Goal: Feedback & Contribution: Submit feedback/report problem

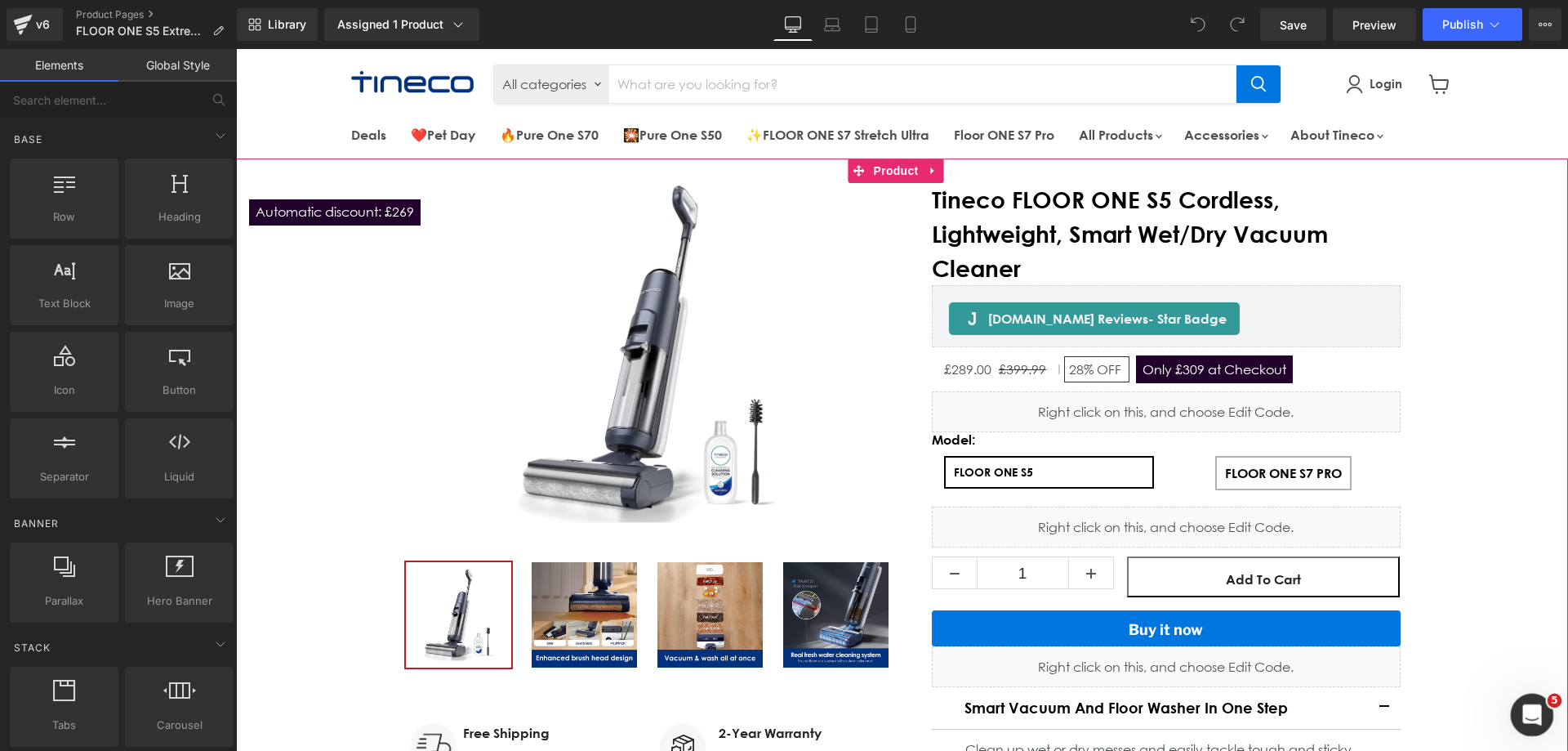
drag, startPoint x: 1519, startPoint y: 709, endPoint x: 2712, endPoint y: 1355, distance: 1356.7
click at [1518, 708] on icon "打开 Intercom Messenger" at bounding box center [1530, 713] width 27 height 27
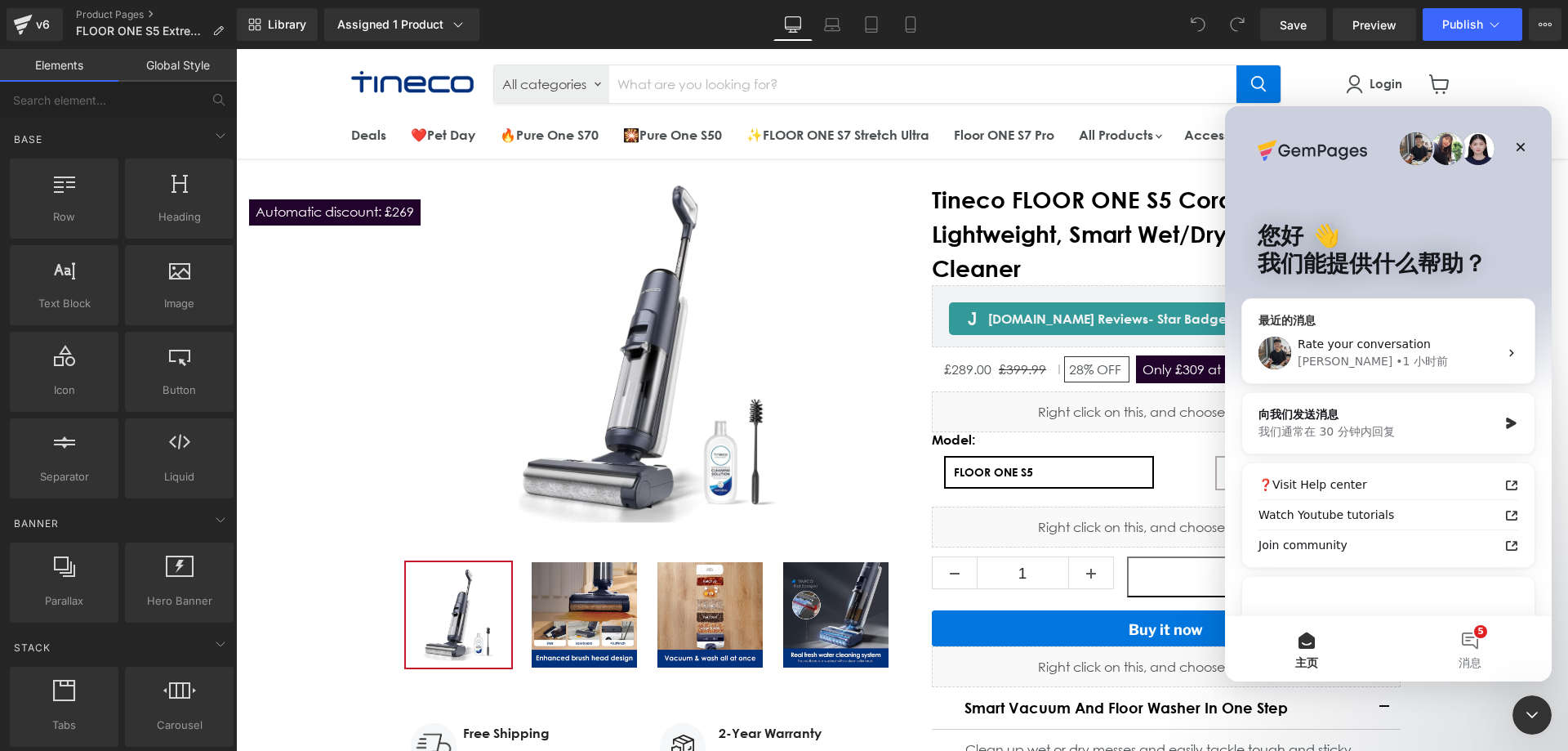
click at [1404, 366] on div "[PERSON_NAME] • 1 小时前" at bounding box center [1398, 362] width 201 height 17
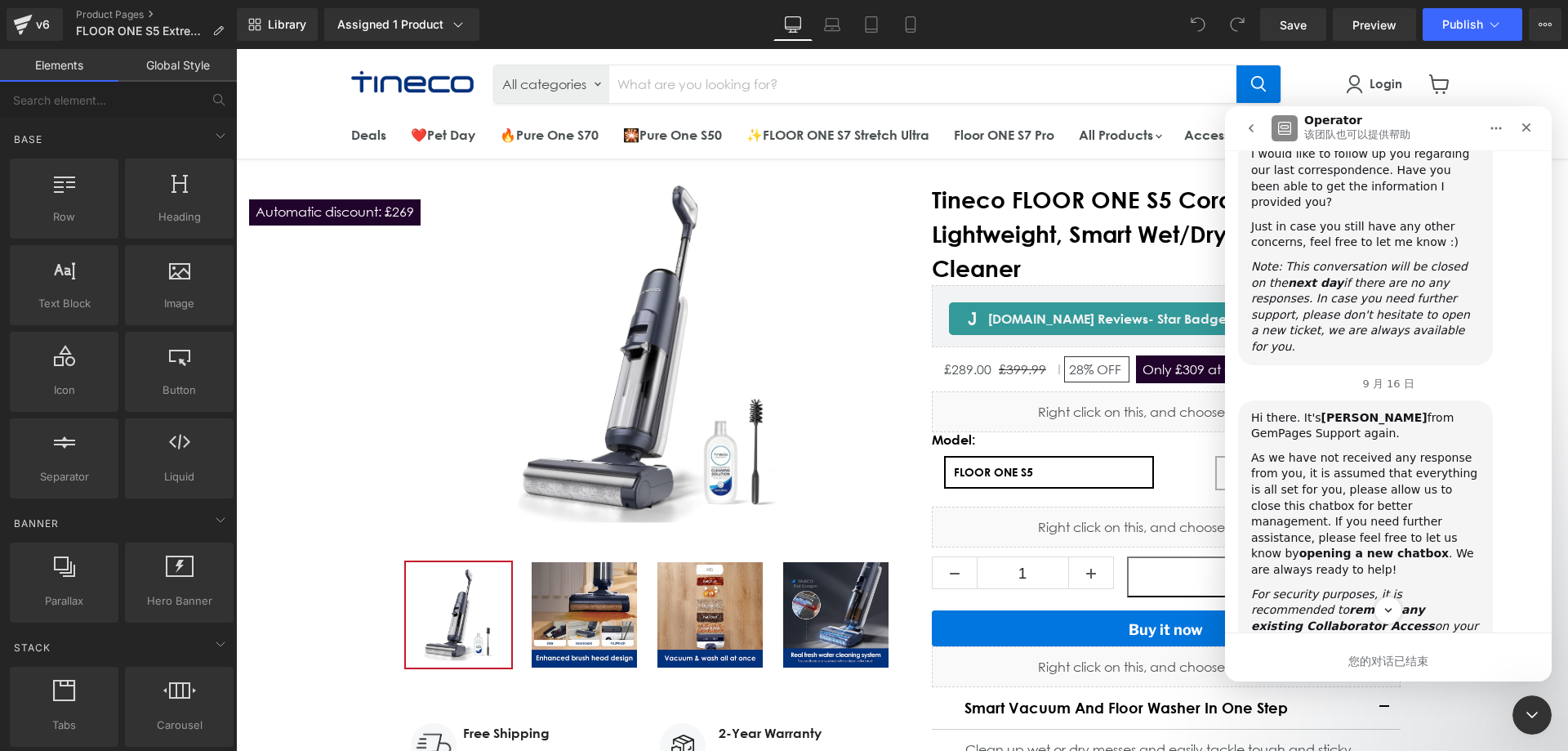
scroll to position [6371, 0]
drag, startPoint x: 1169, startPoint y: 481, endPoint x: 933, endPoint y: 339, distance: 275.4
click at [1169, 481] on div at bounding box center [784, 351] width 1568 height 702
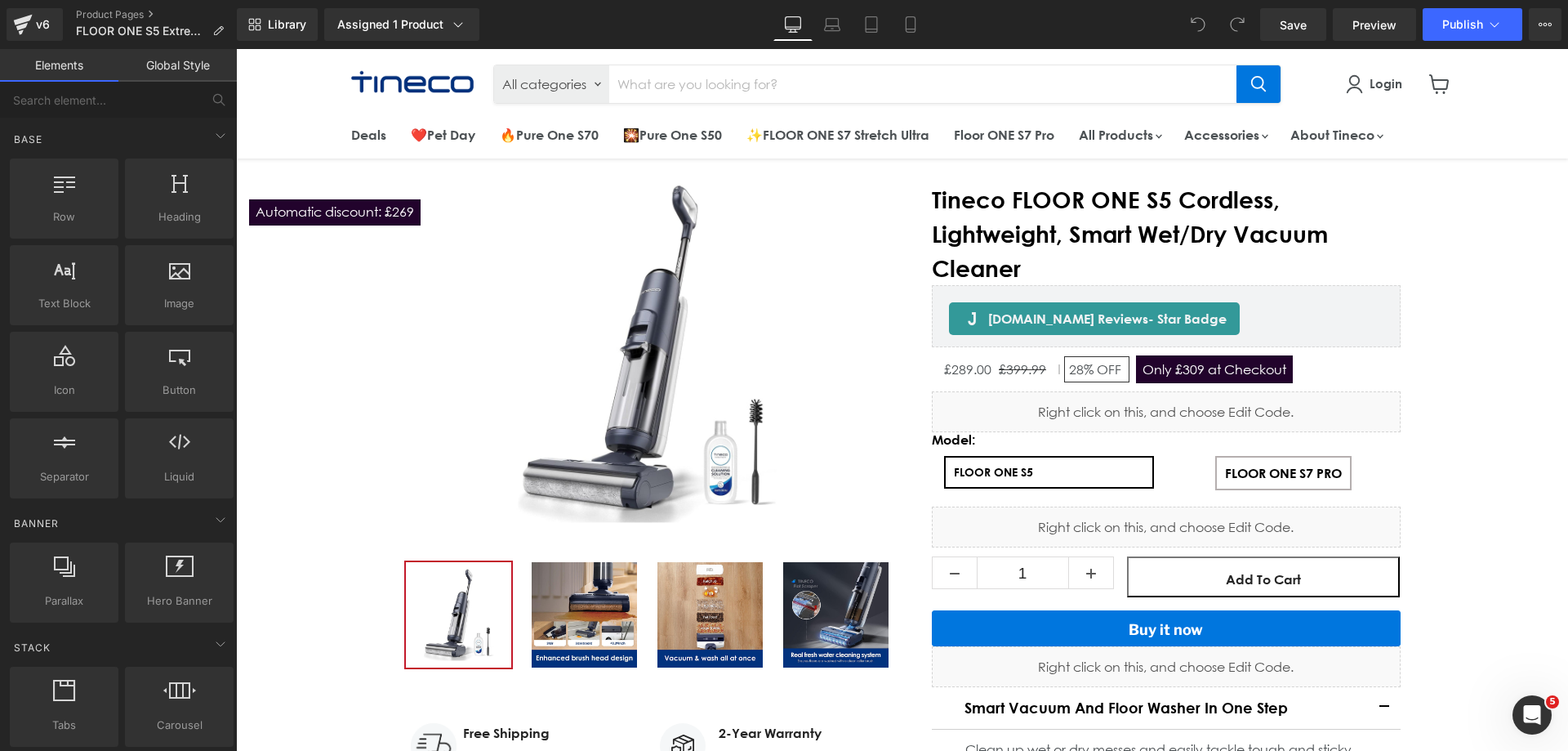
drag, startPoint x: 1169, startPoint y: 387, endPoint x: 1180, endPoint y: 365, distance: 24.6
click at [1170, 387] on div "£289.00 £399.99 28% OFF Only £309 at [GEOGRAPHIC_DATA] (P) Price Row" at bounding box center [1165, 369] width 468 height 44
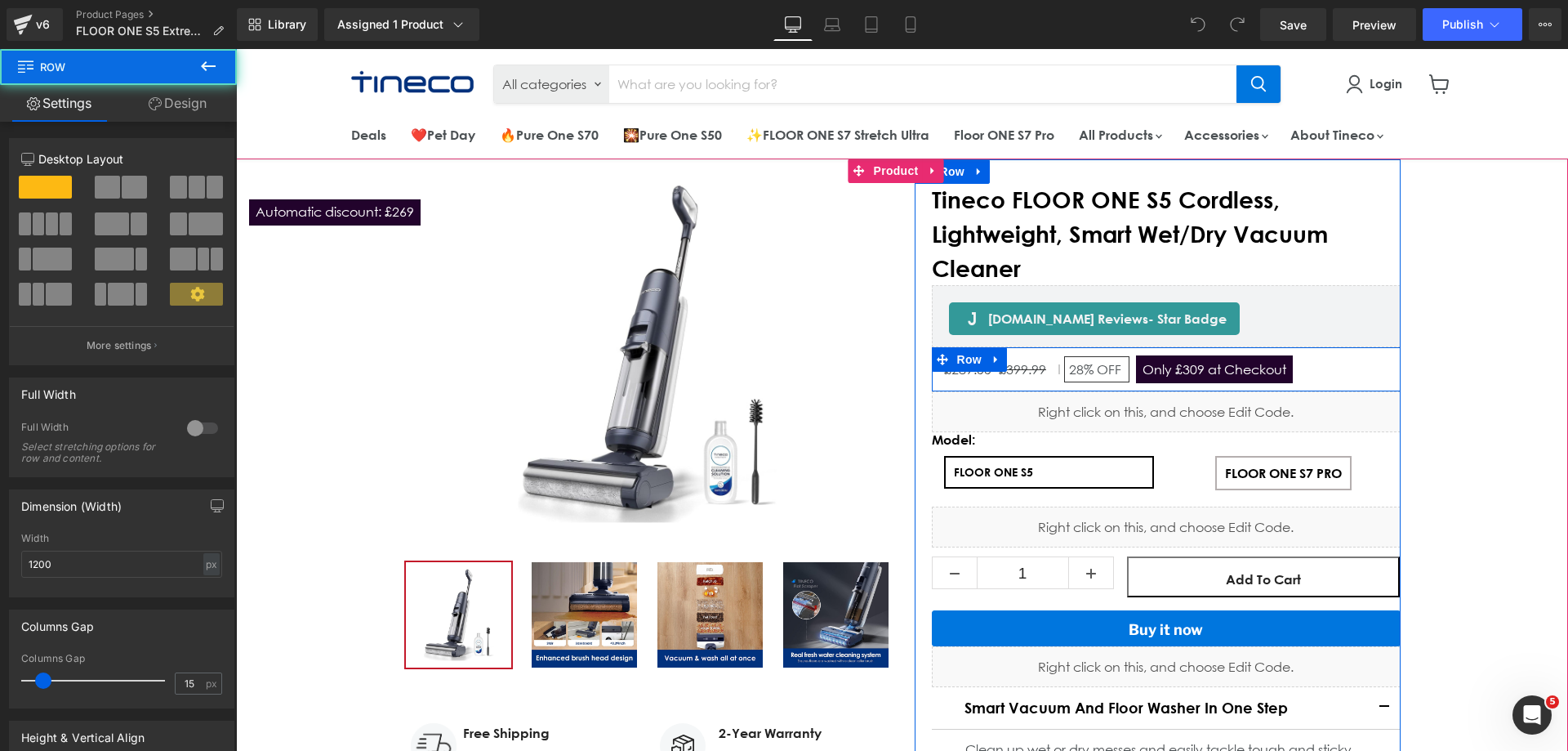
scroll to position [0, 0]
click at [1180, 363] on span "Only £309 at Checkout" at bounding box center [1214, 368] width 157 height 28
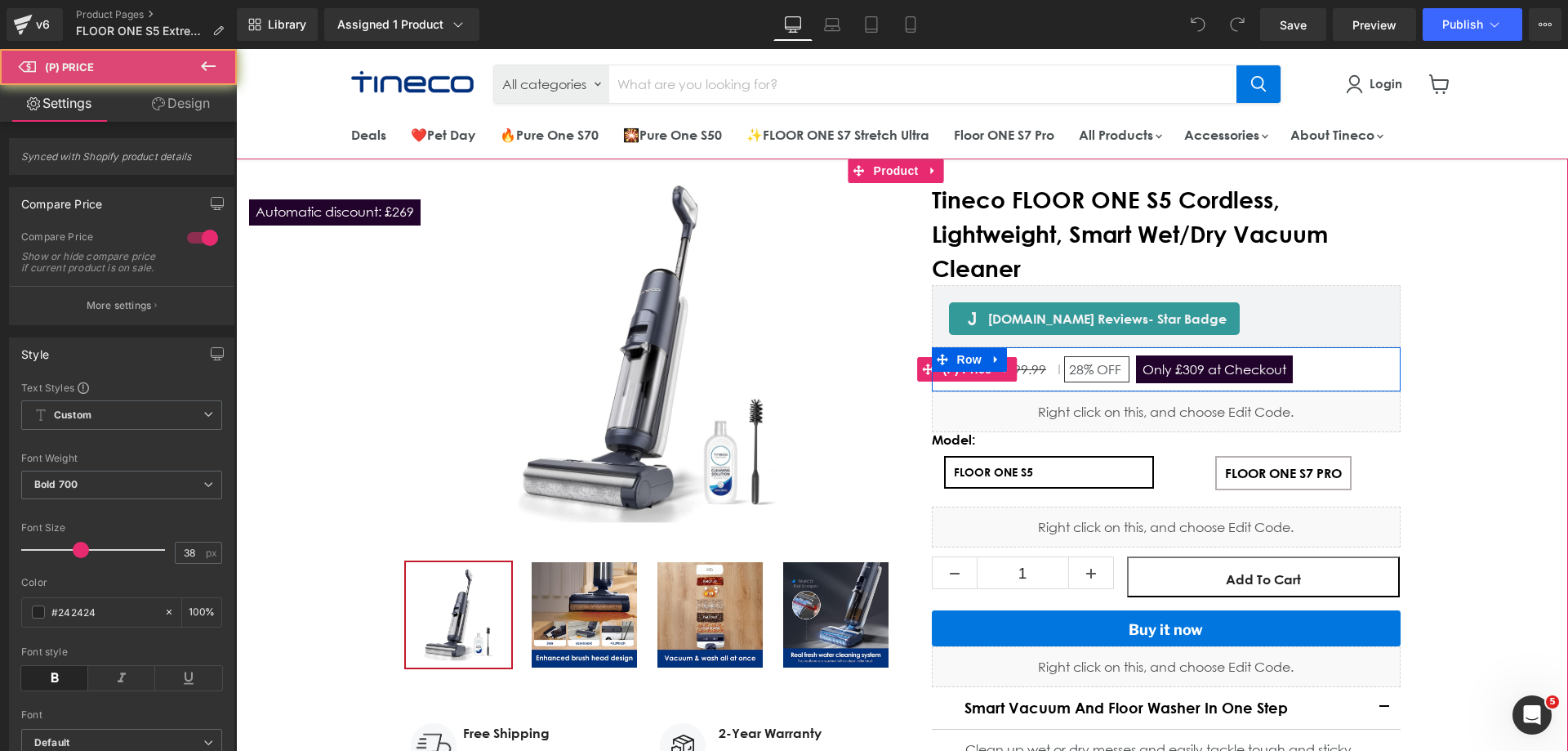
scroll to position [6779, 0]
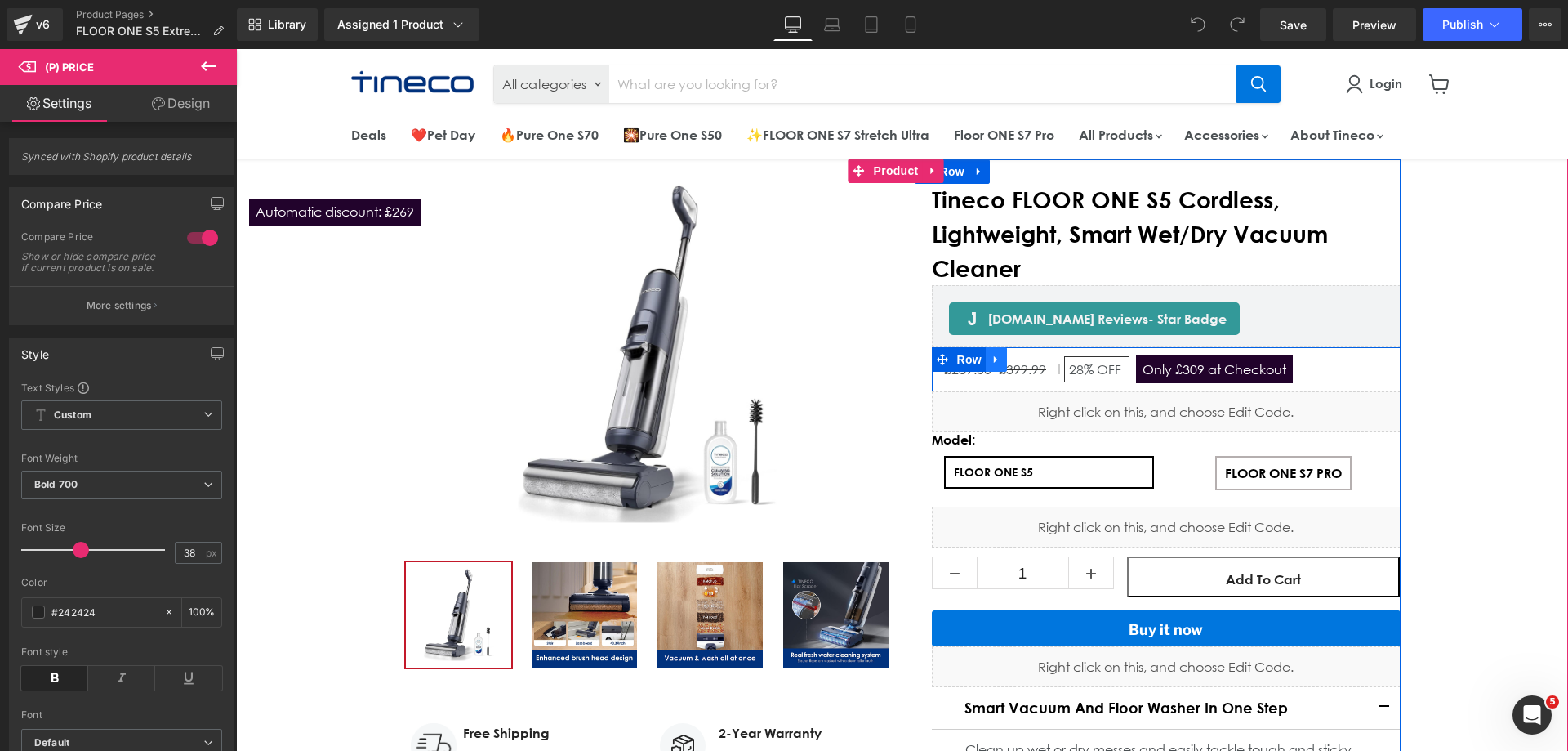
click at [993, 363] on icon "Main content" at bounding box center [996, 360] width 11 height 12
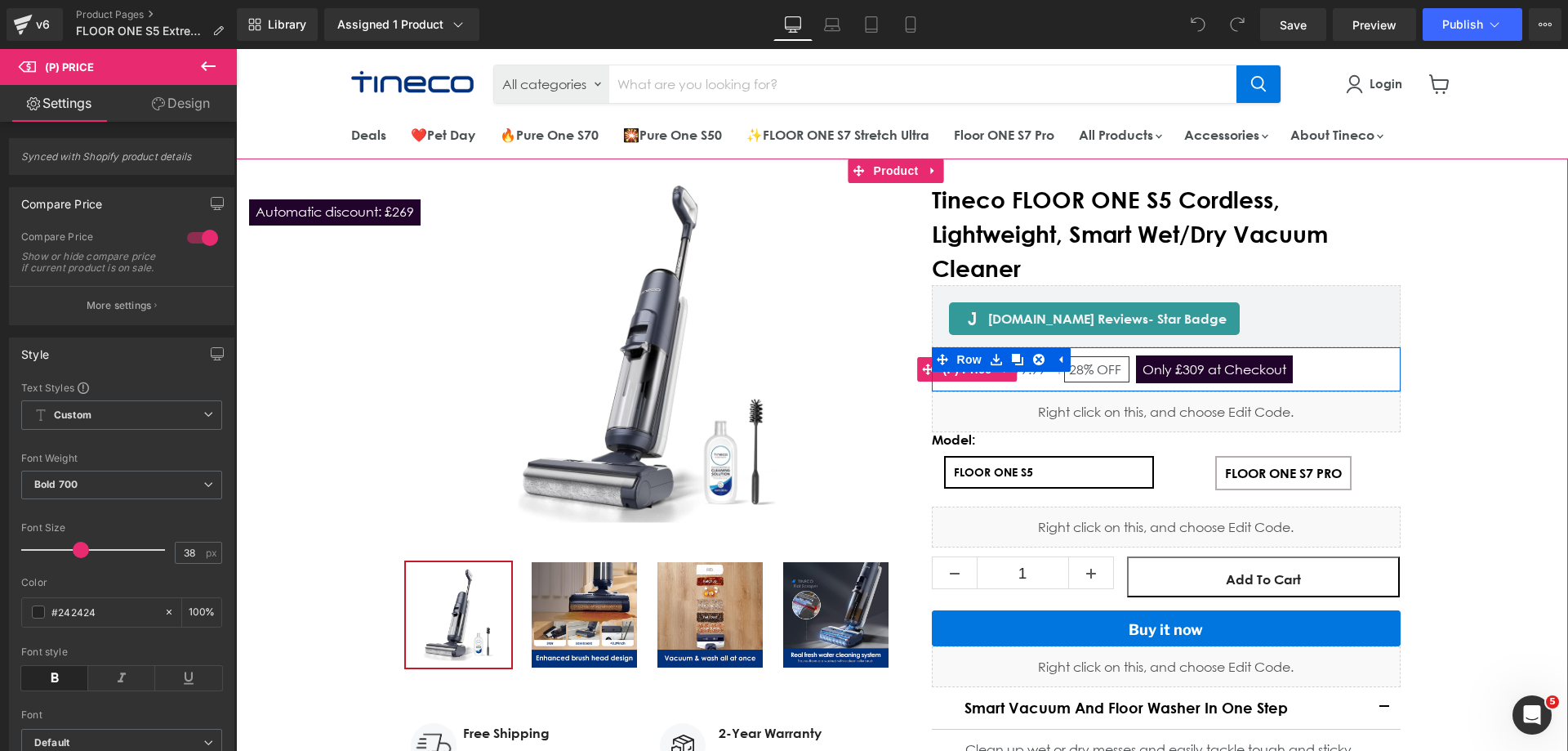
click at [1218, 376] on span "Only £309 at Checkout" at bounding box center [1214, 368] width 157 height 28
click at [1208, 368] on span "Only £309 at Checkout" at bounding box center [1214, 368] width 157 height 28
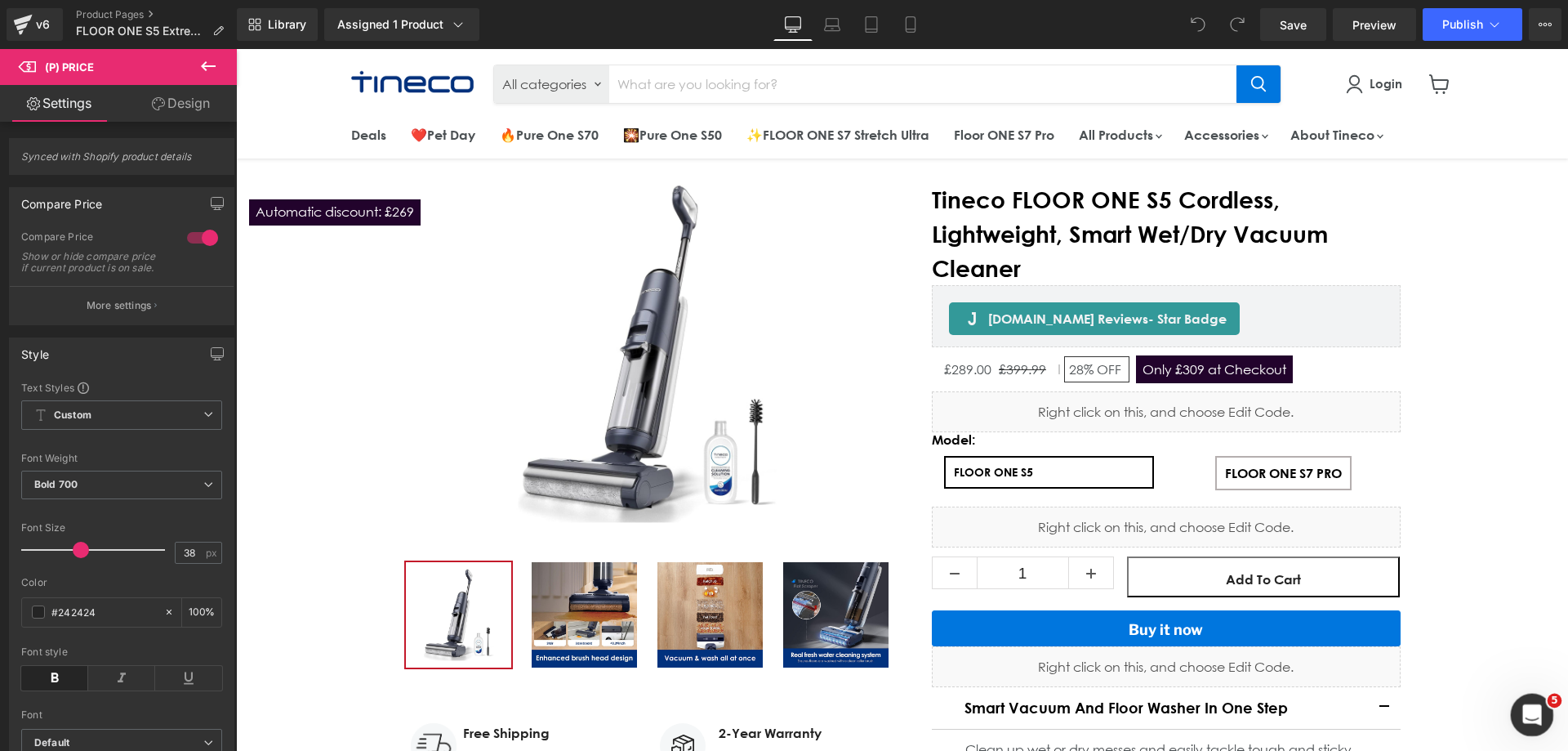
click at [1530, 702] on icon "打开 Intercom Messenger" at bounding box center [1530, 713] width 27 height 27
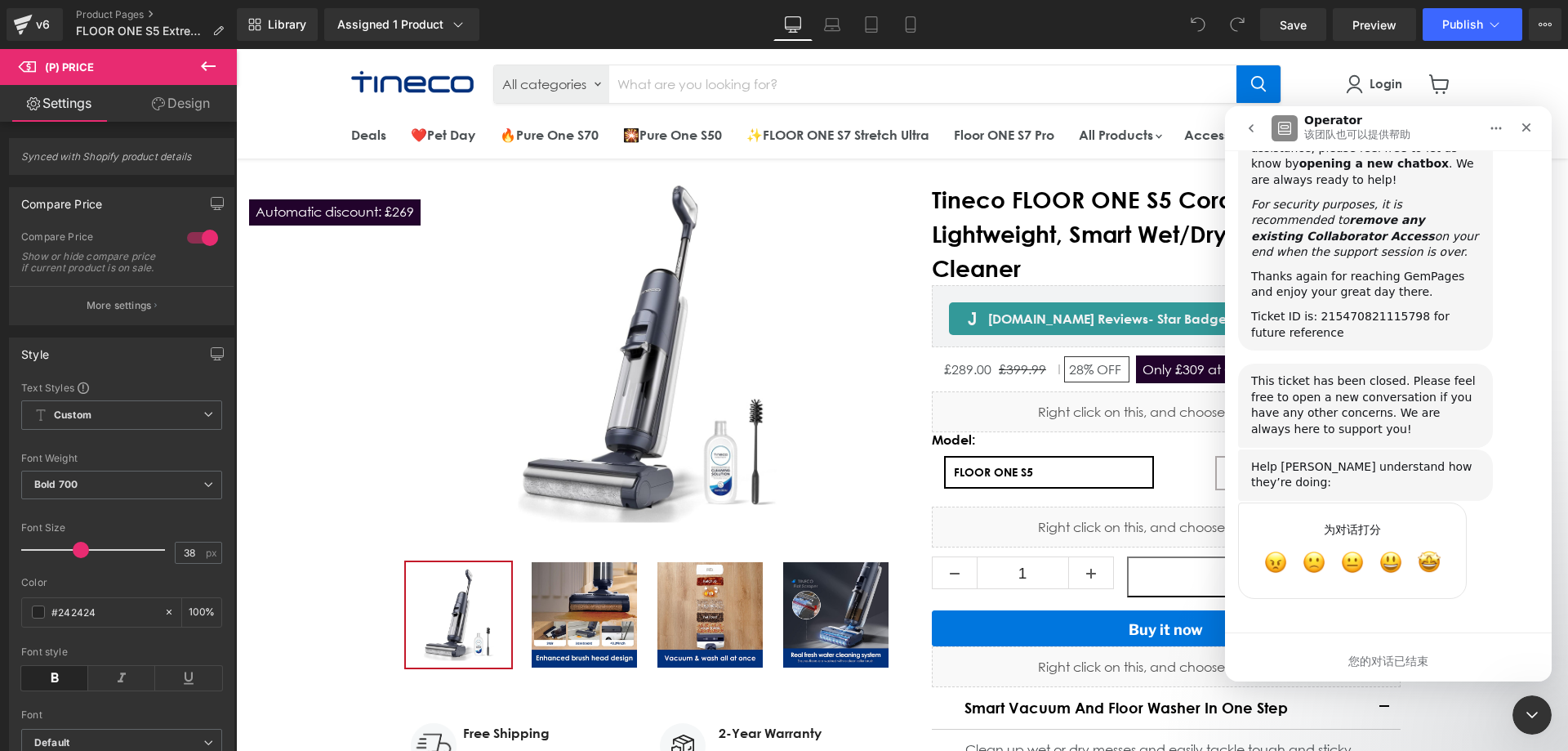
click at [1245, 115] on button "go back" at bounding box center [1251, 128] width 31 height 31
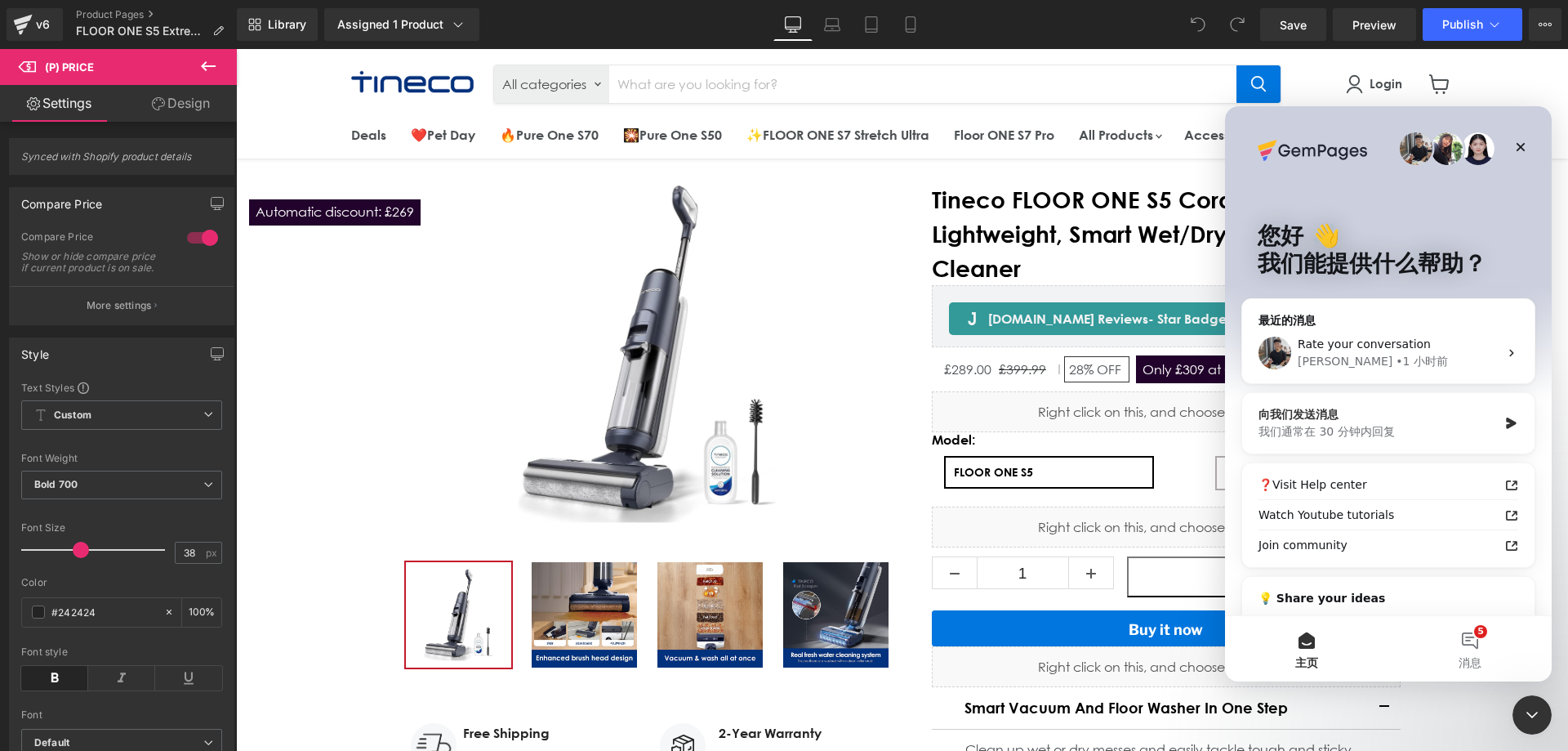
click at [1385, 426] on div "我们通常在 30 分钟内回复" at bounding box center [1378, 431] width 239 height 17
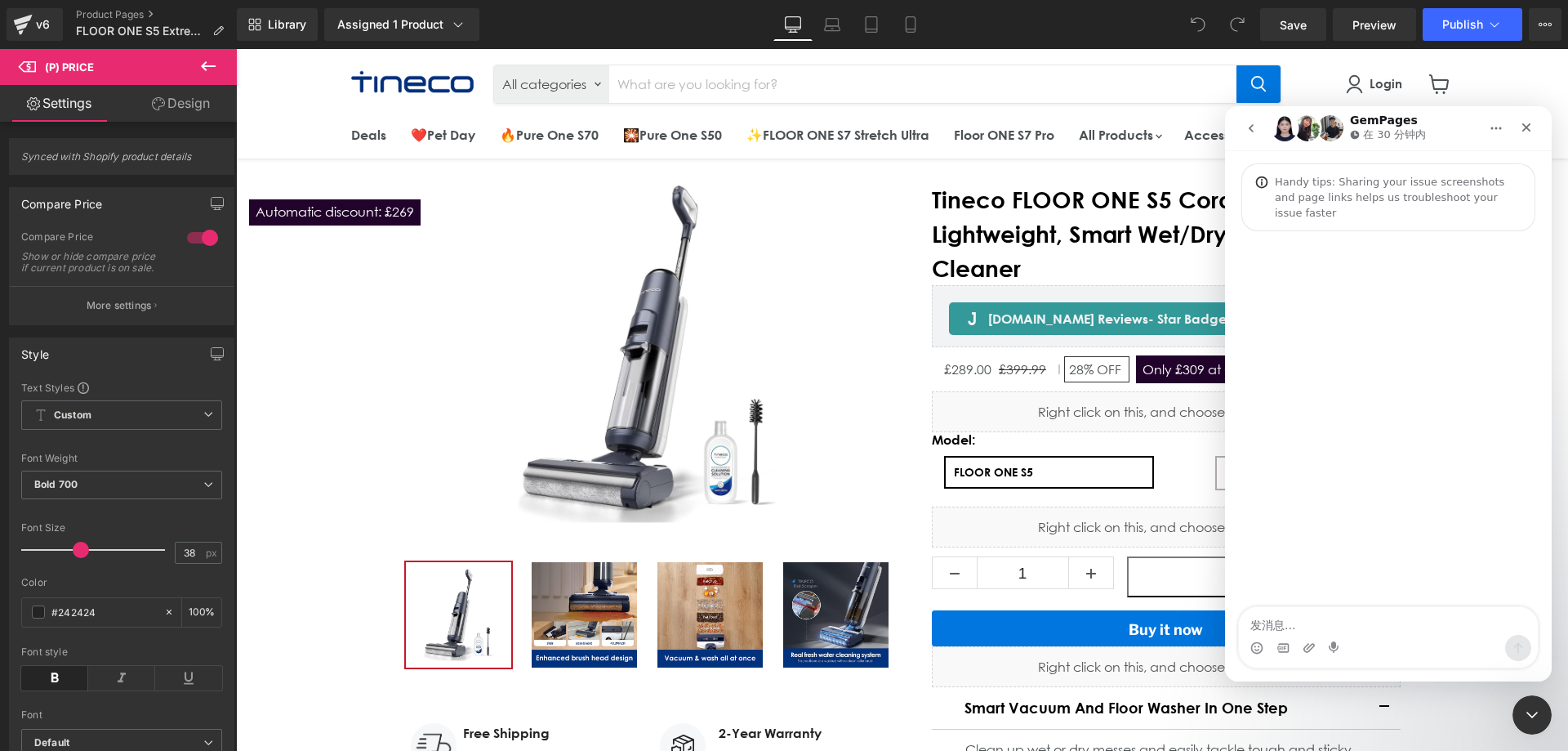
drag, startPoint x: 1333, startPoint y: 630, endPoint x: 1295, endPoint y: 719, distance: 96.8
click at [1333, 630] on textarea "发消息..." at bounding box center [1388, 621] width 299 height 28
type textarea "hi is someone there？"
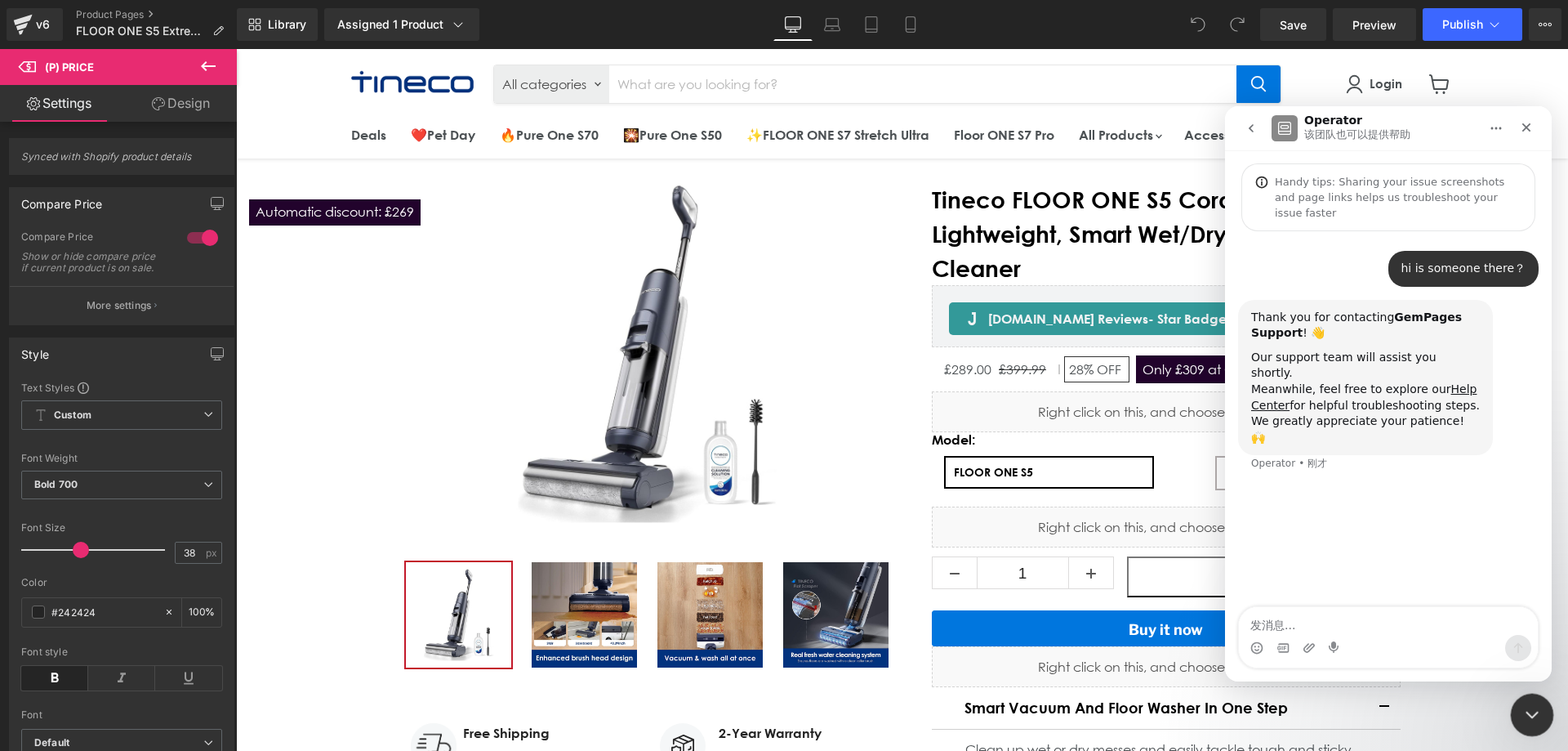
click at [1540, 711] on div "关闭 Intercom Messenger" at bounding box center [1529, 712] width 39 height 39
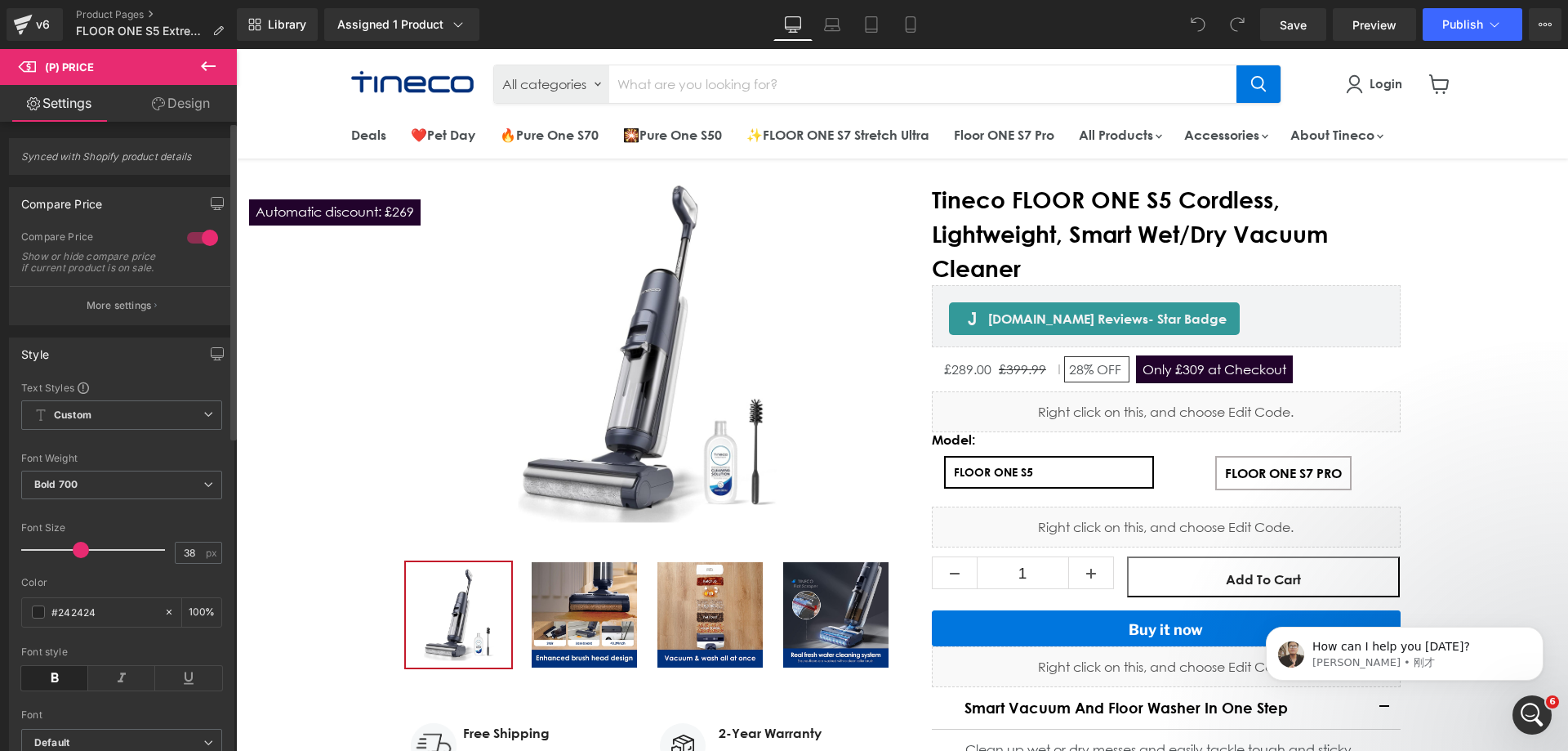
scroll to position [31, 0]
click at [1438, 643] on p "How can I help you [DATE]?" at bounding box center [1417, 647] width 210 height 16
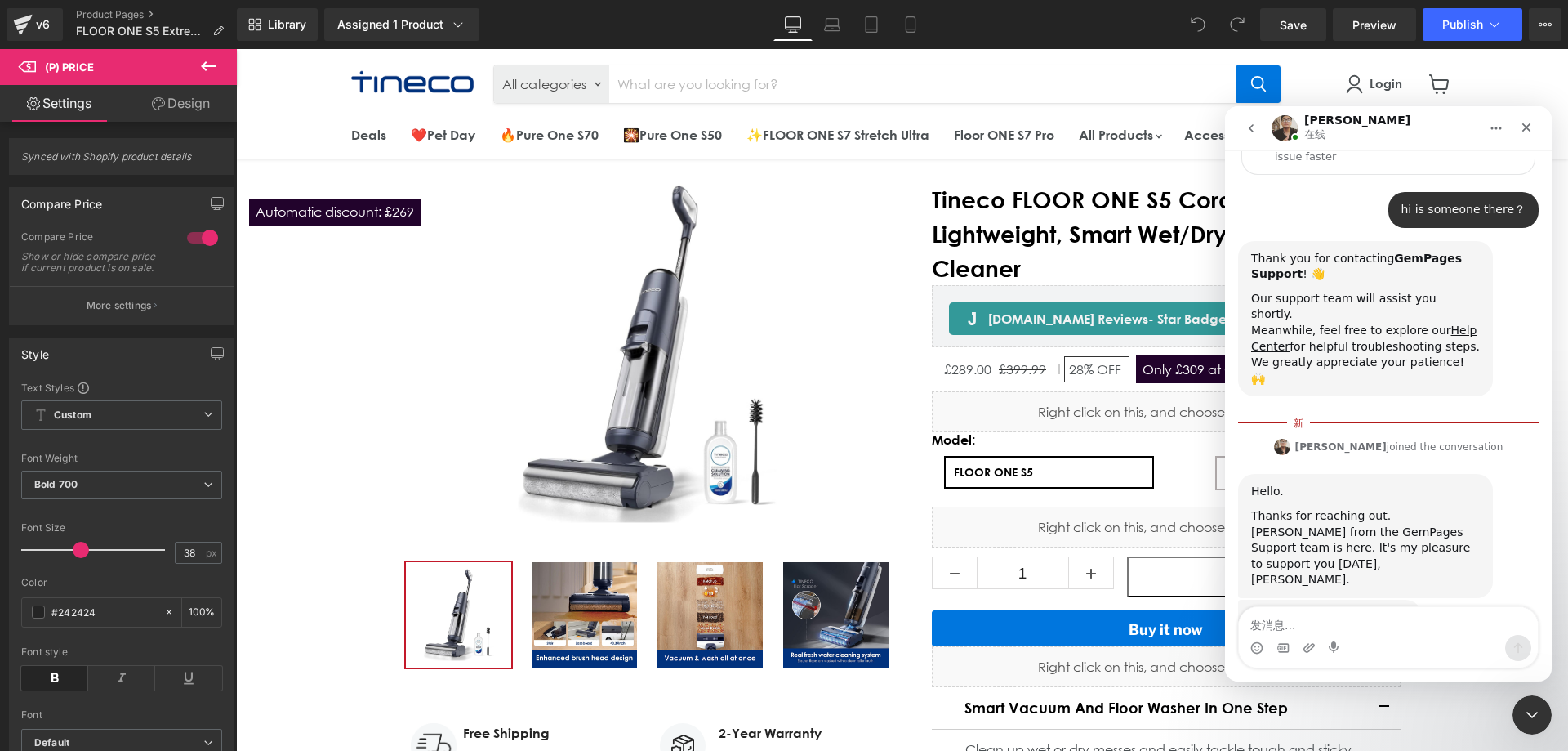
scroll to position [57, 0]
click at [1328, 622] on textarea "发消息..." at bounding box center [1388, 621] width 299 height 28
type textarea "I’ve been reporting this tag issue for three days. What I want is to change the…"
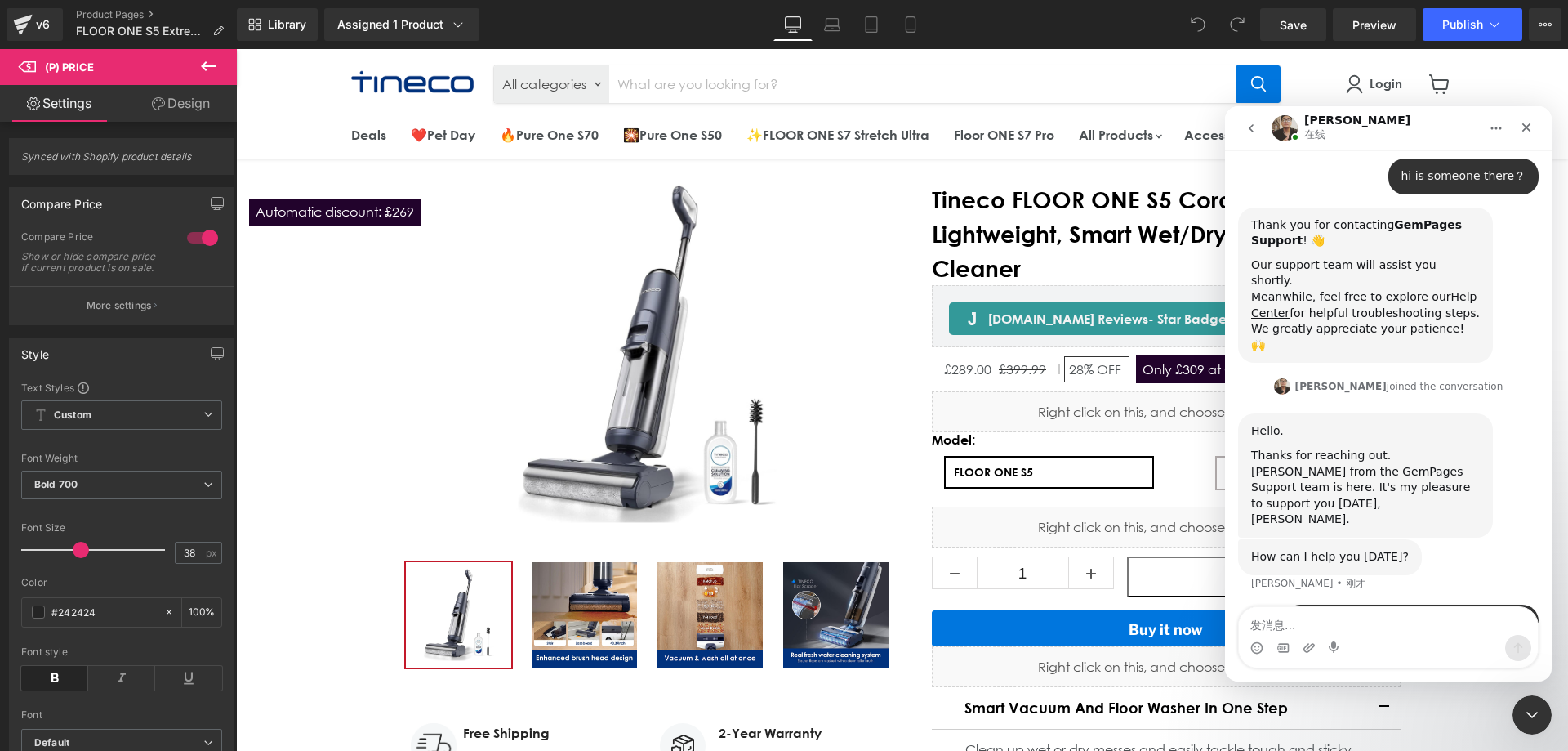
scroll to position [127, 0]
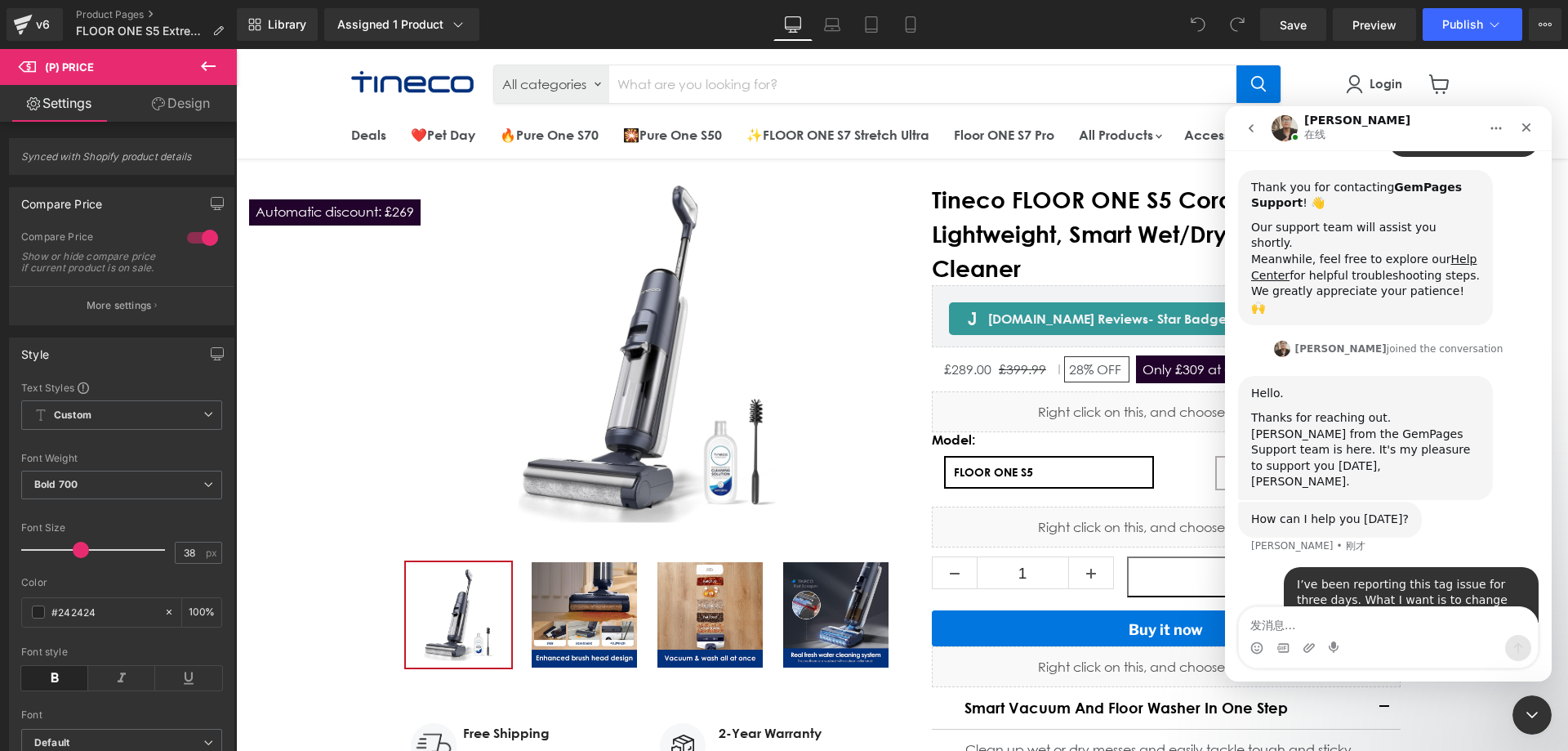
click at [890, 417] on div at bounding box center [784, 351] width 1568 height 702
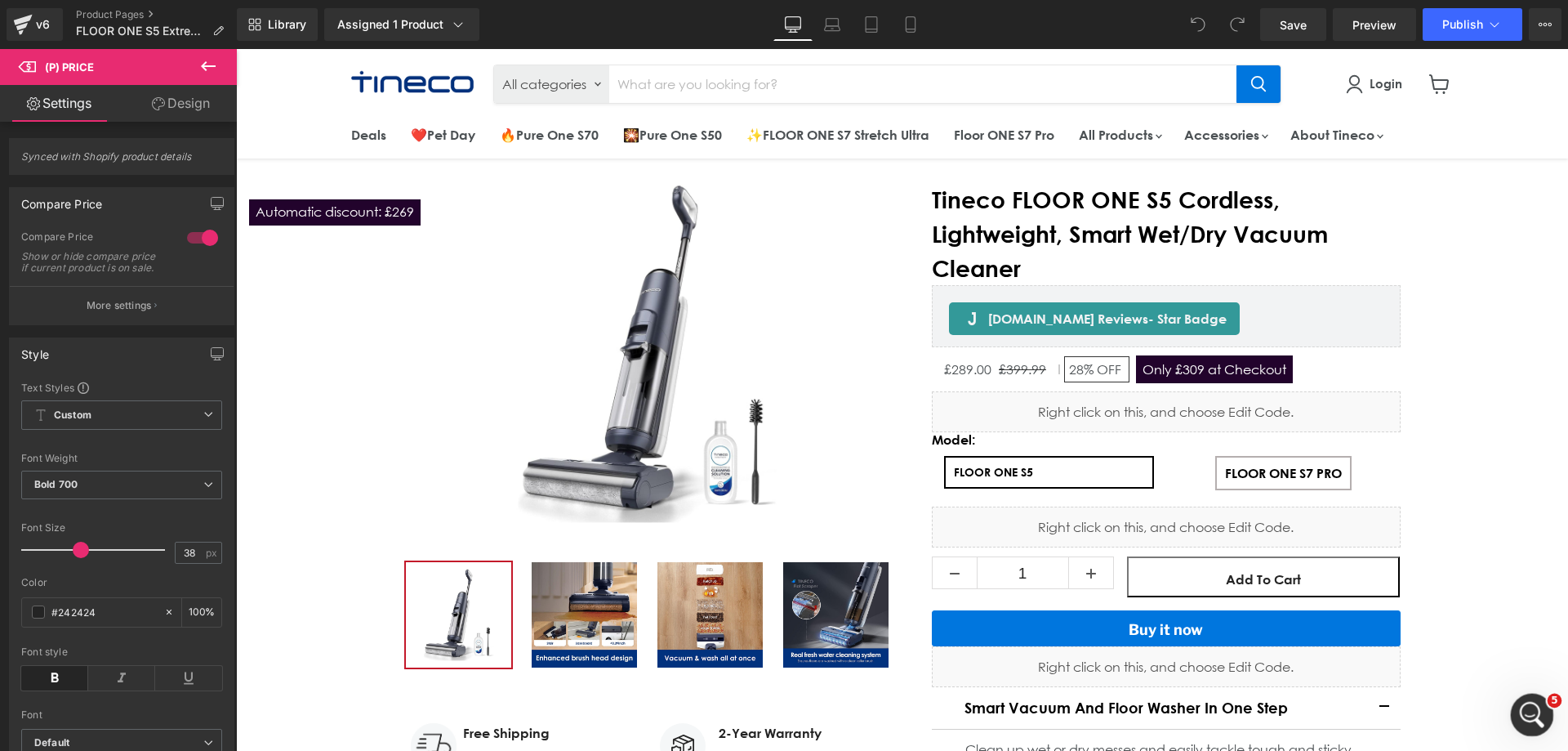
click at [1535, 704] on div "打开 Intercom Messenger" at bounding box center [1529, 713] width 54 height 54
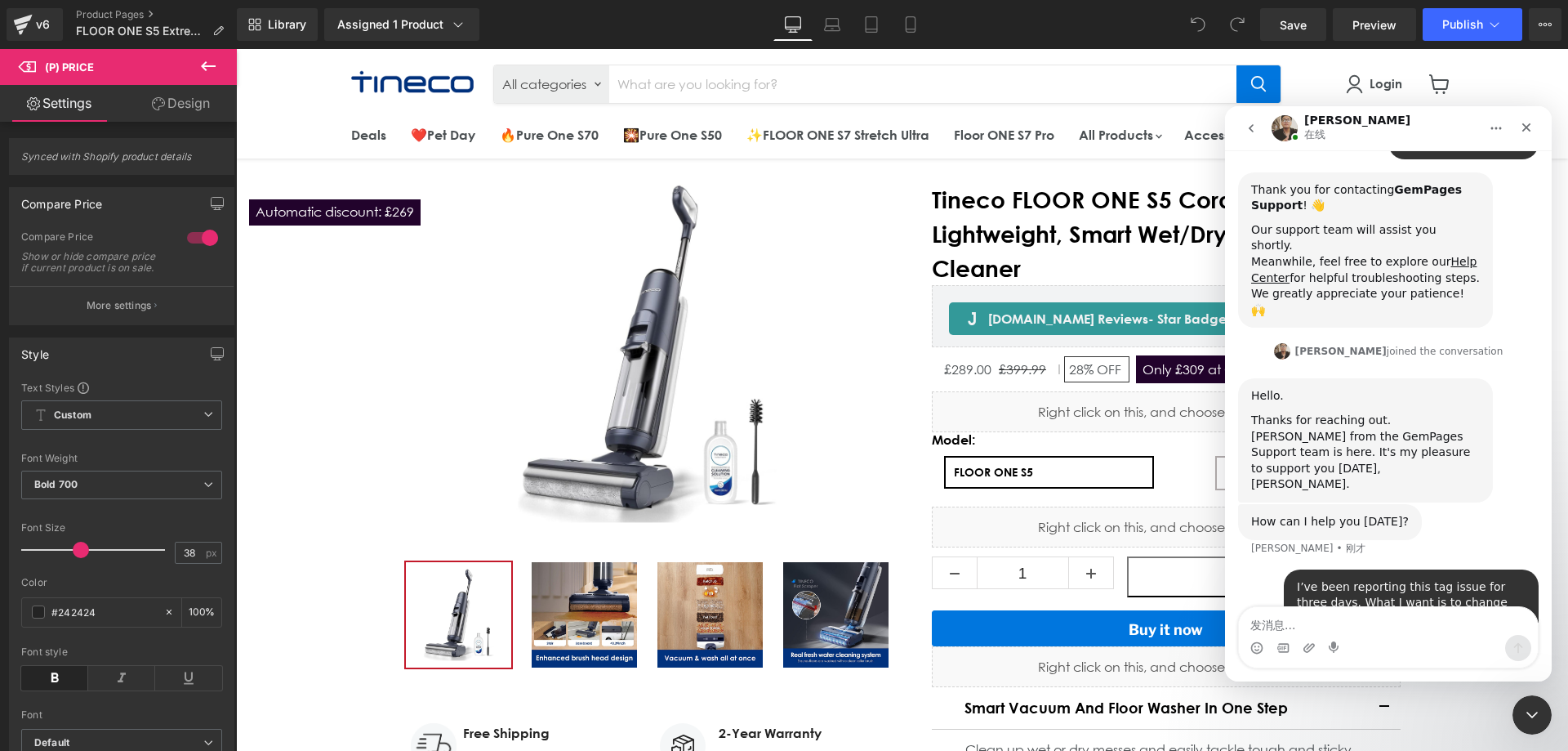
click at [1322, 615] on textarea "发消息..." at bounding box center [1388, 621] width 299 height 28
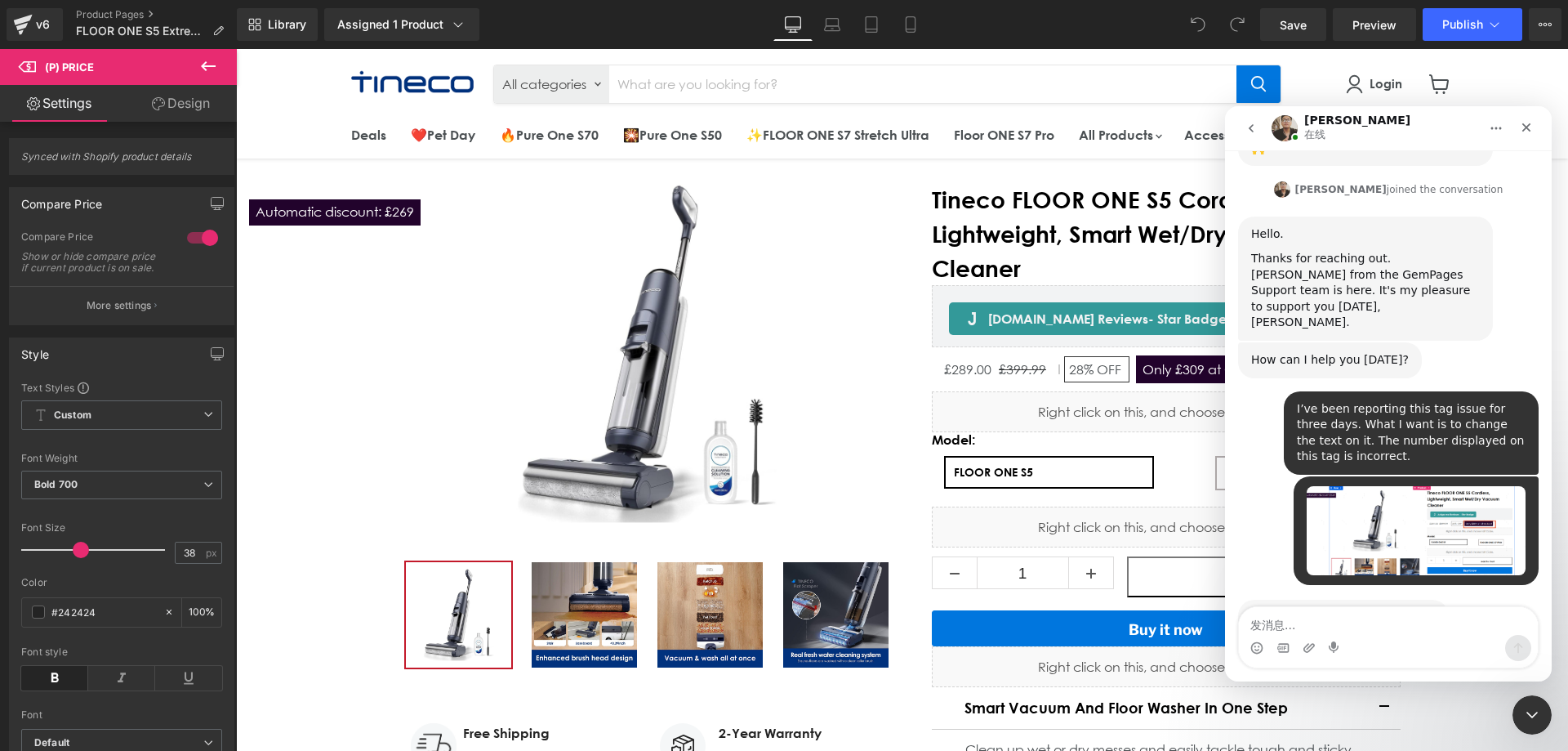
scroll to position [287, 0]
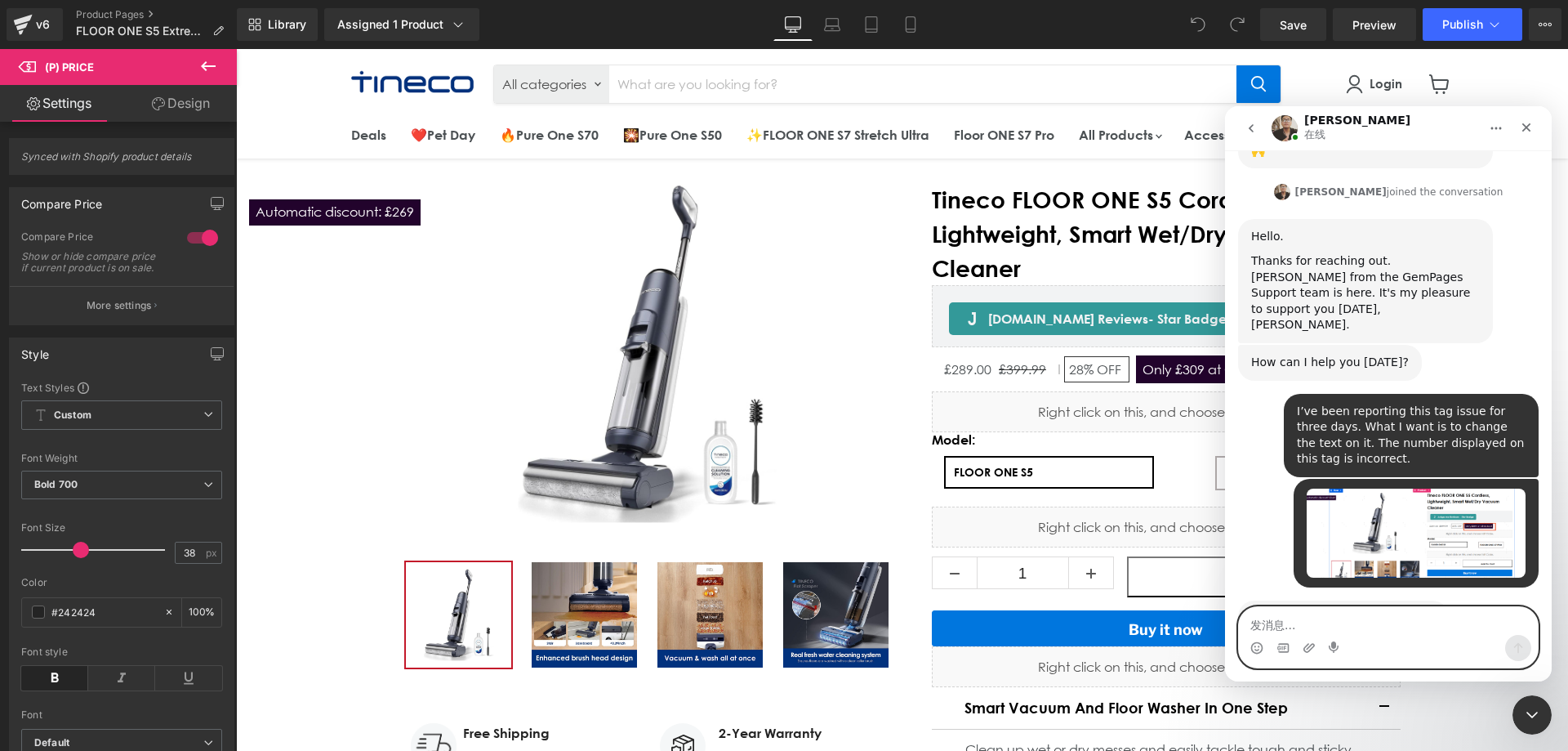
click at [1358, 630] on textarea "发消息..." at bounding box center [1388, 621] width 299 height 28
paste textarea "I’m not sure if I didn’t explain it clearly, but what I want is to change the c…"
type textarea "I’m not sure if I didn’t explain it clearly, but what I want is to change the c…"
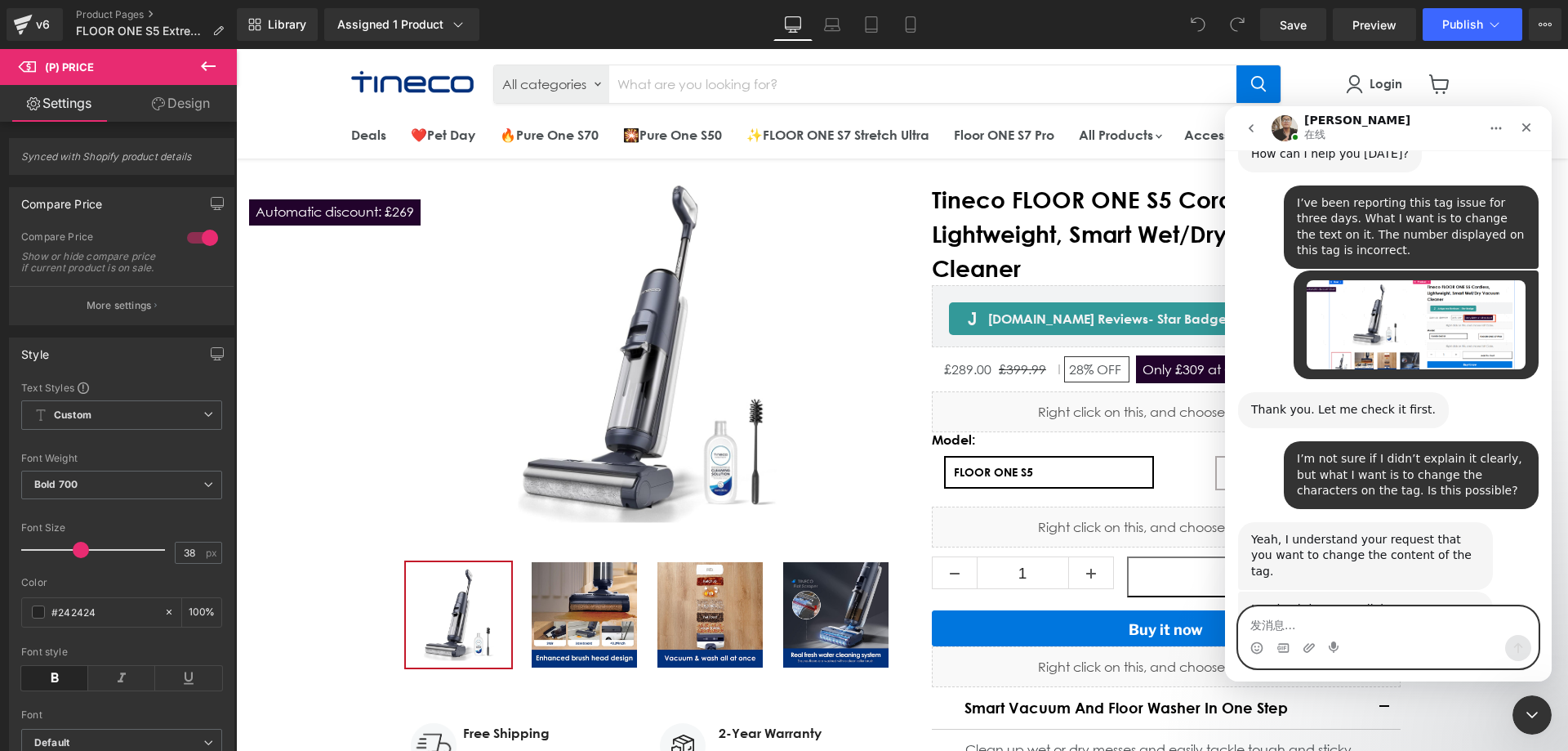
scroll to position [606, 0]
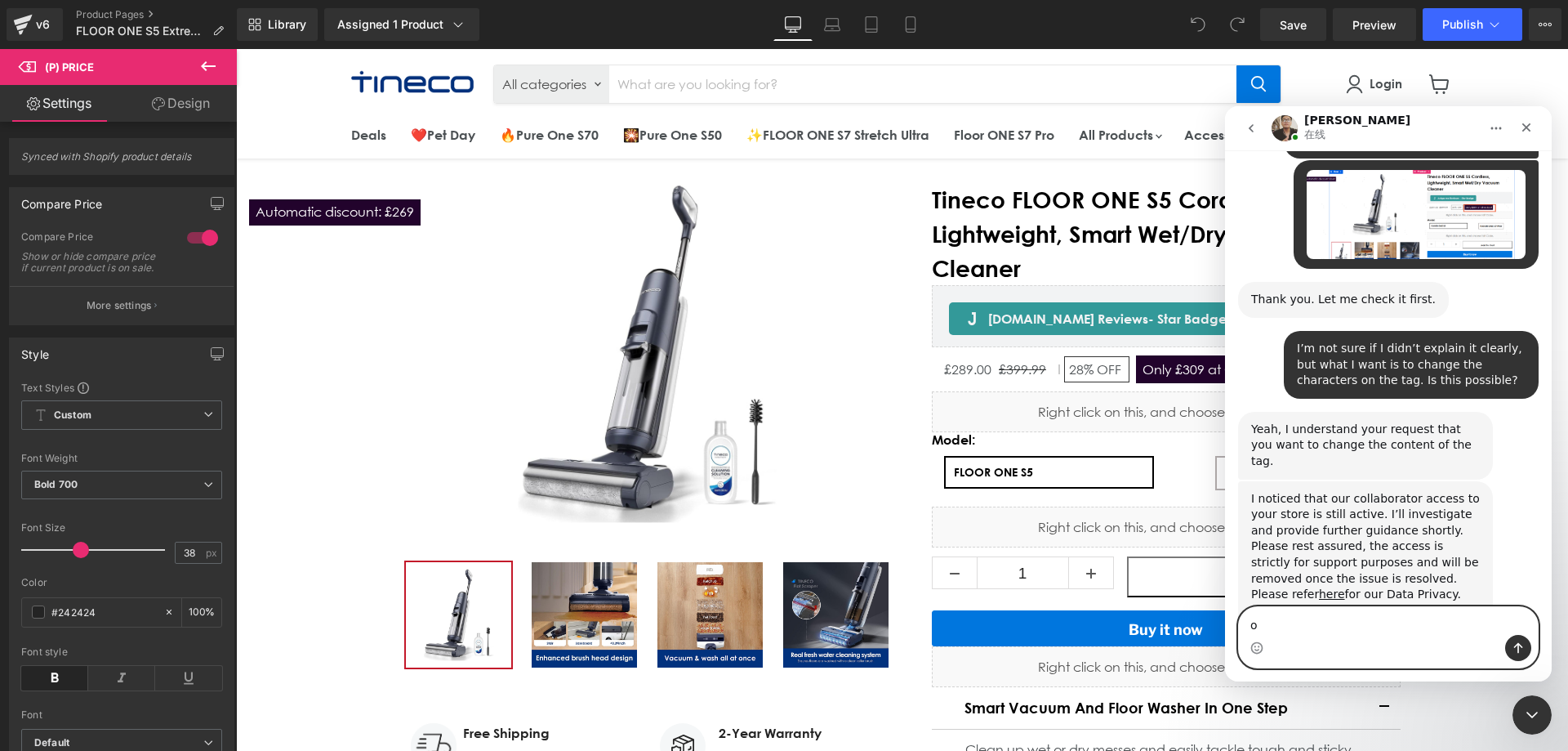
type textarea "ok"
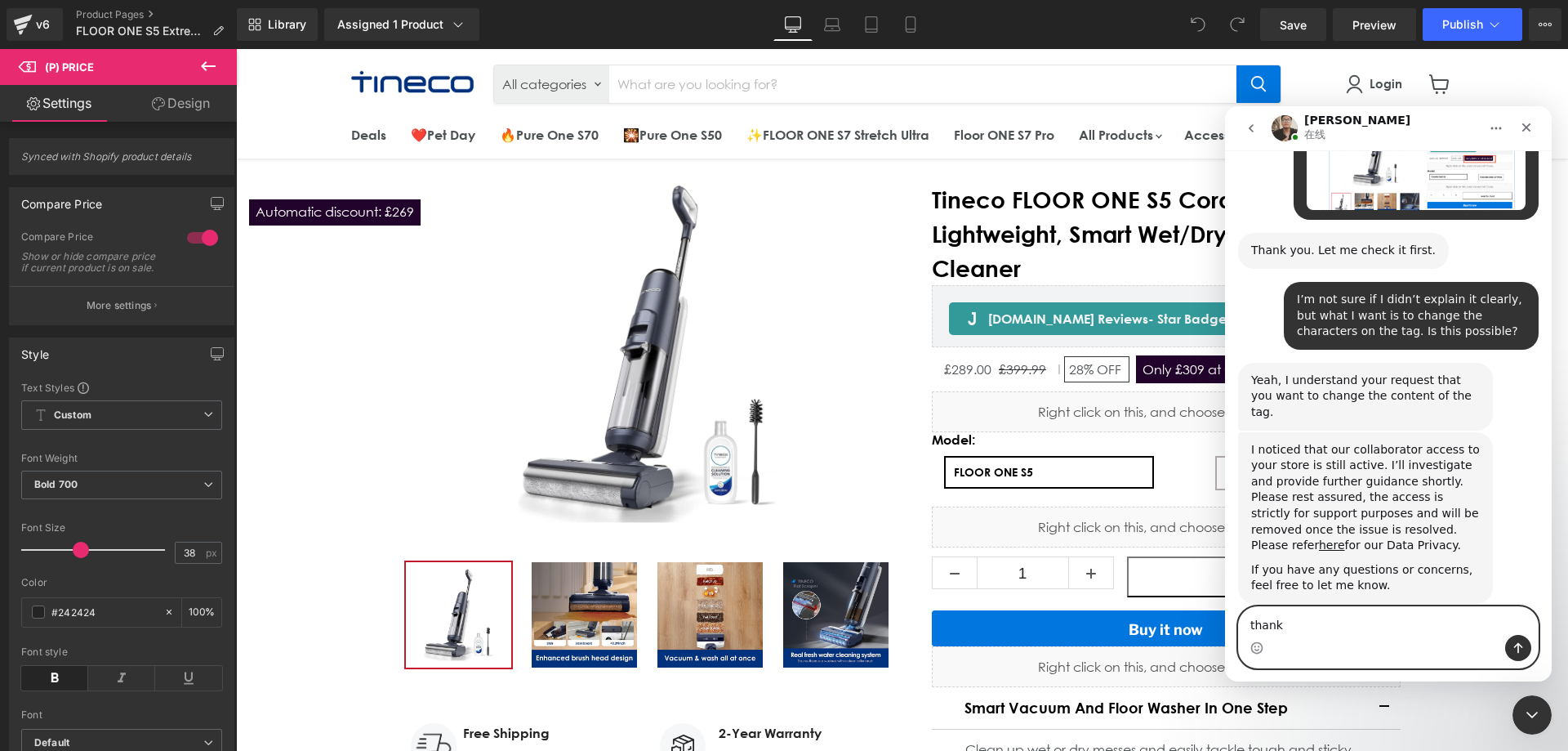
type textarea "thanks"
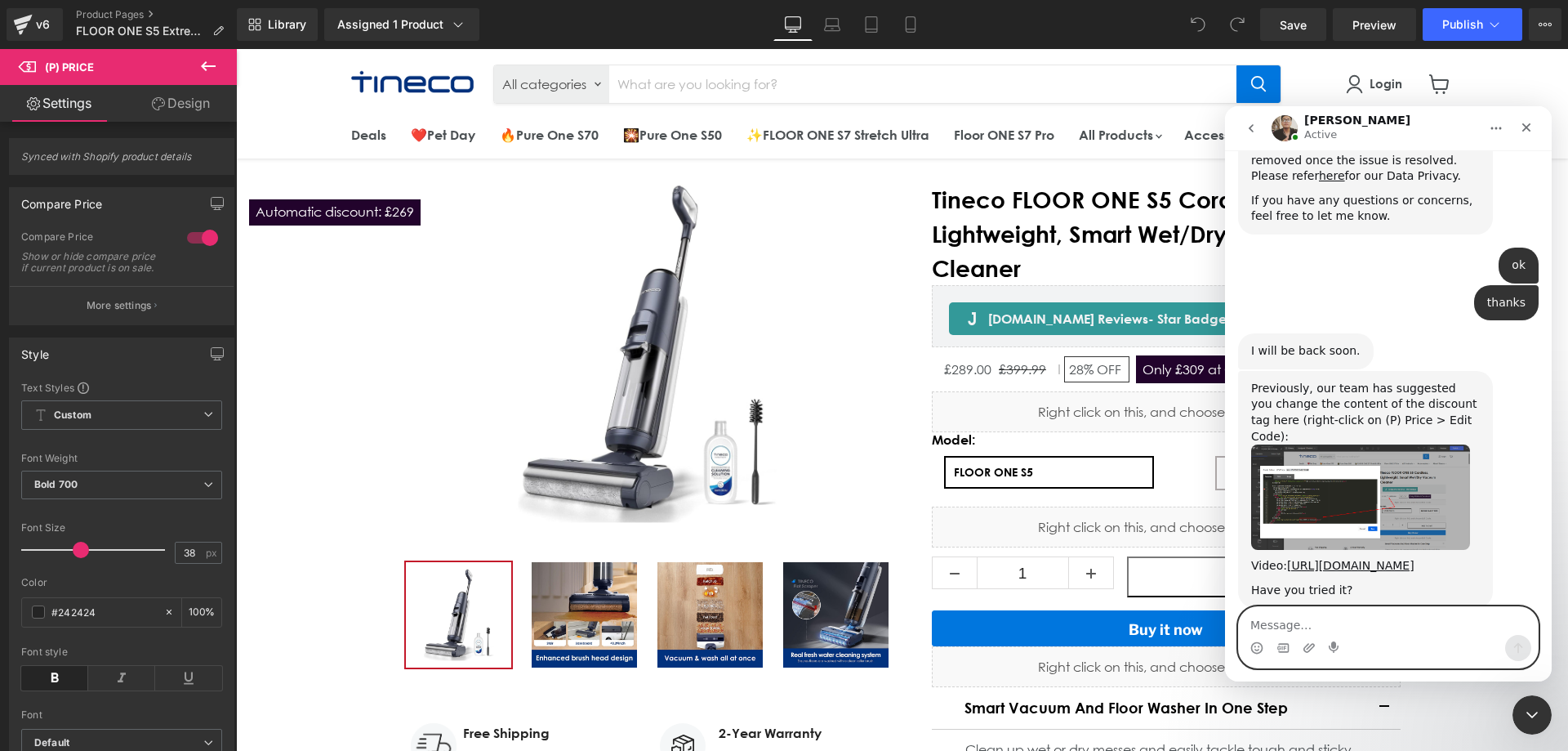
scroll to position [1092, 0]
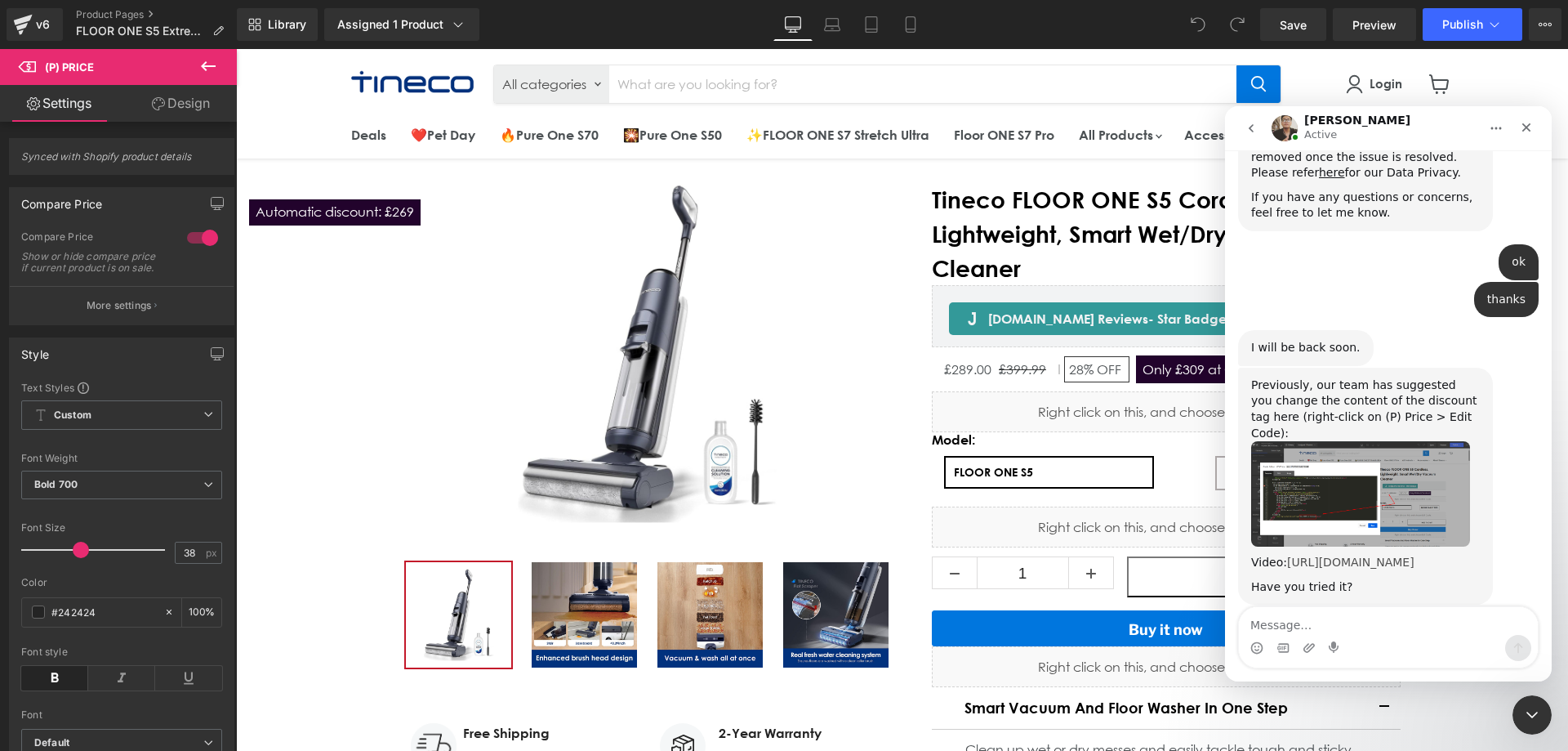
click at [1331, 556] on link "[URL][DOMAIN_NAME]" at bounding box center [1350, 563] width 127 height 13
click at [1162, 368] on div at bounding box center [784, 351] width 1568 height 702
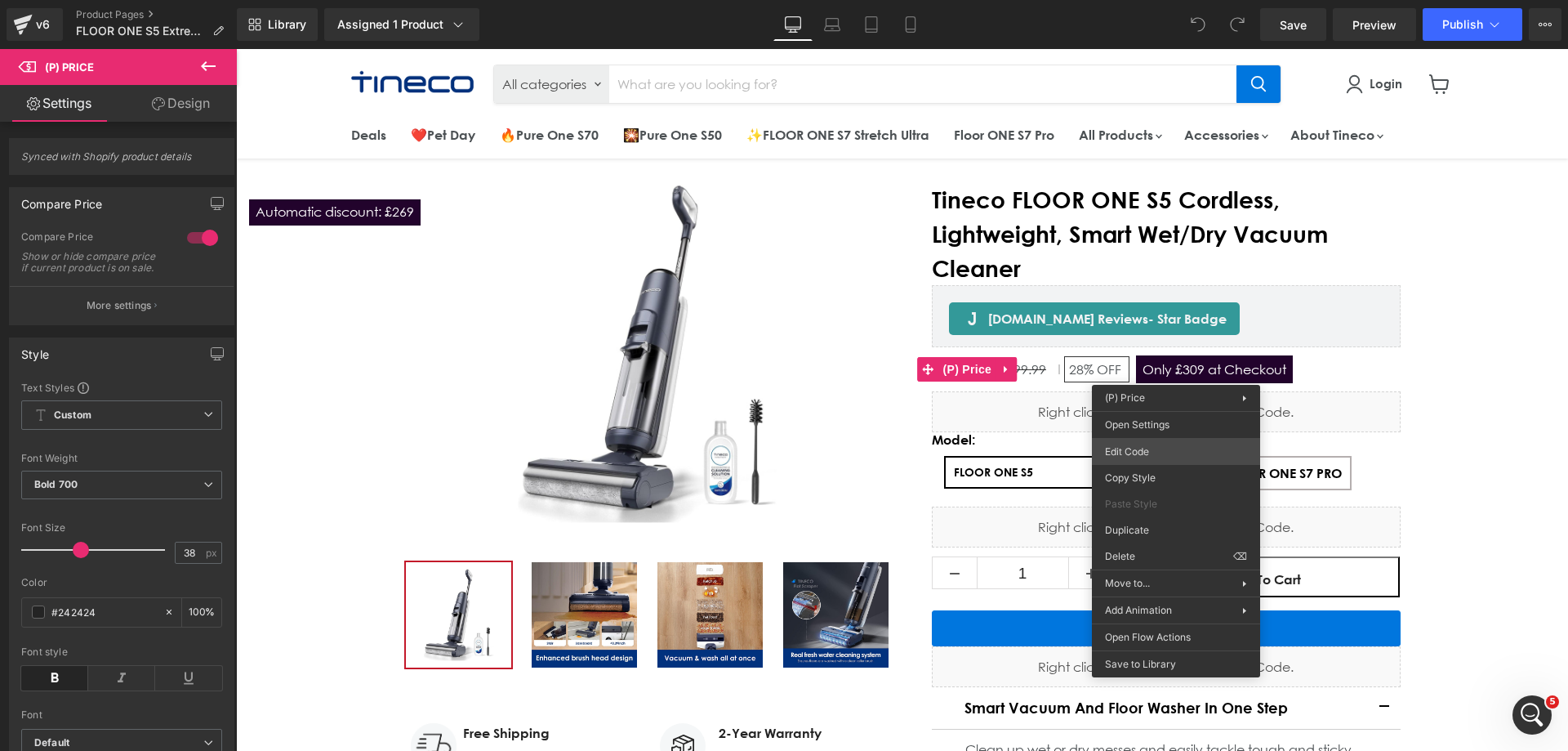
click at [1142, 0] on div "You are previewing how the will restyle your page. You can not edit Elements in…" at bounding box center [784, 0] width 1568 height 0
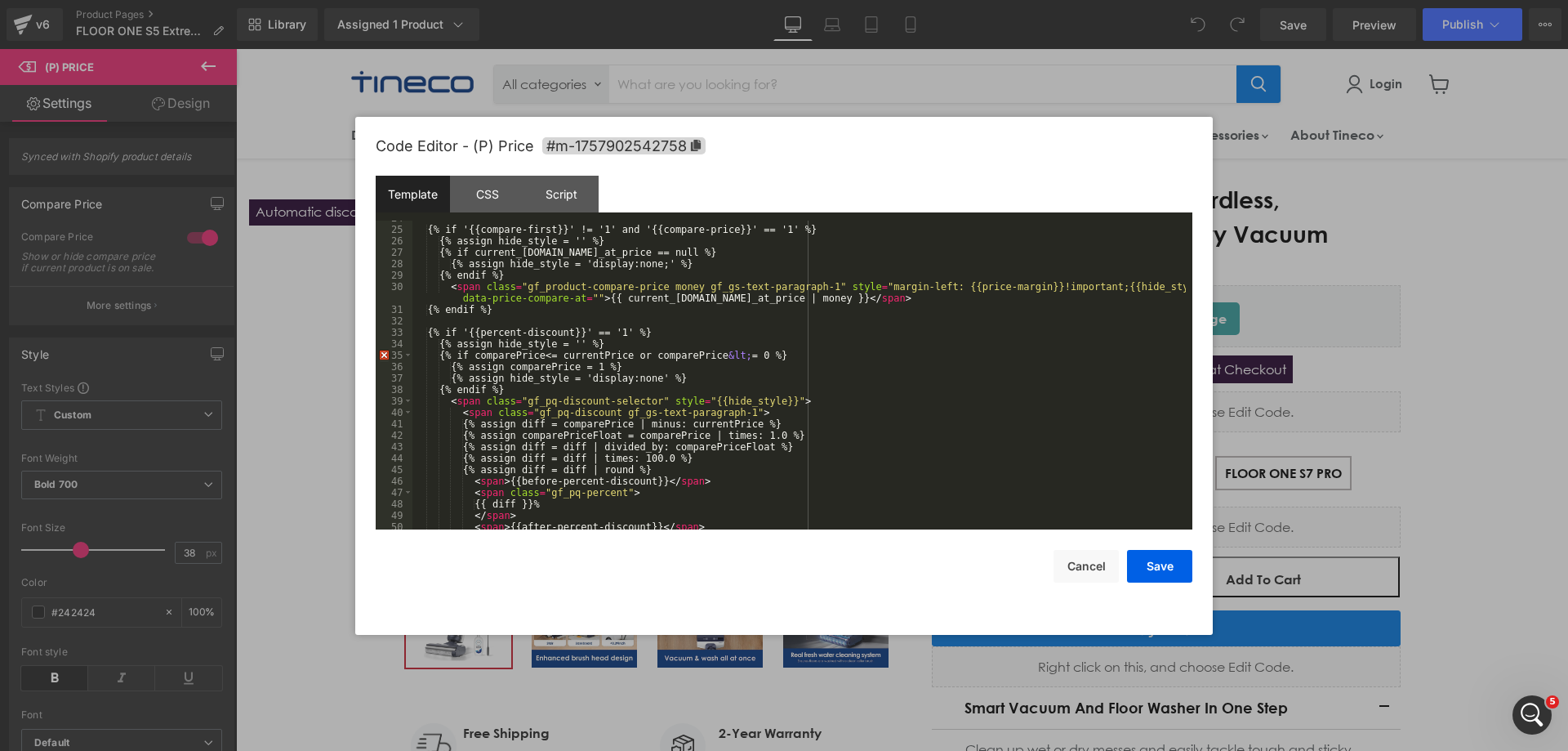
scroll to position [366, 0]
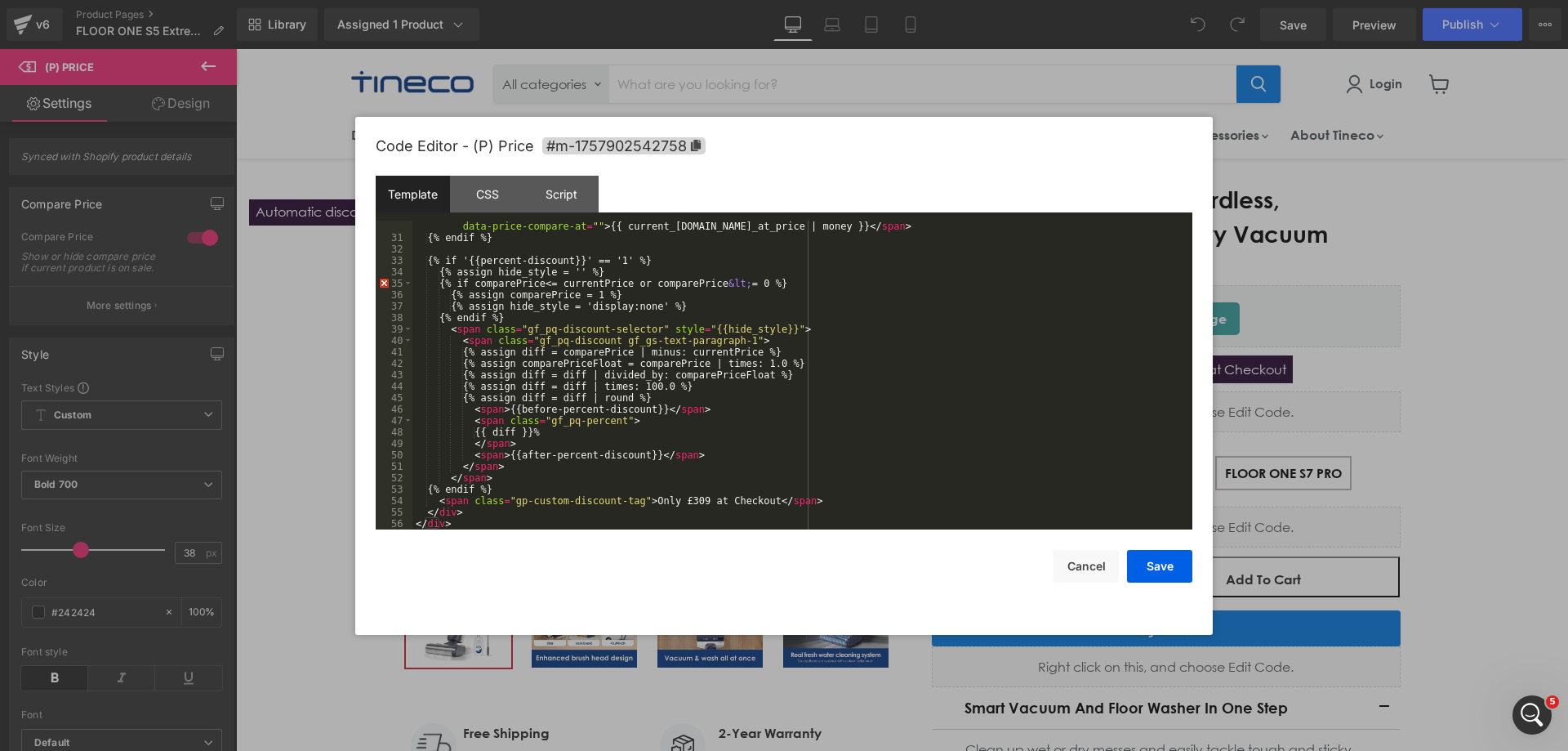
click at [655, 502] on div "< span class = "gf_product-compare-price money gf_gs-text-paragraph-1" style = …" at bounding box center [798, 381] width 773 height 343
click at [1157, 563] on button "Save" at bounding box center [1160, 566] width 65 height 33
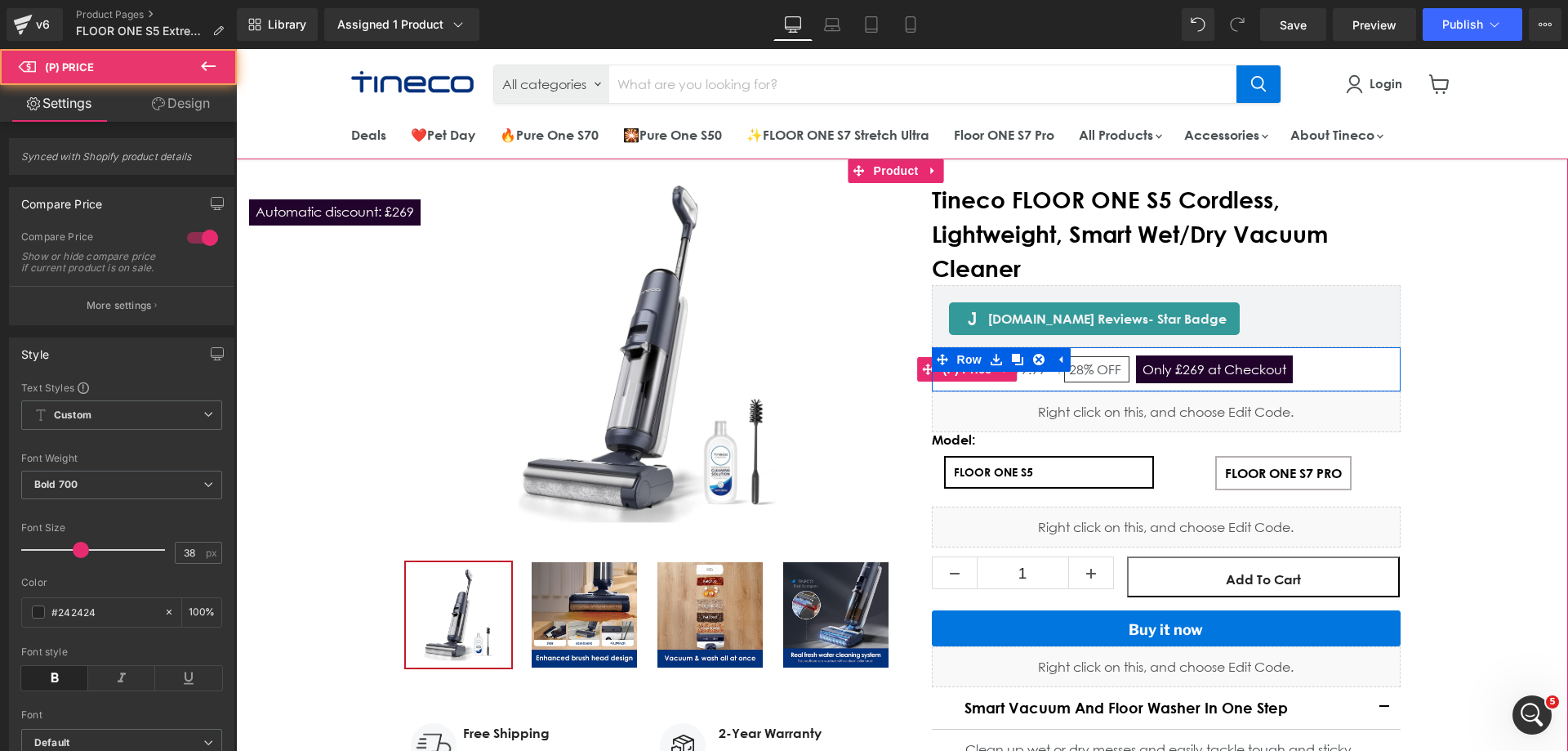
click at [1213, 369] on span "Only £269 at Checkout" at bounding box center [1214, 368] width 157 height 28
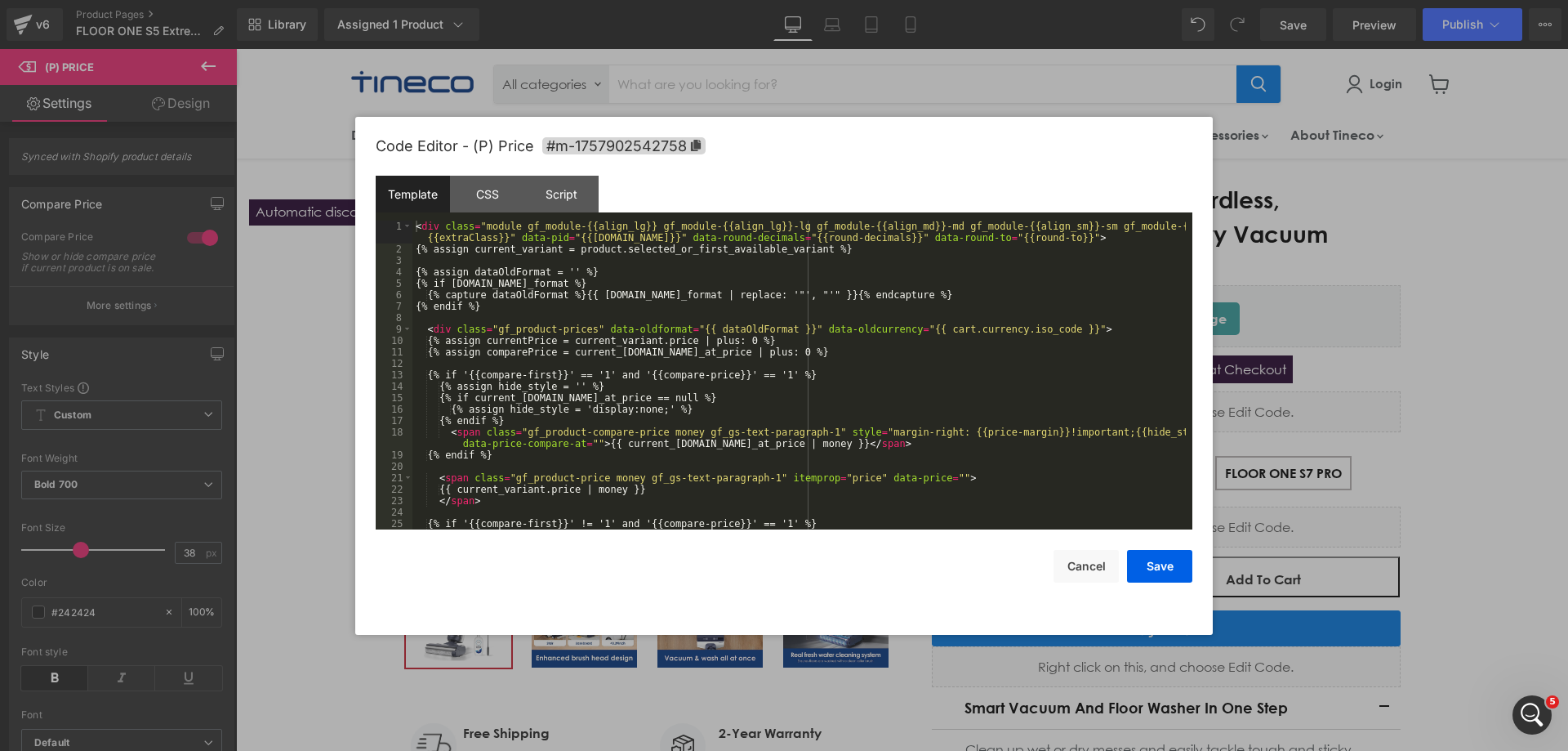
click at [1137, 0] on div "You are previewing how the will restyle your page. You can not edit Elements in…" at bounding box center [784, 0] width 1568 height 0
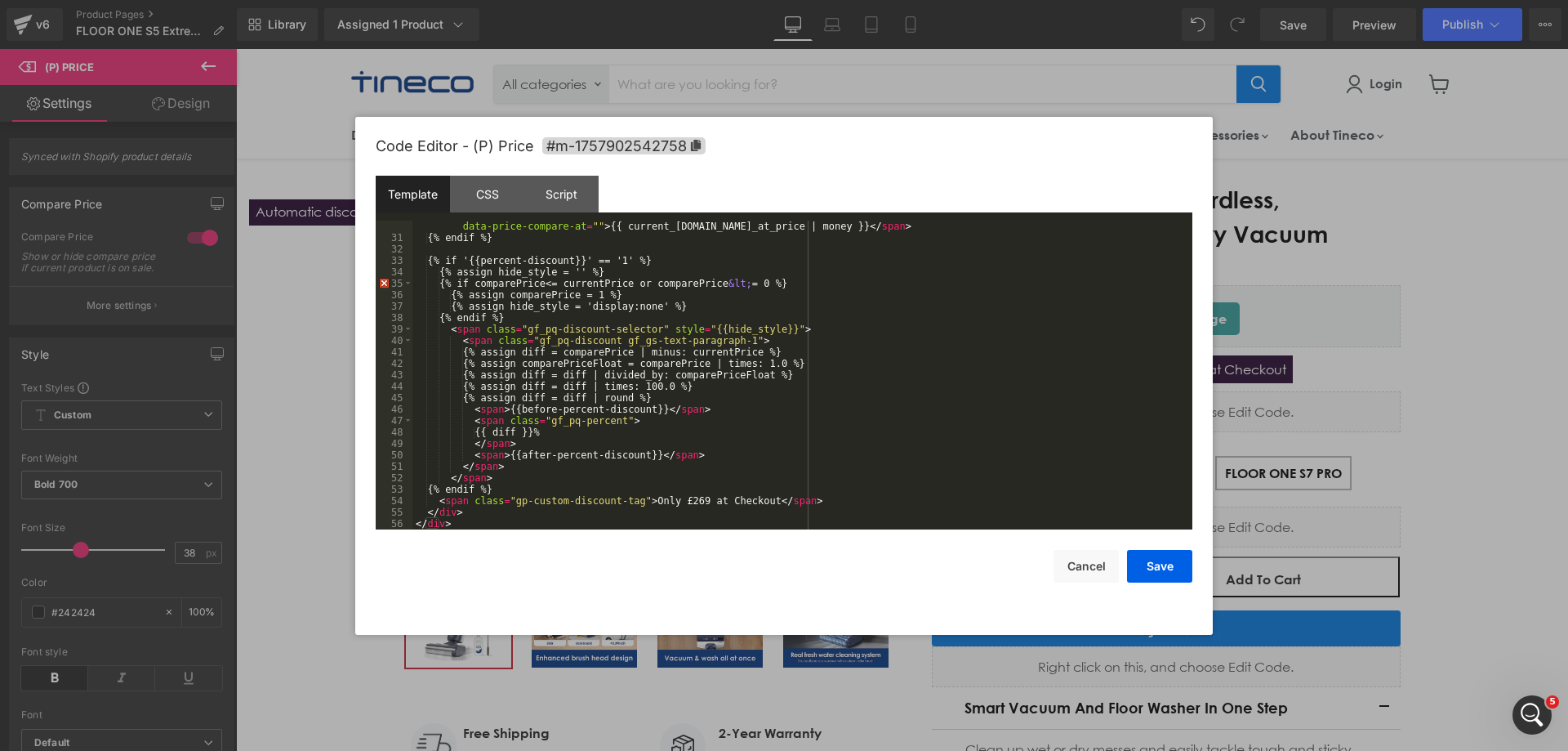
click at [635, 502] on div "< span class = "gf_product-compare-price money gf_gs-text-paragraph-1" style = …" at bounding box center [798, 381] width 773 height 343
type textarea "Automa"
type textarea "c"
type textarea "code"
click at [1170, 563] on button "Save" at bounding box center [1160, 566] width 65 height 33
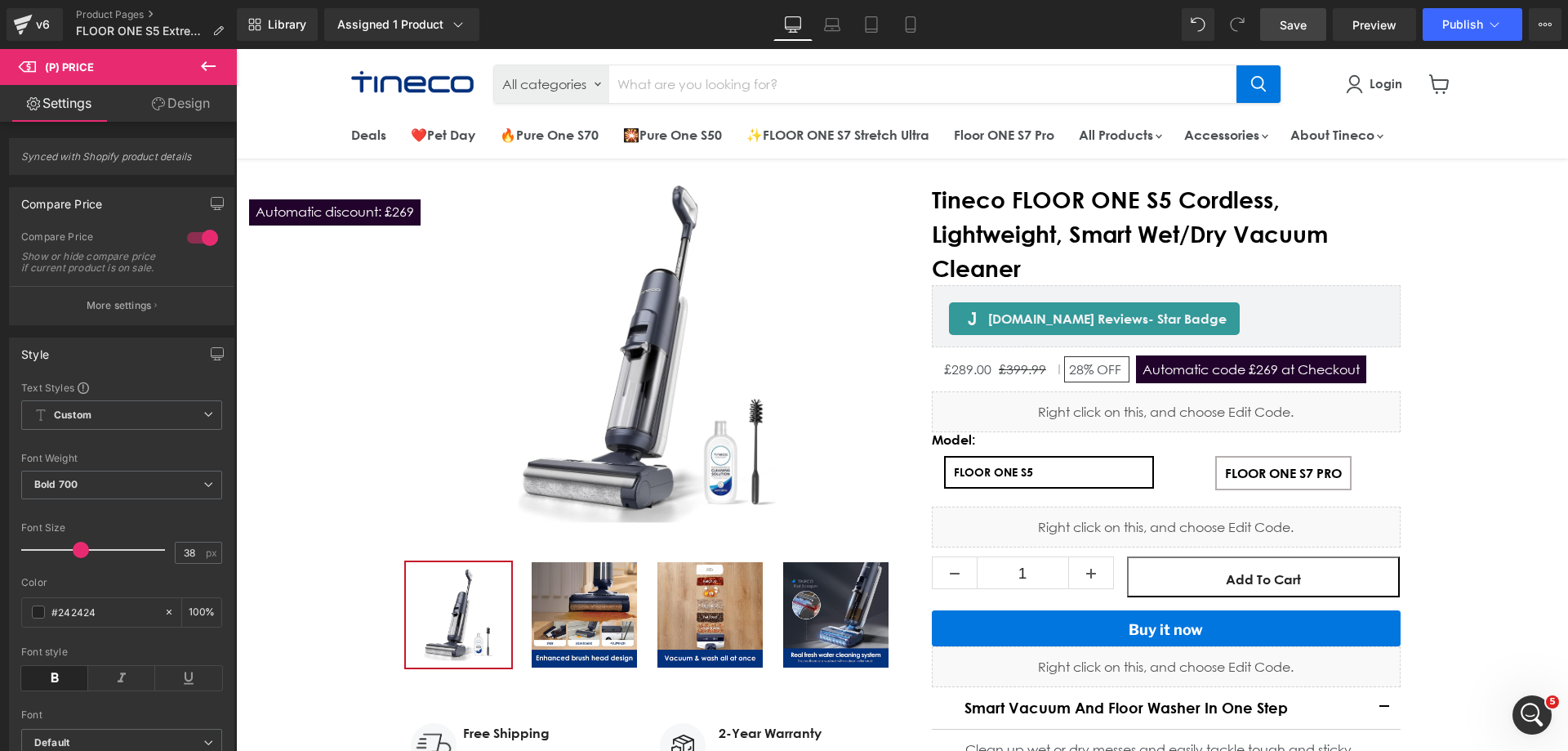
click at [1289, 16] on span "Save" at bounding box center [1293, 25] width 27 height 17
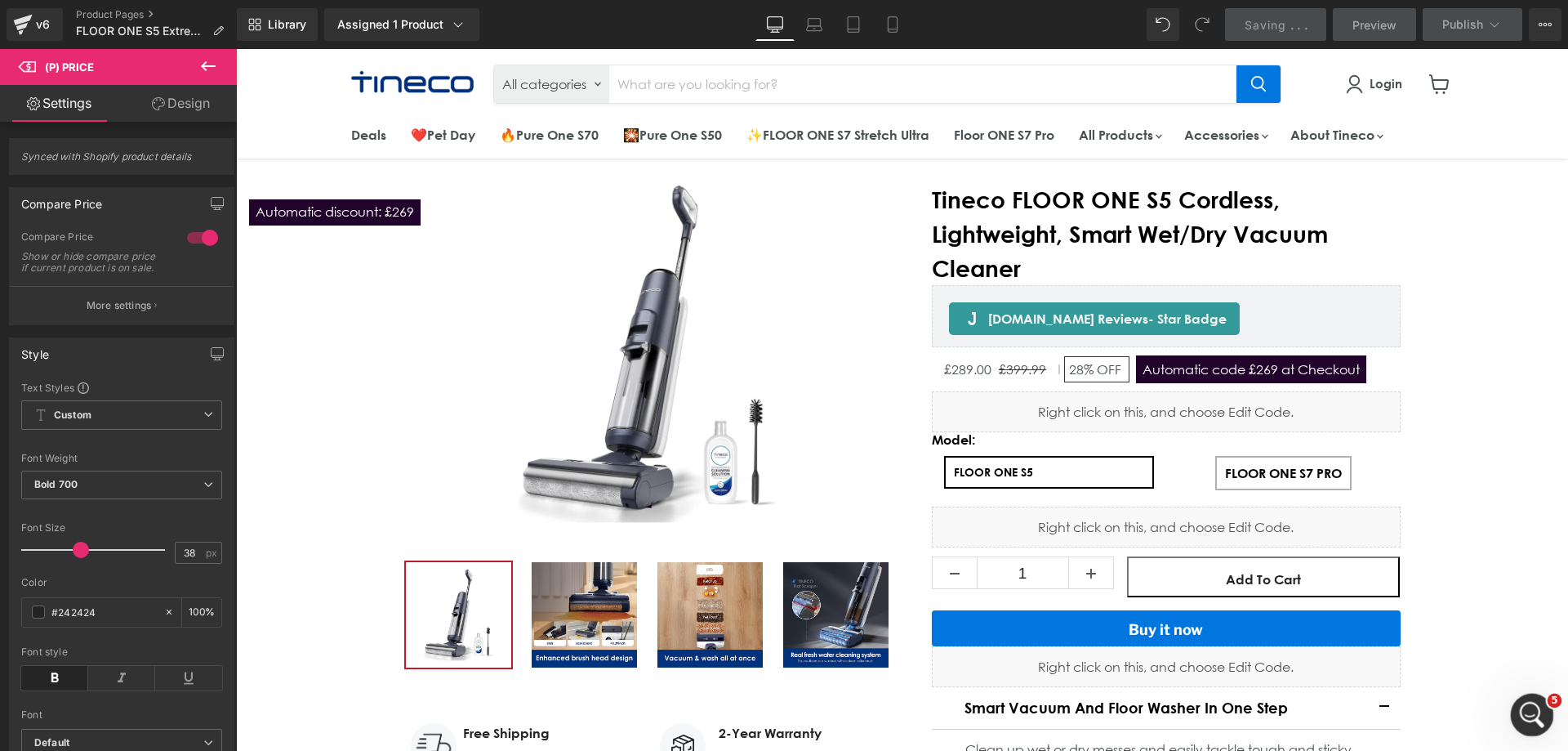
click at [1516, 702] on div "打开 Intercom Messenger" at bounding box center [1529, 713] width 54 height 54
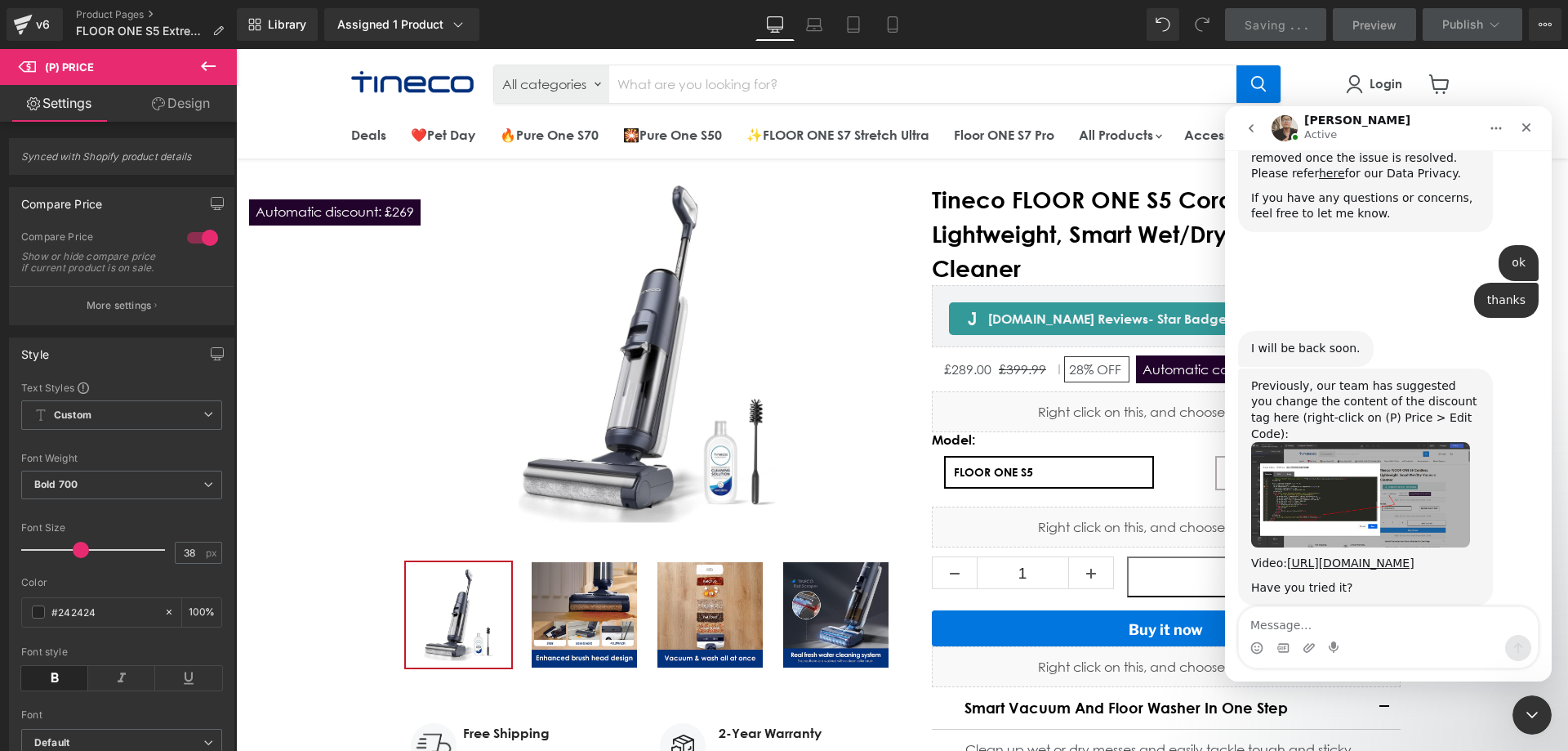
scroll to position [1092, 0]
click at [1334, 637] on div "Intercom Messenger" at bounding box center [1335, 648] width 13 height 26
click at [1322, 624] on textarea "Message…" at bounding box center [1388, 621] width 299 height 28
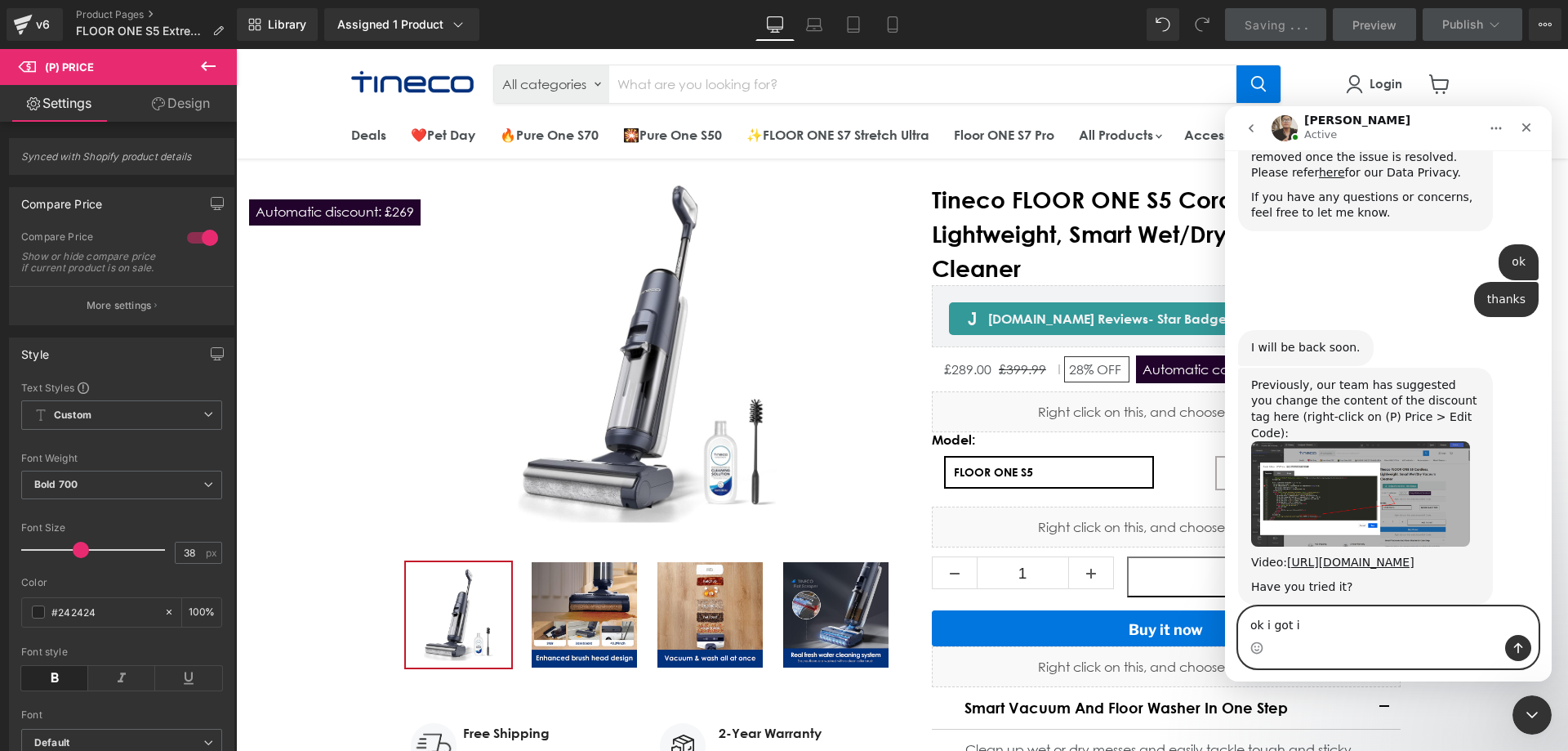
type textarea "ok i got it"
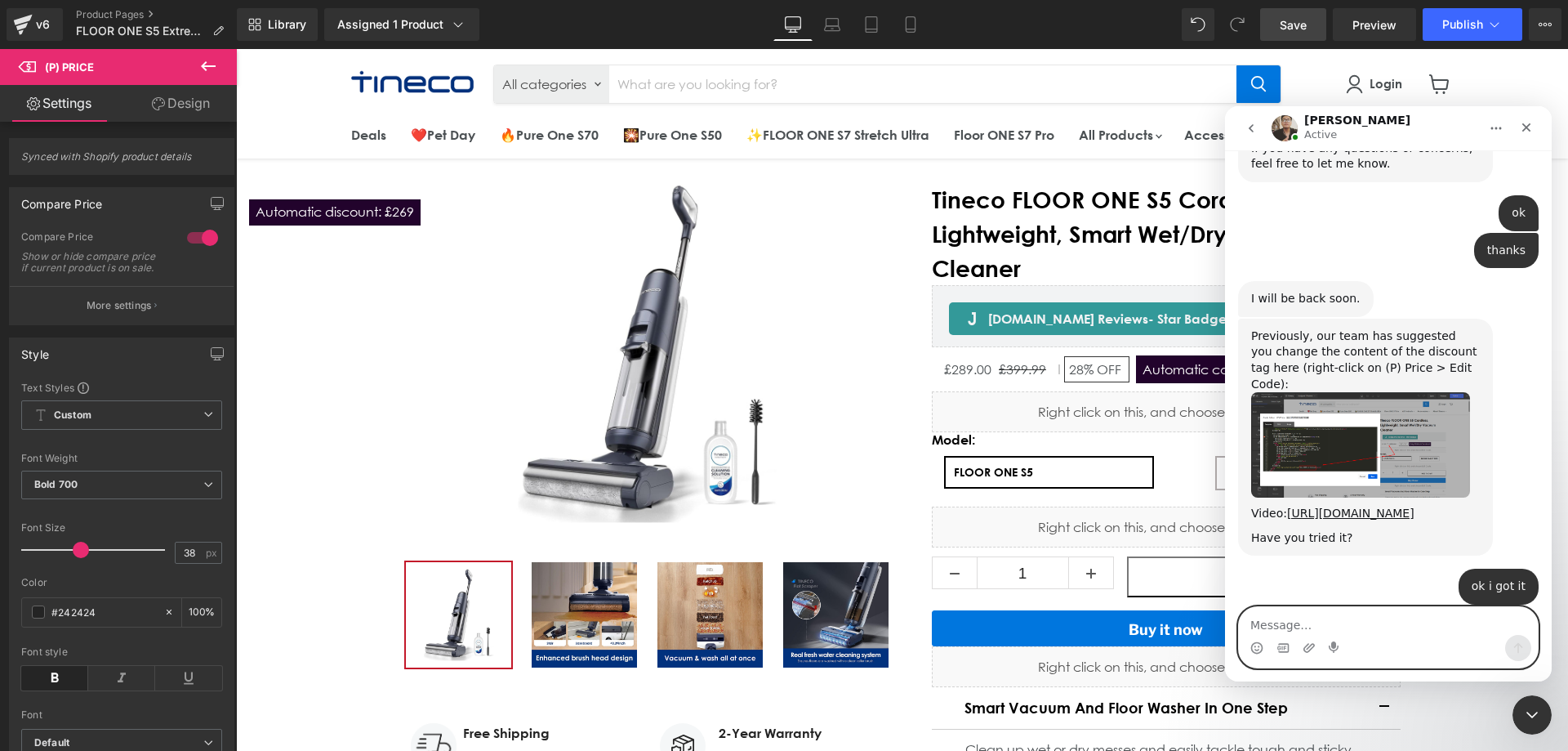
scroll to position [1205, 0]
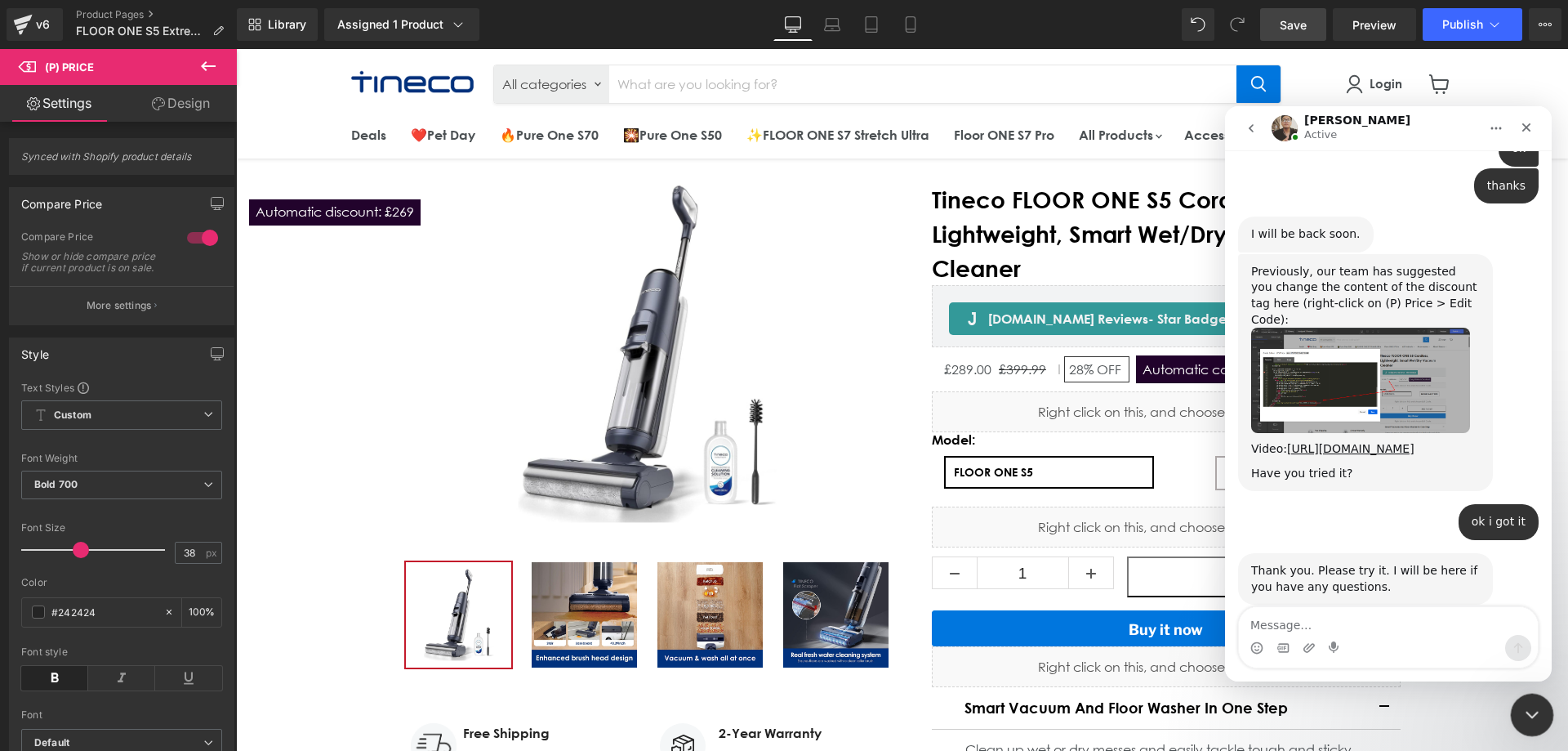
click at [1517, 714] on div "关闭 Intercom Messenger" at bounding box center [1529, 712] width 39 height 39
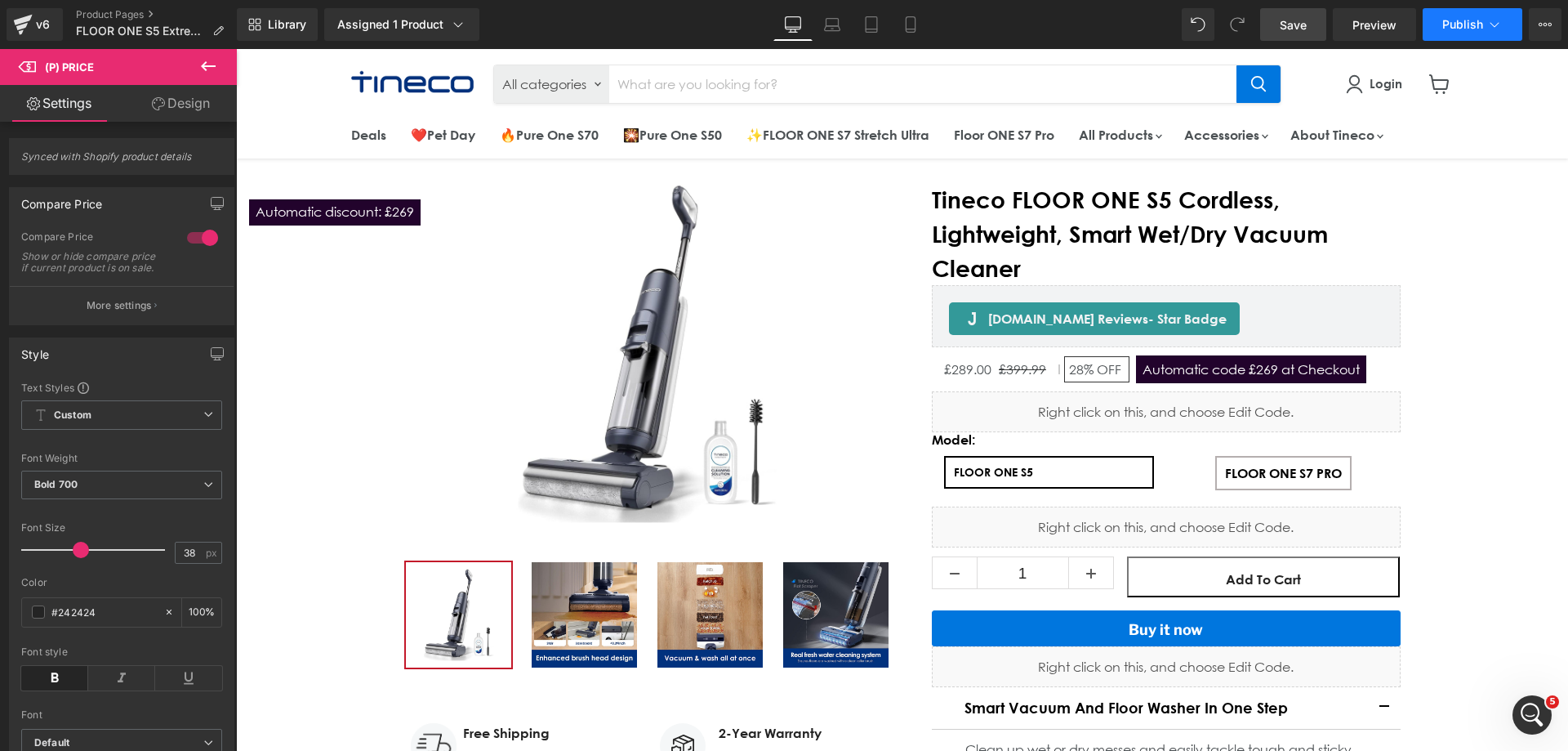
click at [1461, 31] on span "Publish" at bounding box center [1462, 25] width 41 height 13
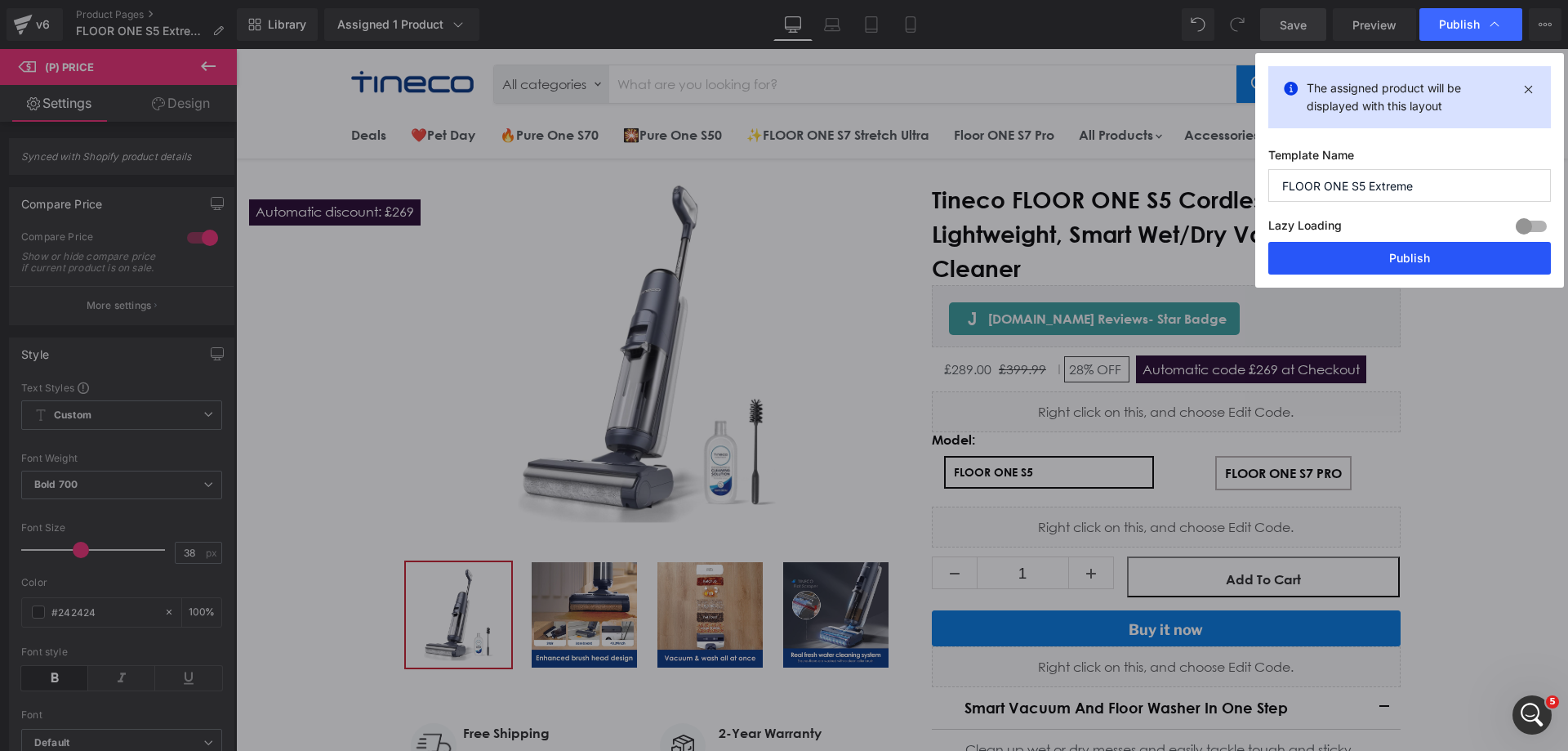
click at [1417, 249] on button "Publish" at bounding box center [1408, 258] width 282 height 33
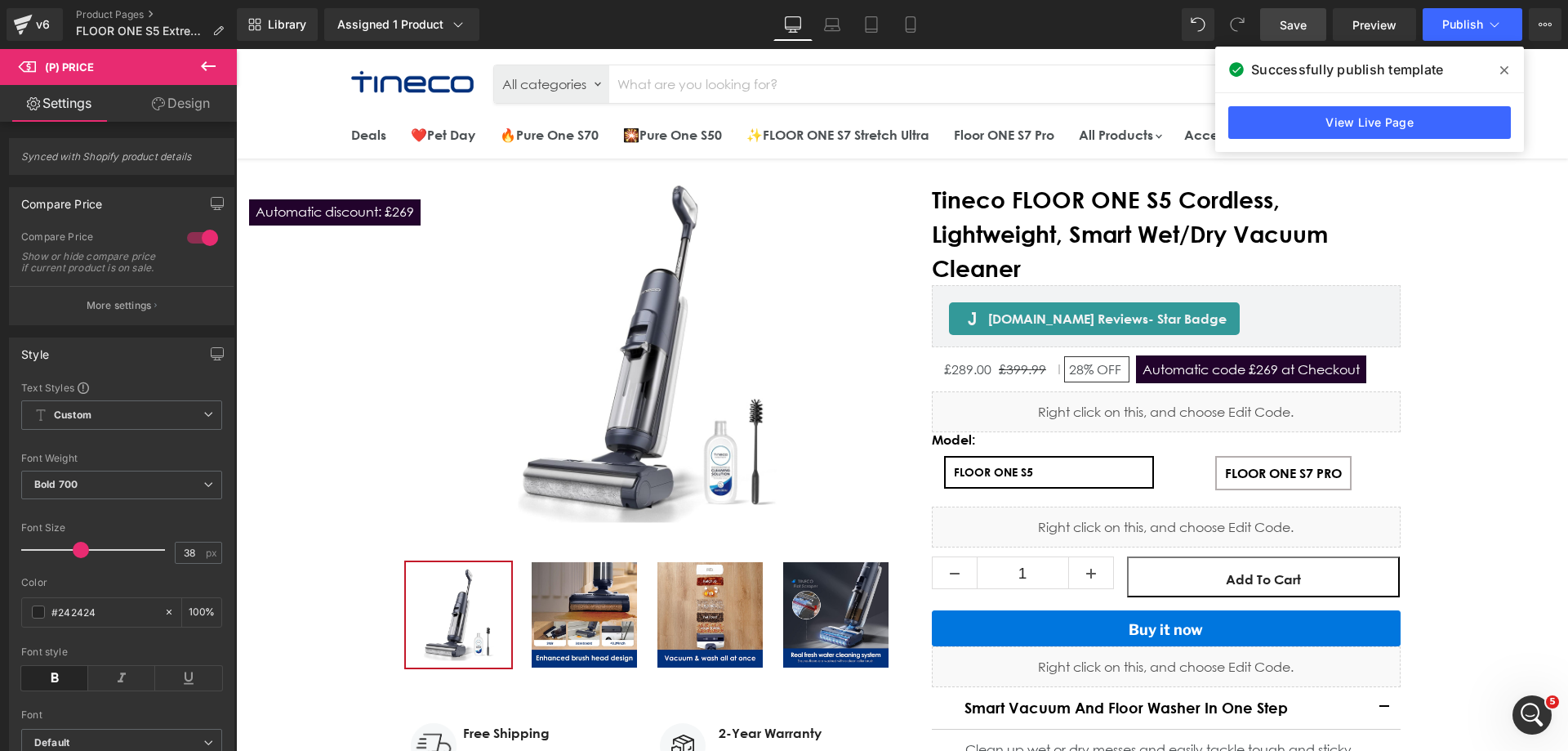
click at [1500, 76] on icon at bounding box center [1504, 71] width 9 height 13
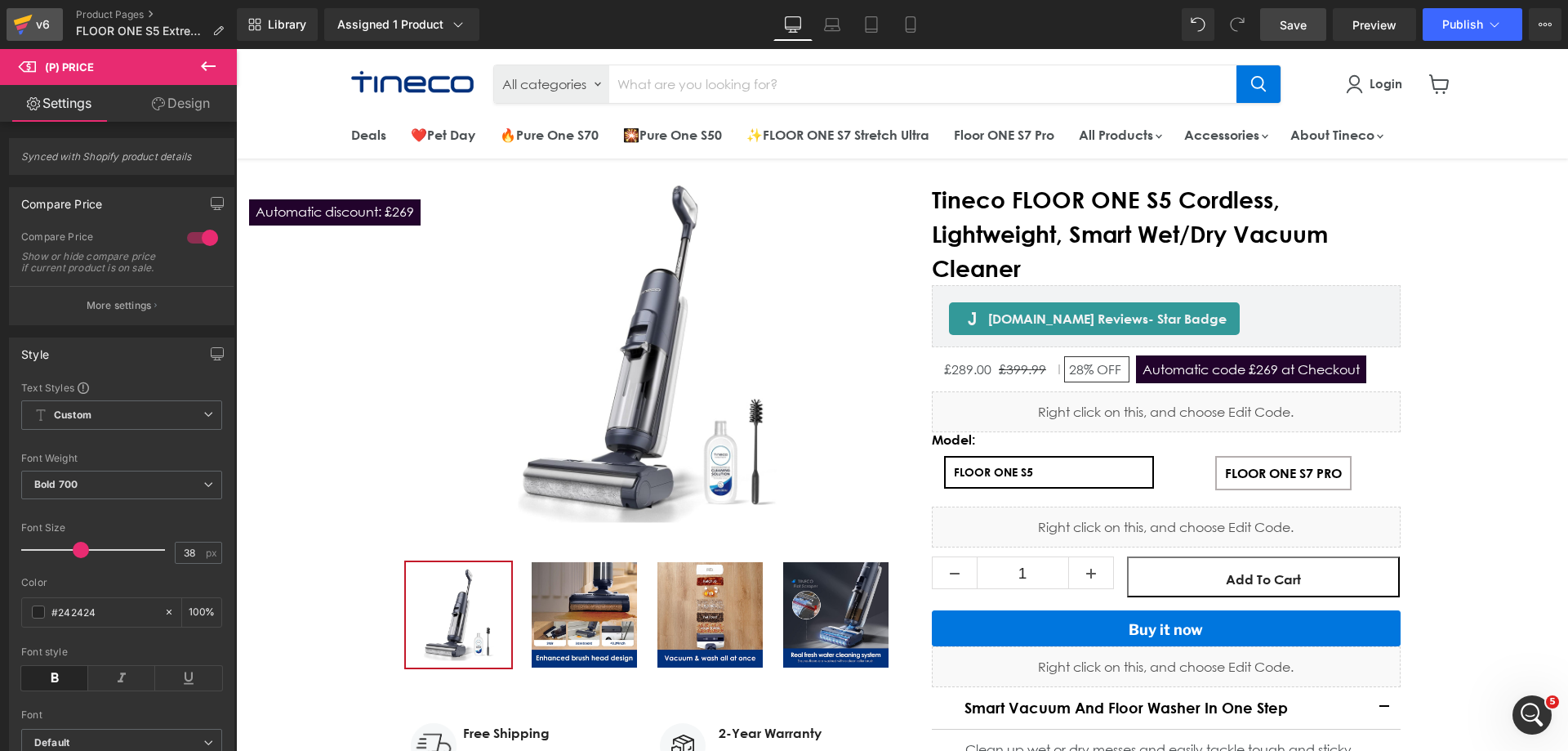
click at [51, 22] on div "v6" at bounding box center [42, 25] width 20 height 21
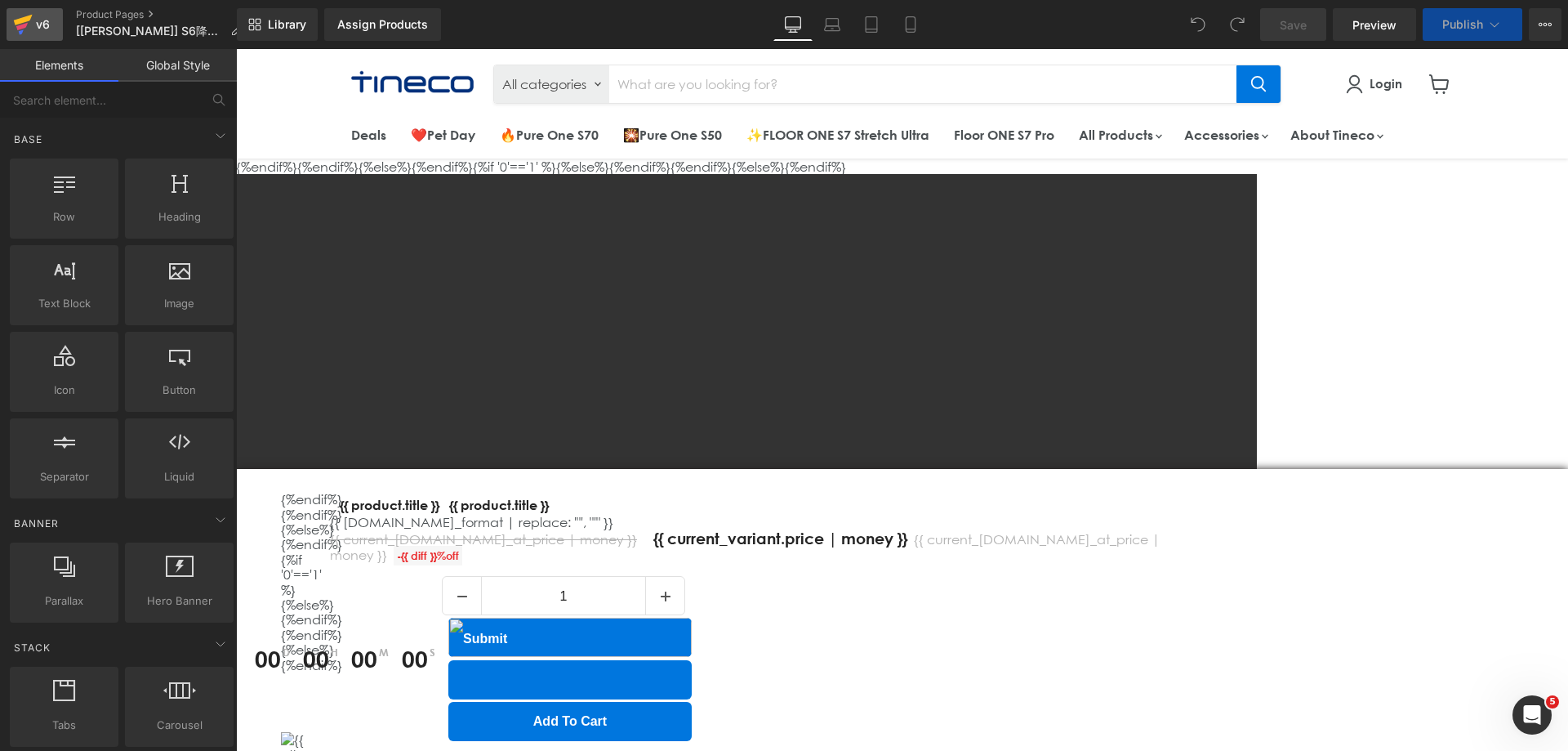
click at [24, 34] on icon at bounding box center [23, 24] width 19 height 41
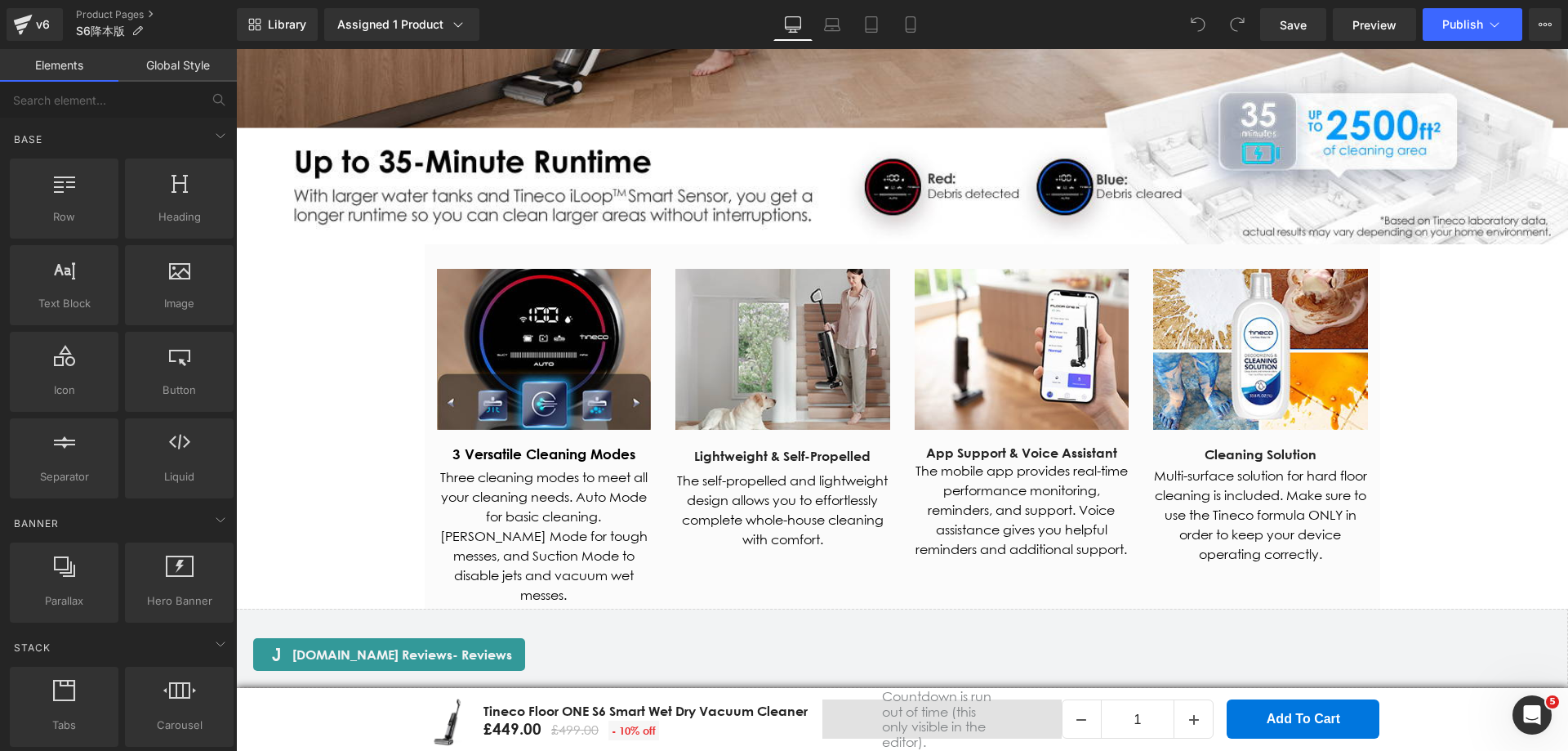
scroll to position [5195, 0]
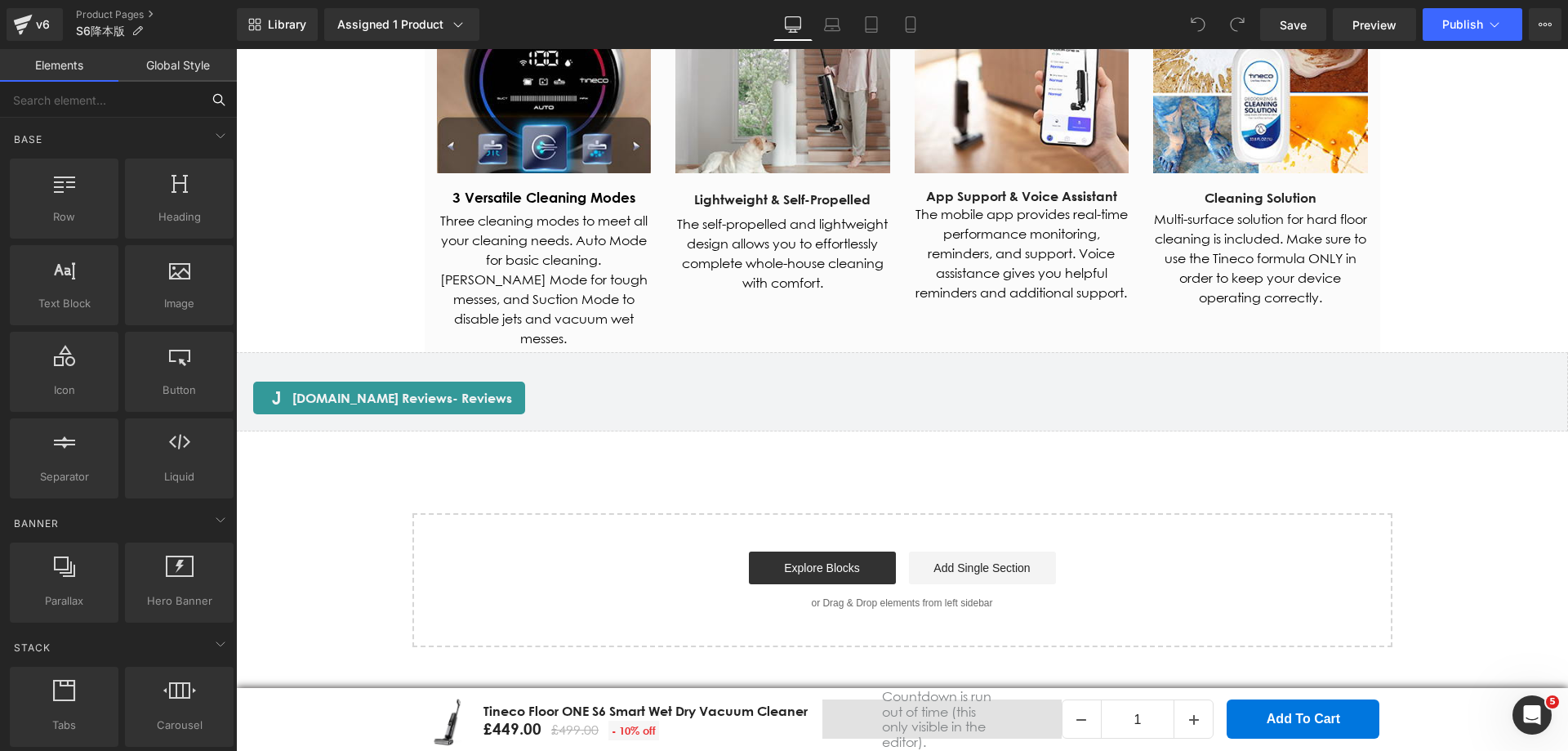
click at [84, 99] on input "text" at bounding box center [100, 99] width 201 height 36
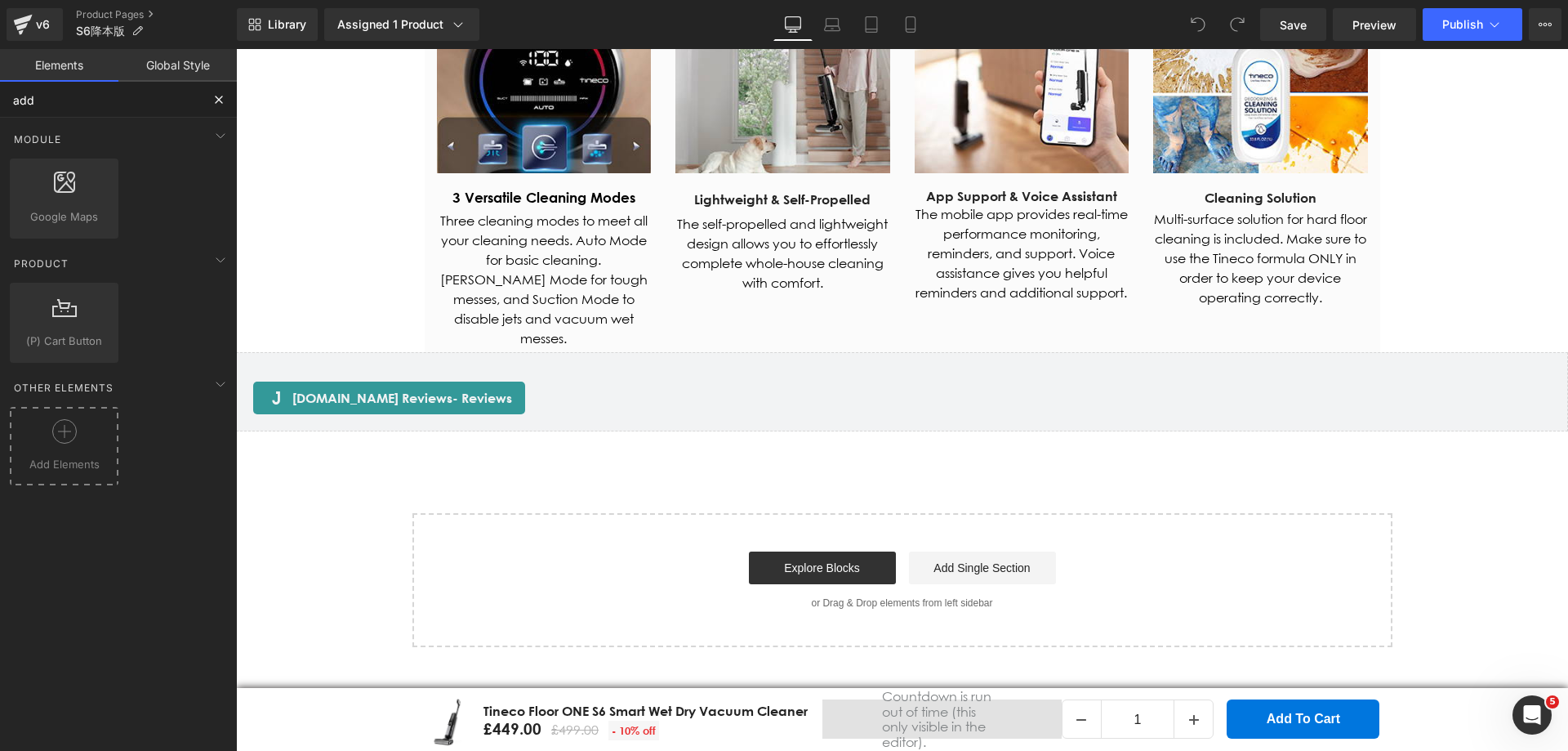
click at [76, 431] on div at bounding box center [64, 437] width 100 height 36
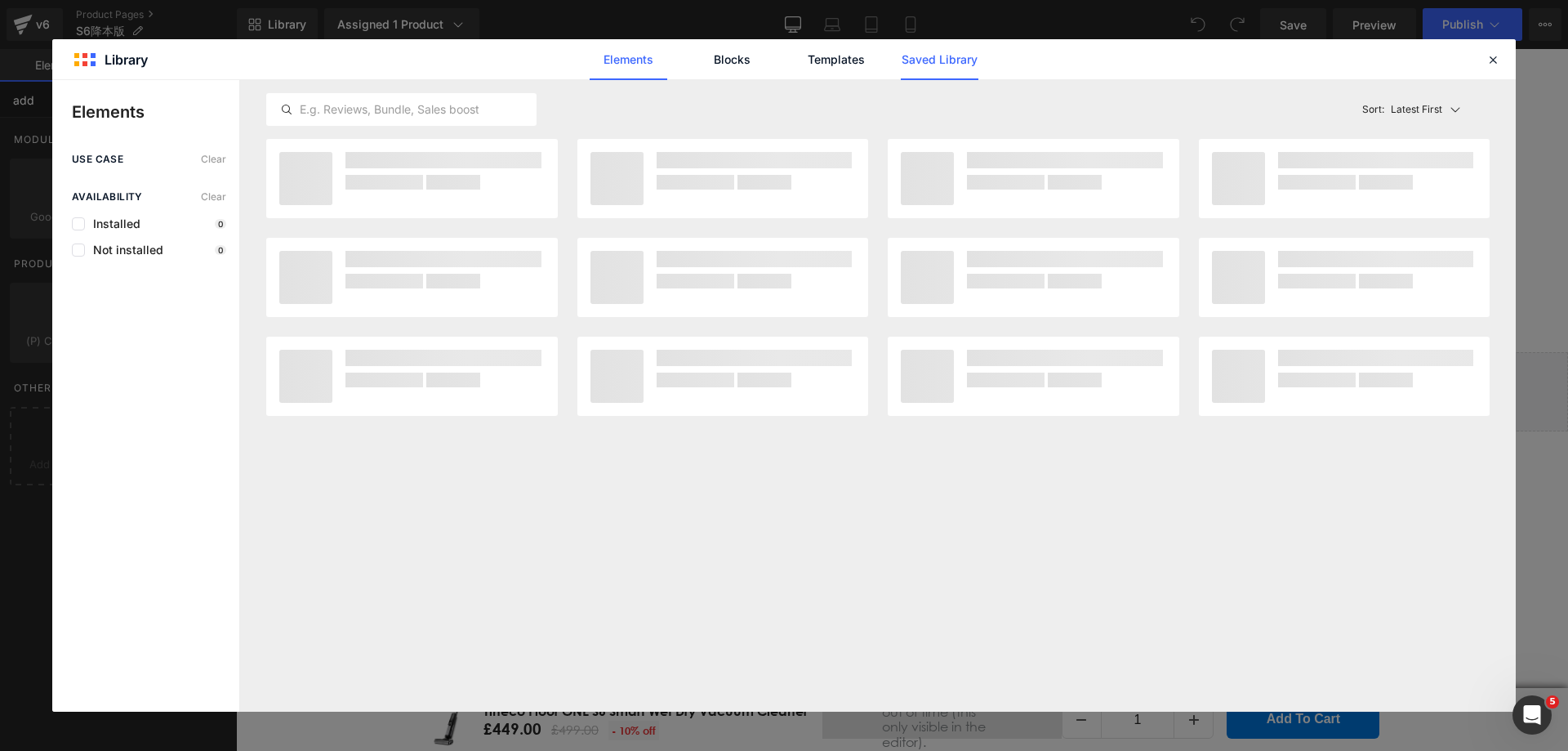
type input "add"
click at [913, 64] on link "Saved Library" at bounding box center [939, 59] width 77 height 41
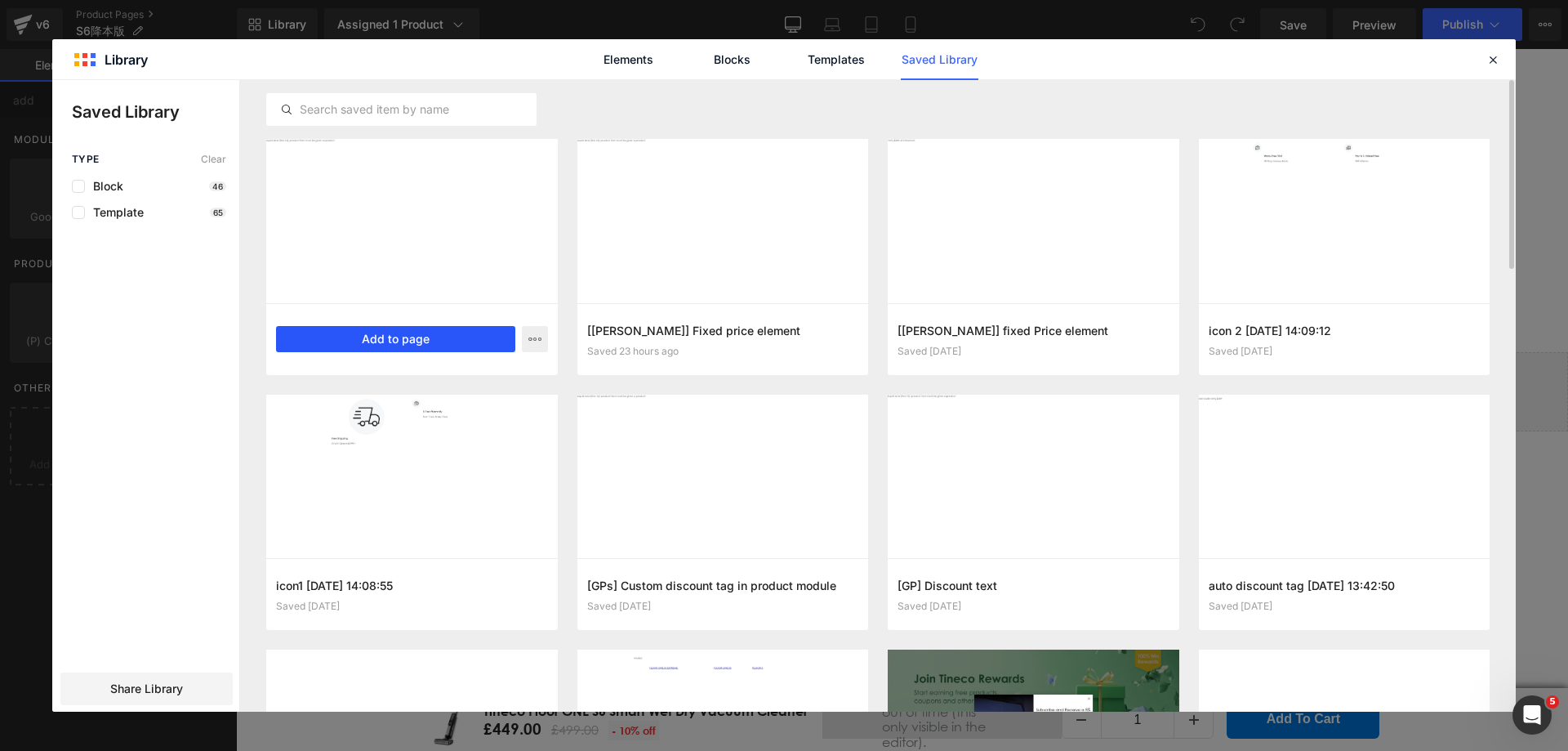
click at [422, 340] on button "Add to page" at bounding box center [396, 339] width 239 height 26
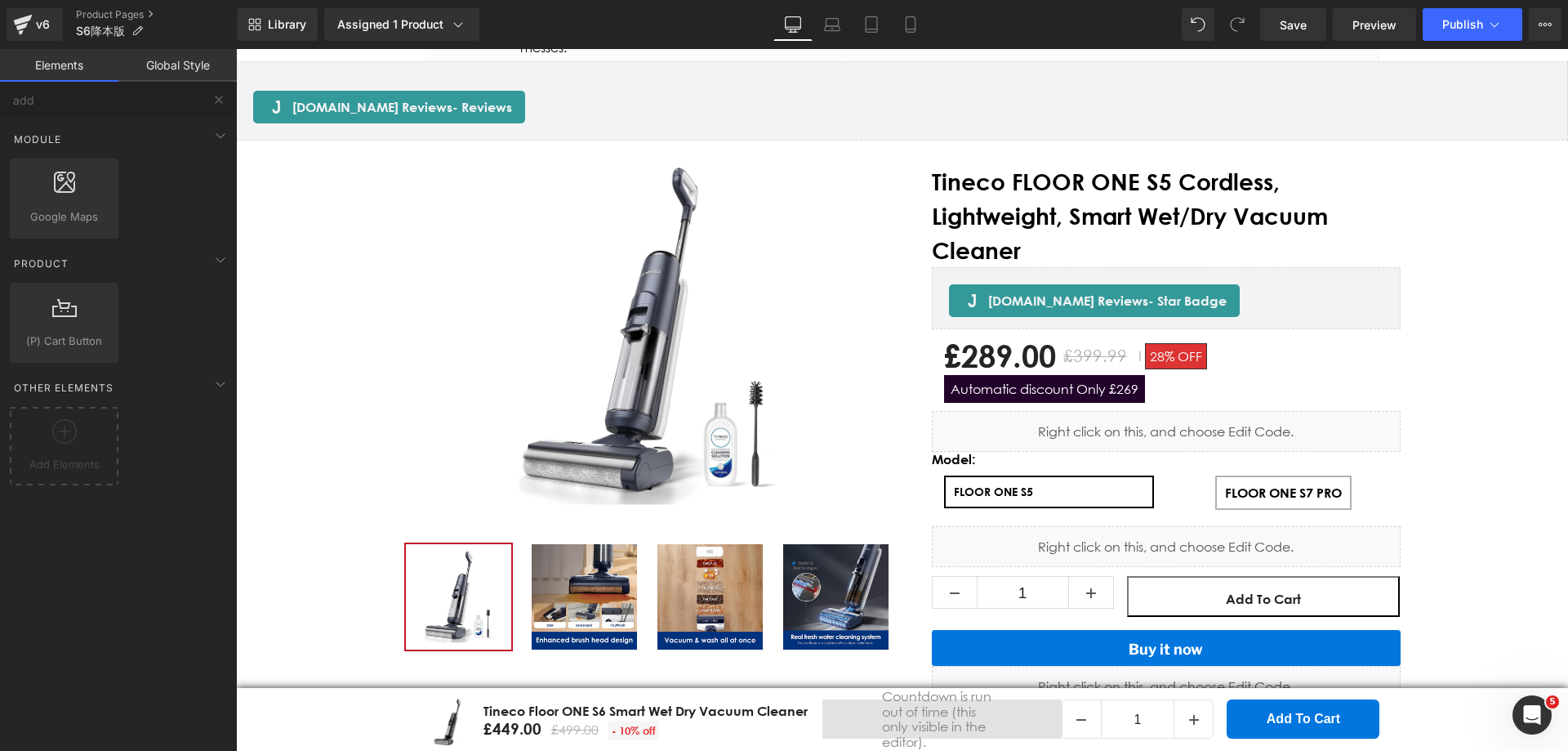
scroll to position [5392, 0]
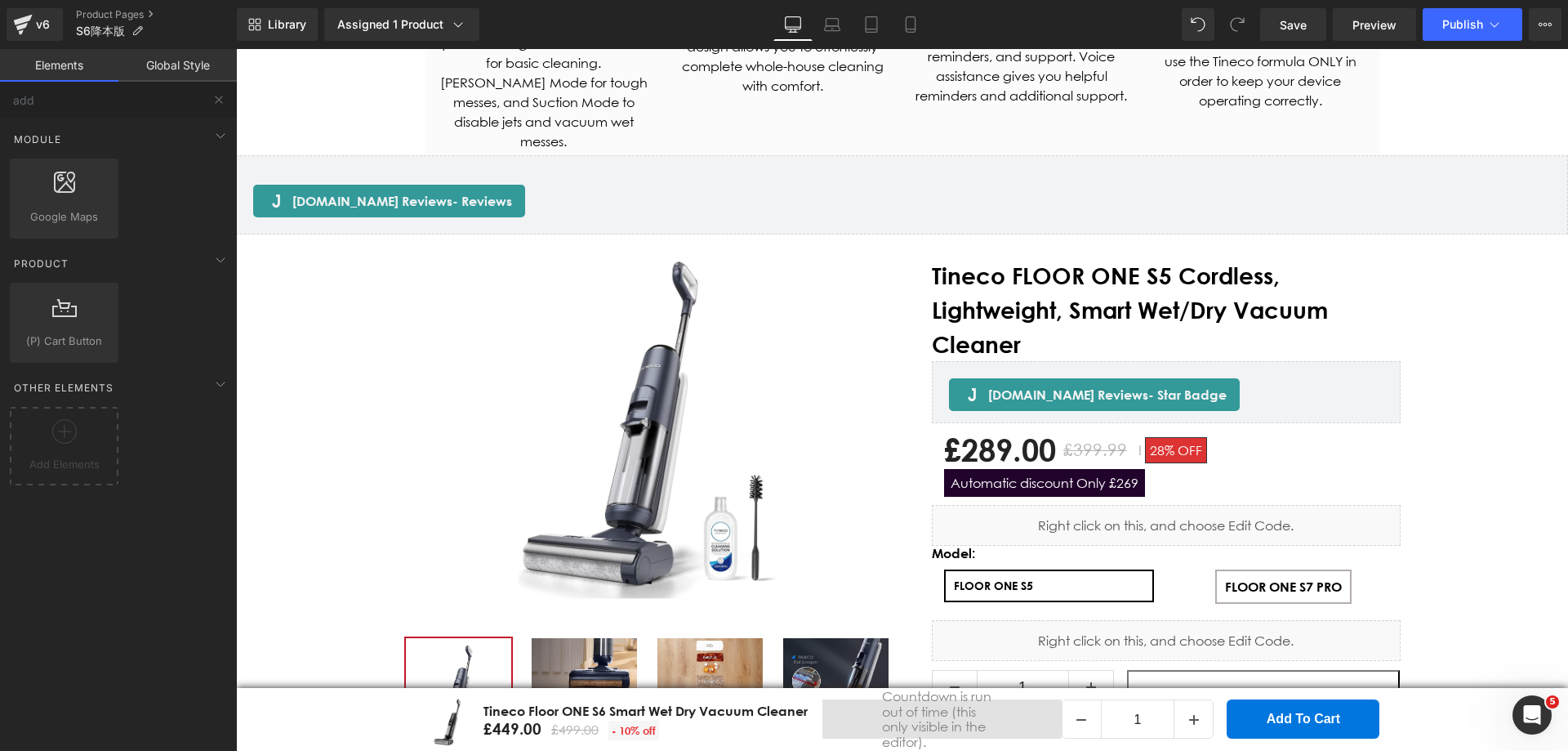
click at [1064, 275] on span "Tineco FLOOR ONE S5 Cordless, Lightweight, Smart Wet/Dry Vacuum Cleaner" at bounding box center [1165, 310] width 468 height 103
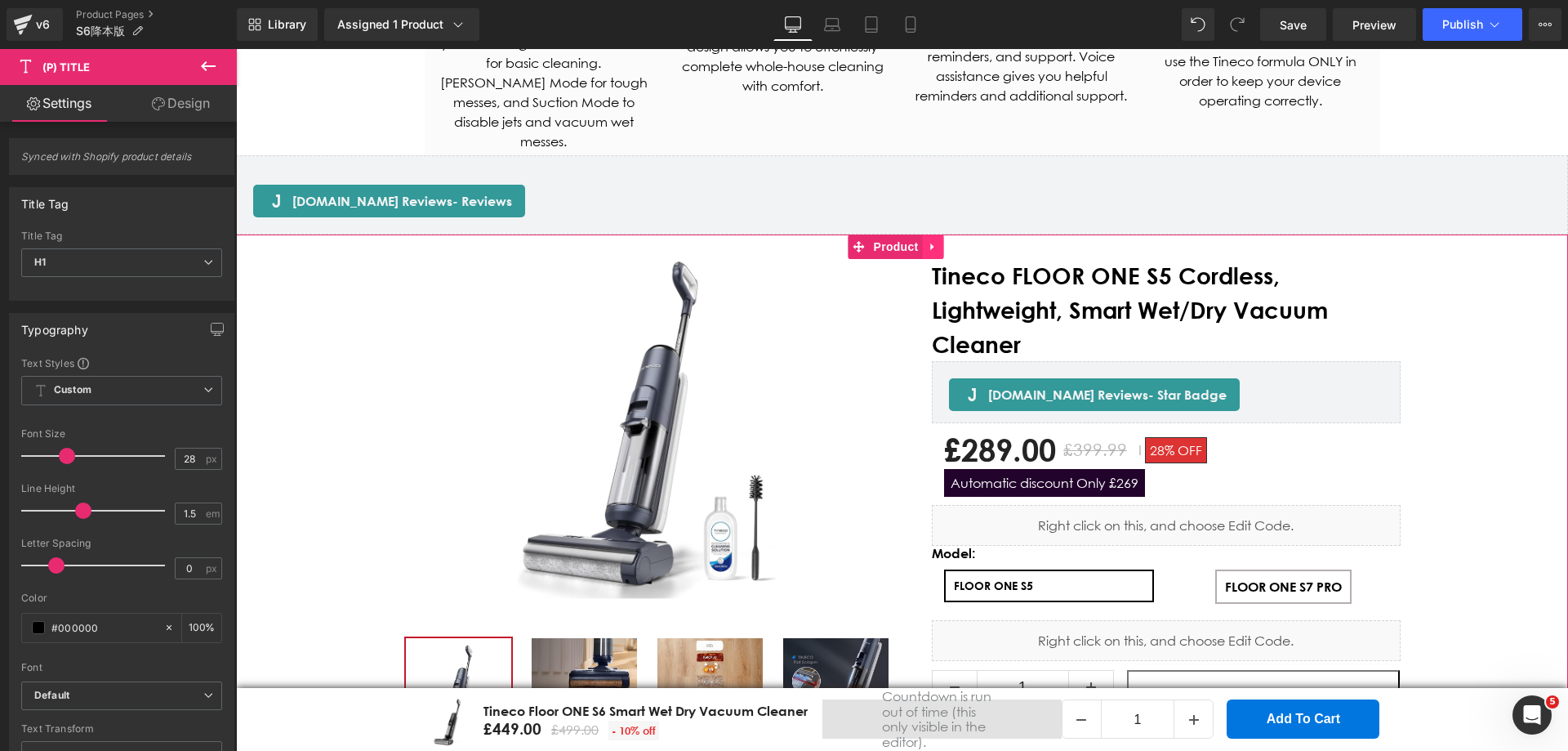
click at [928, 241] on icon "Main content" at bounding box center [933, 247] width 11 height 12
click at [943, 241] on icon "Main content" at bounding box center [944, 247] width 11 height 11
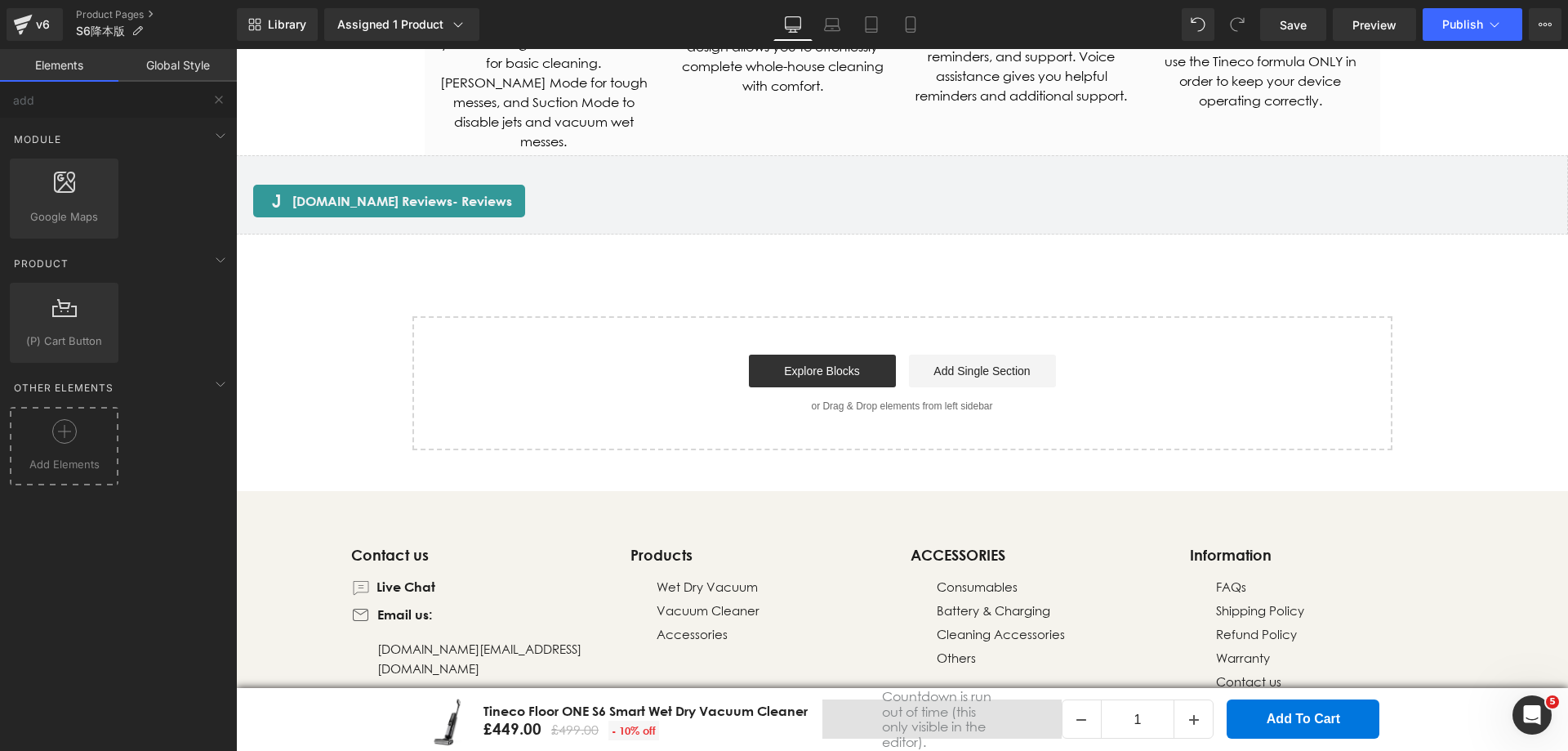
click at [54, 463] on span "Add Elements" at bounding box center [64, 465] width 100 height 17
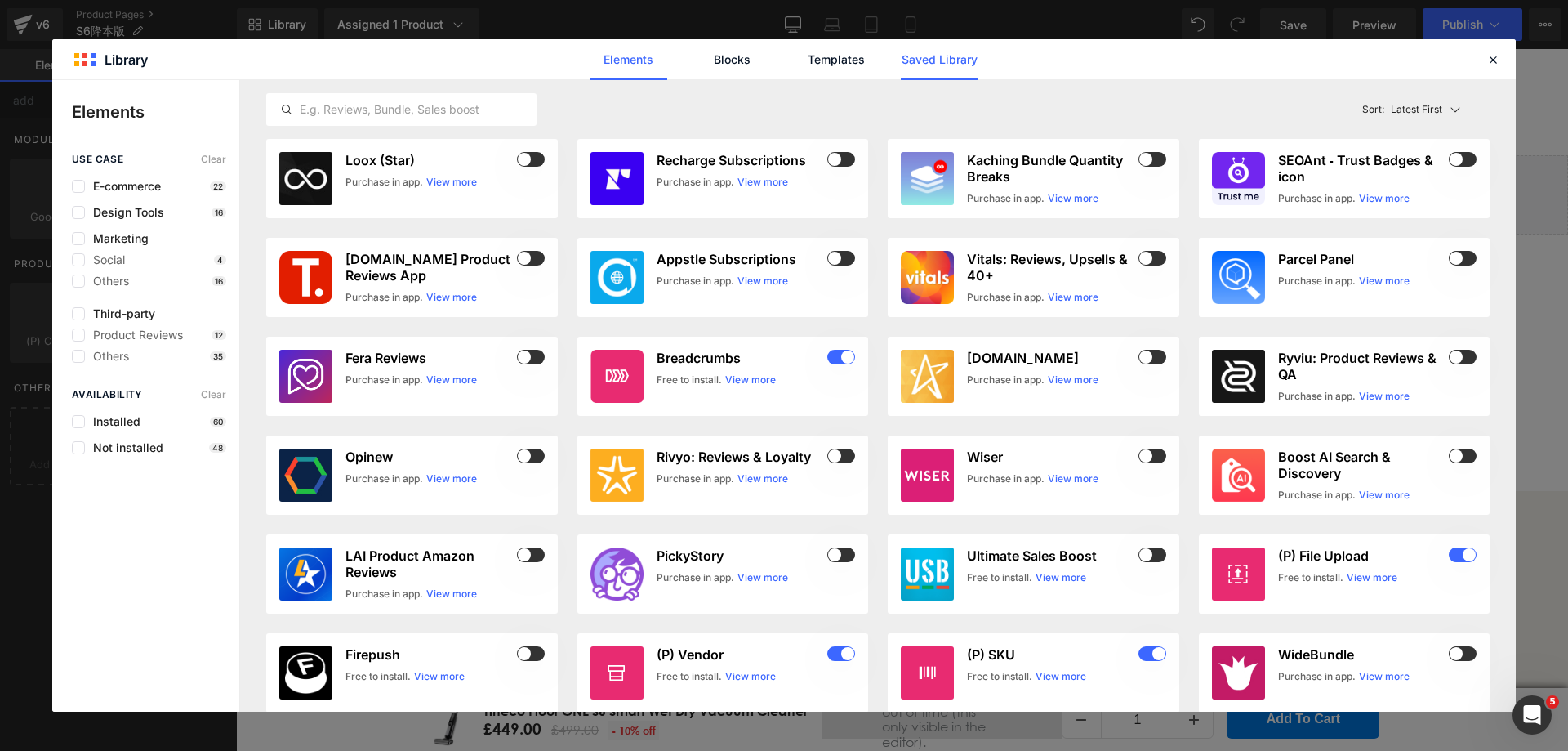
click at [941, 57] on link "Saved Library" at bounding box center [939, 59] width 77 height 41
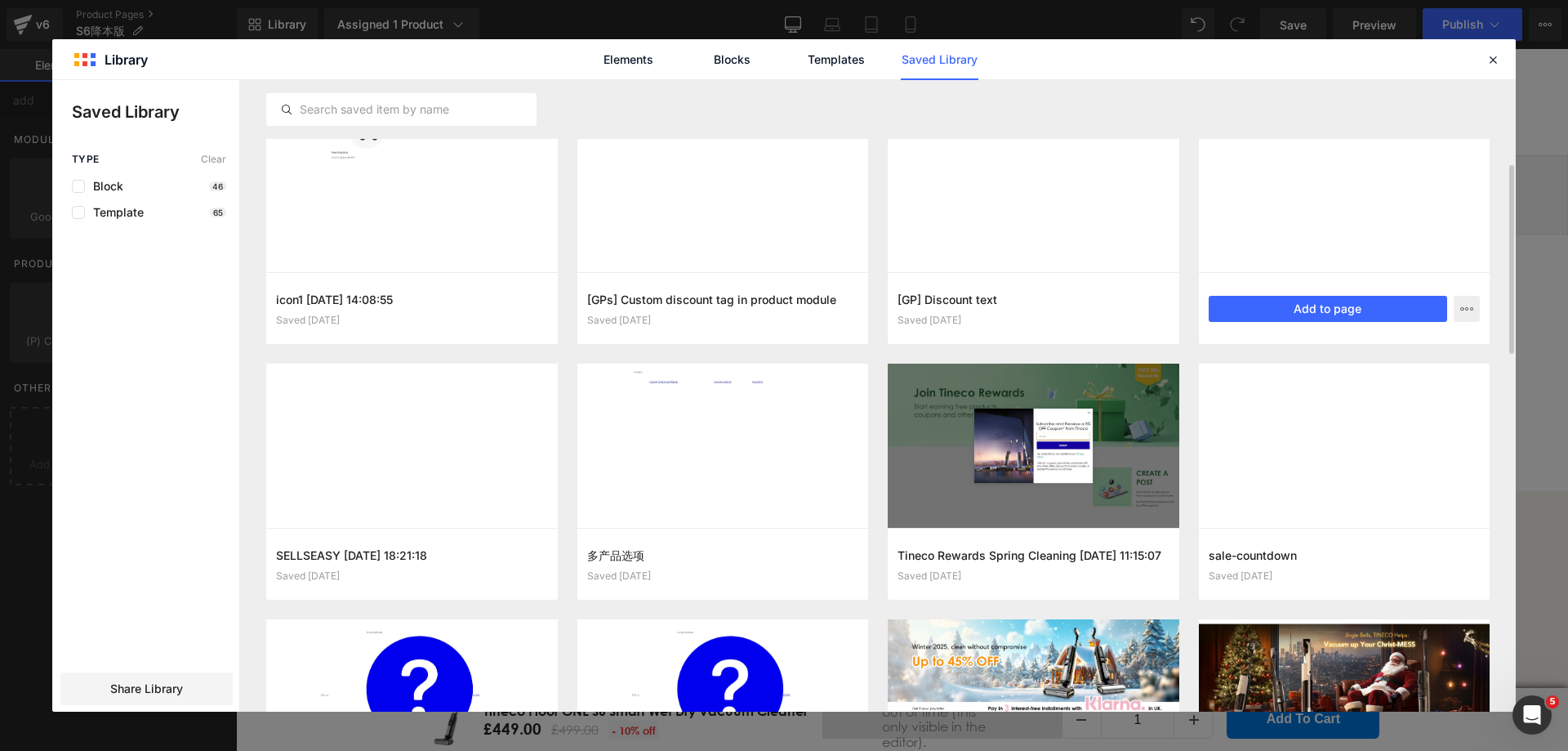
scroll to position [245, 0]
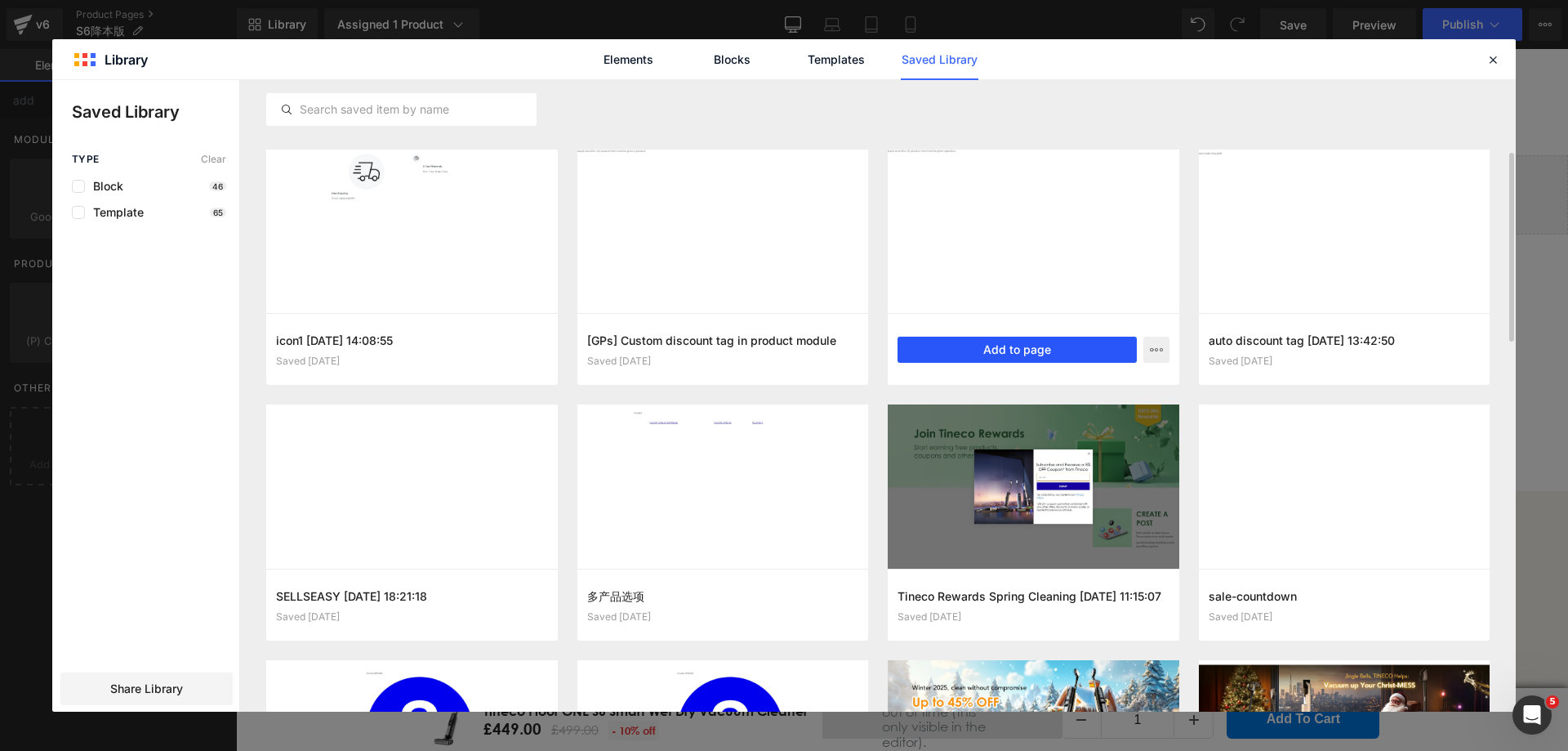
click at [972, 343] on button "Add to page" at bounding box center [1017, 349] width 239 height 26
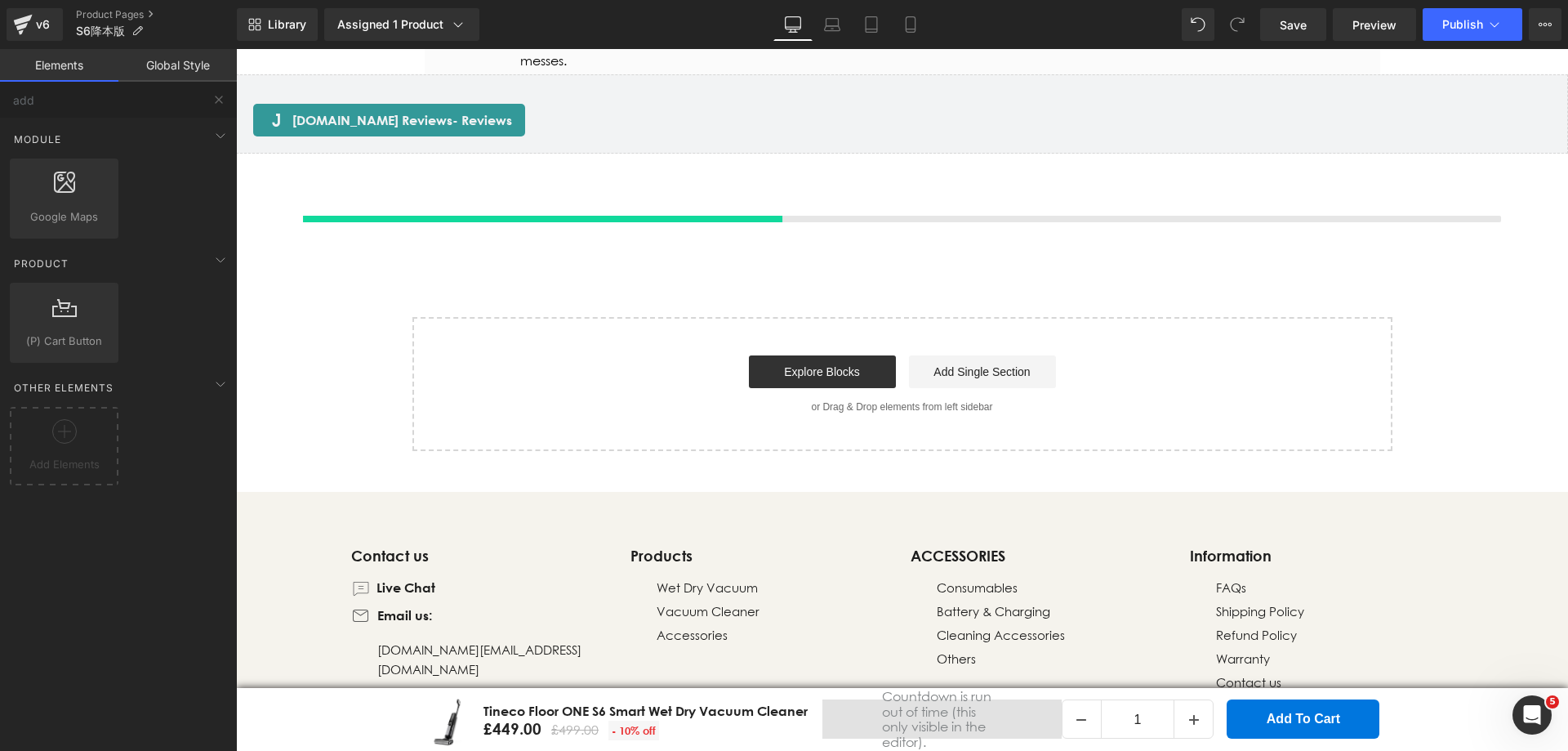
scroll to position [5473, 0]
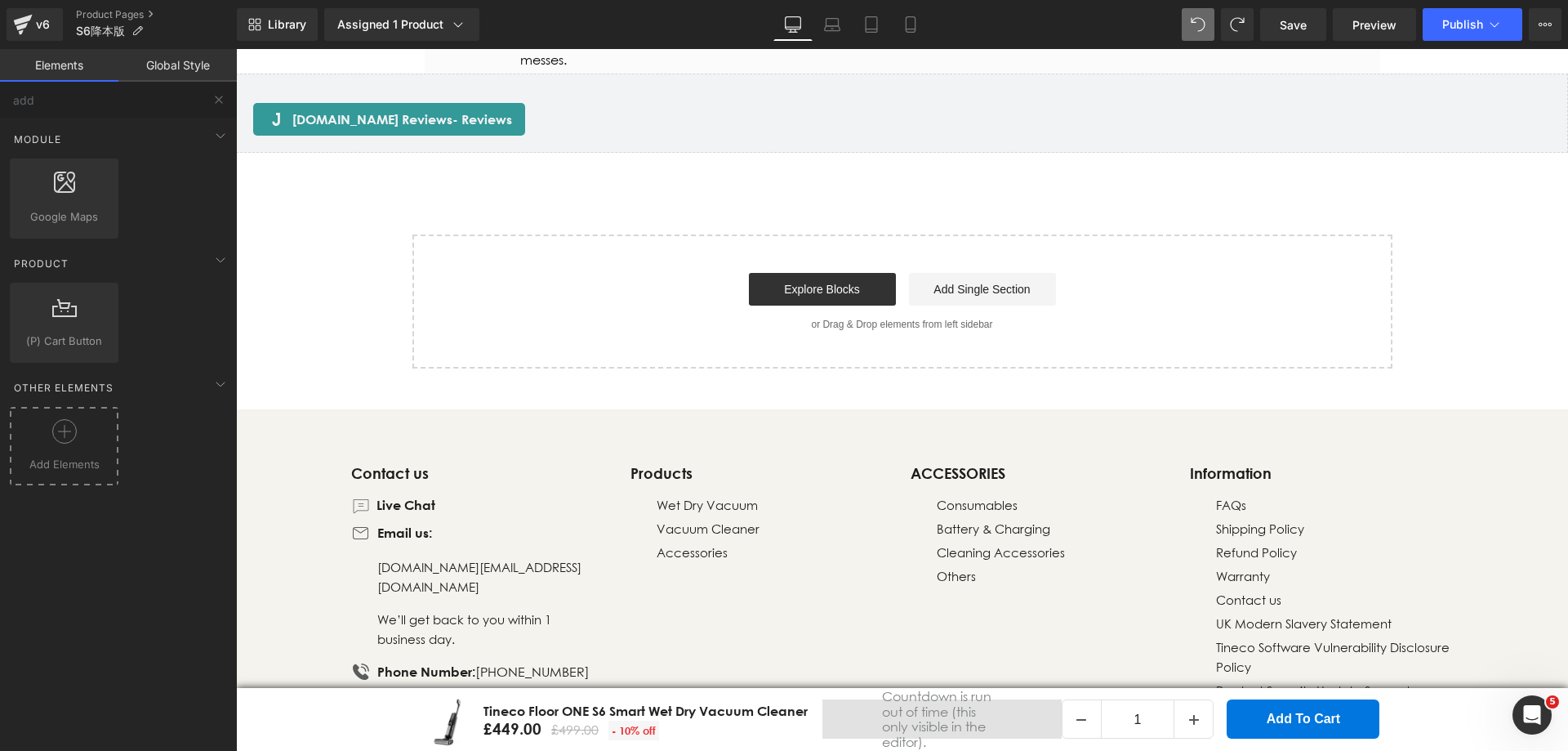
click at [44, 462] on span "Add Elements" at bounding box center [64, 465] width 100 height 17
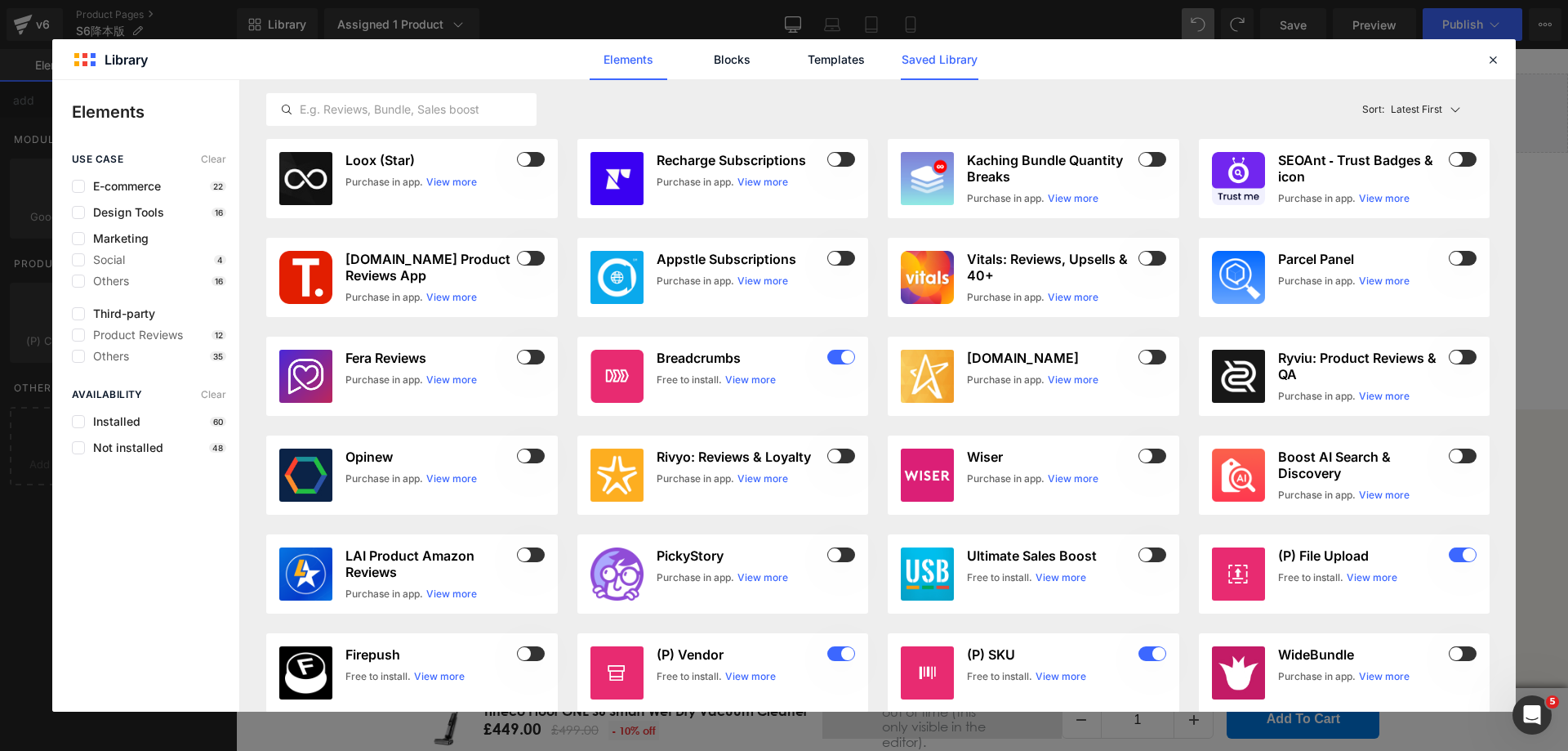
click at [926, 58] on link "Saved Library" at bounding box center [939, 59] width 77 height 41
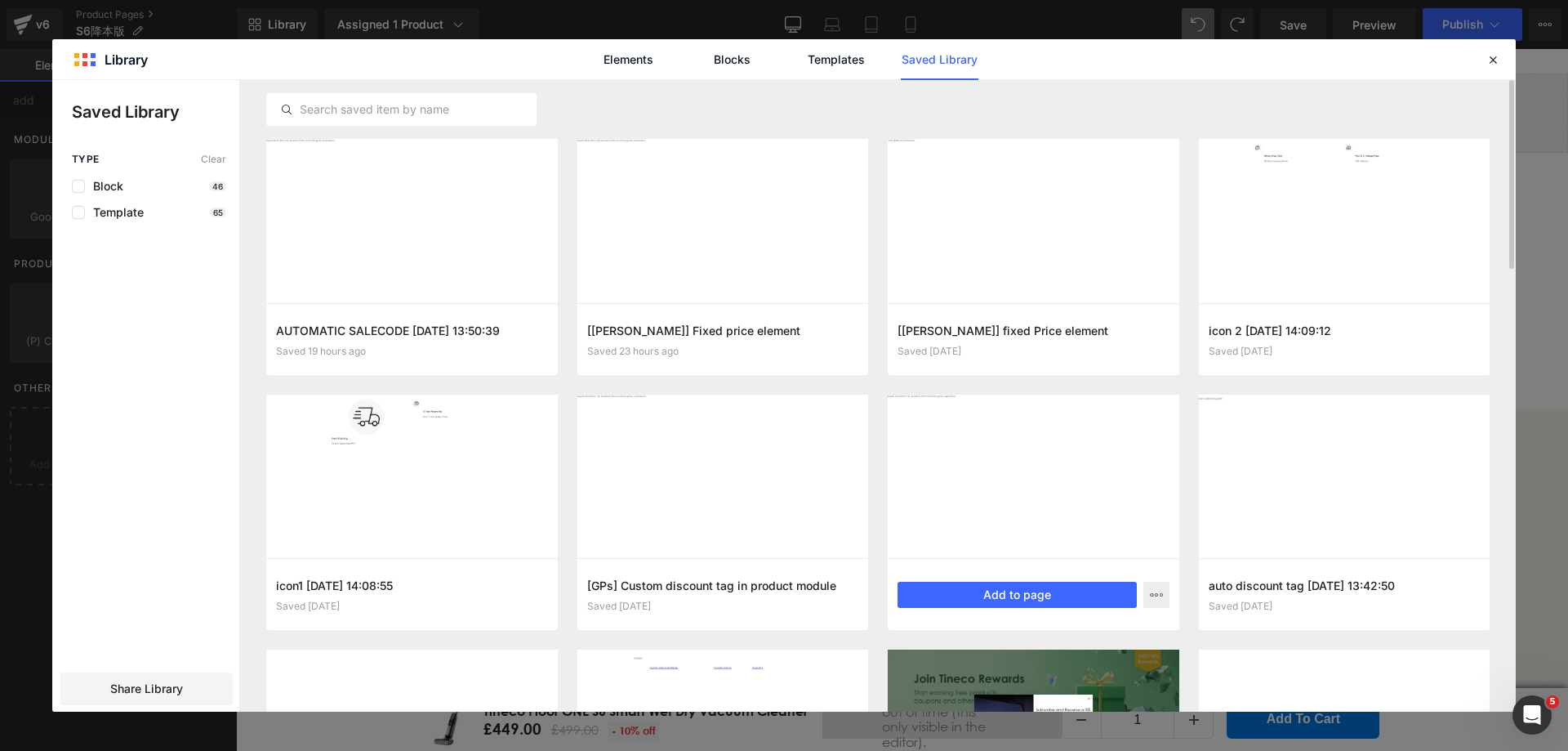
scroll to position [41, 0]
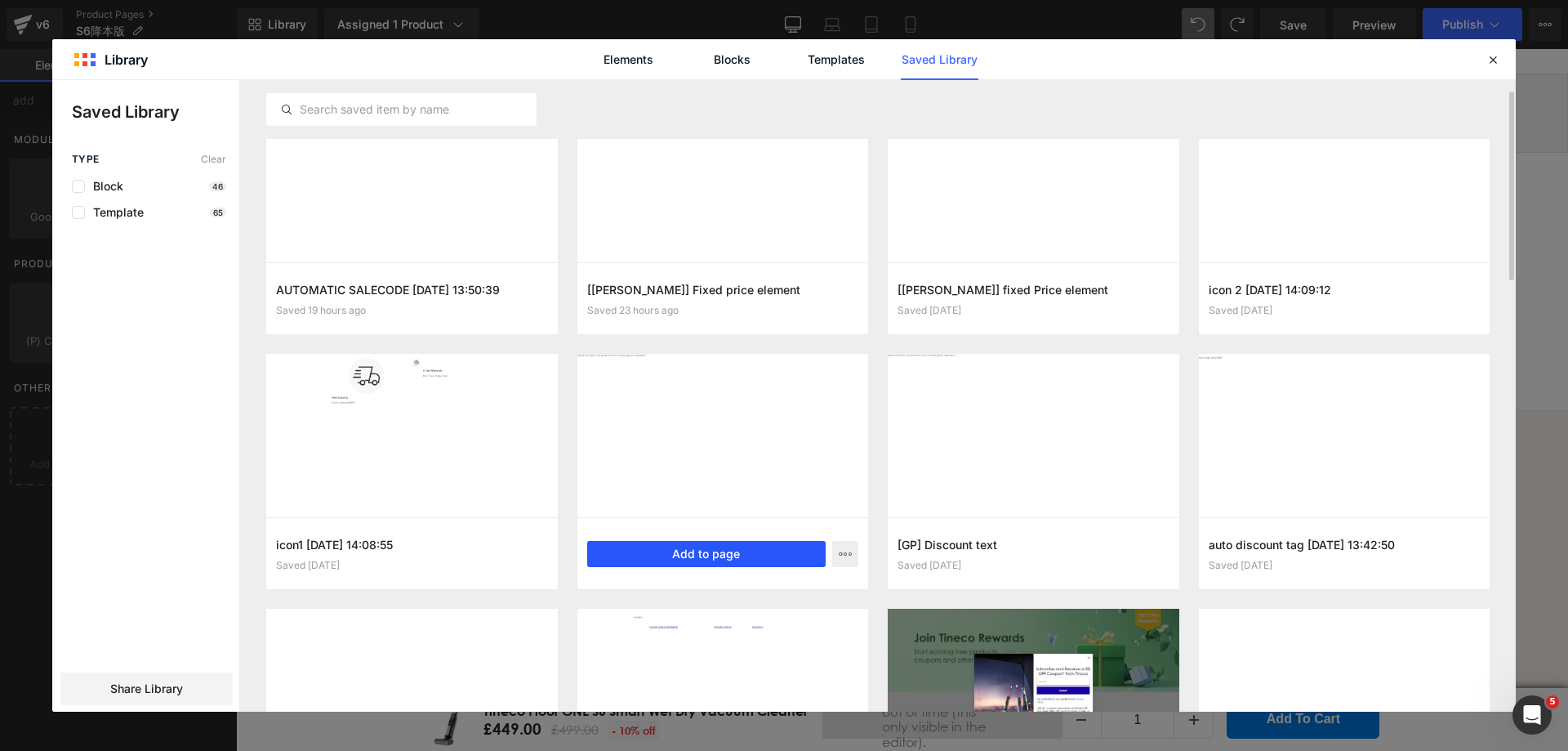
click at [677, 551] on button "Add to page" at bounding box center [707, 553] width 239 height 26
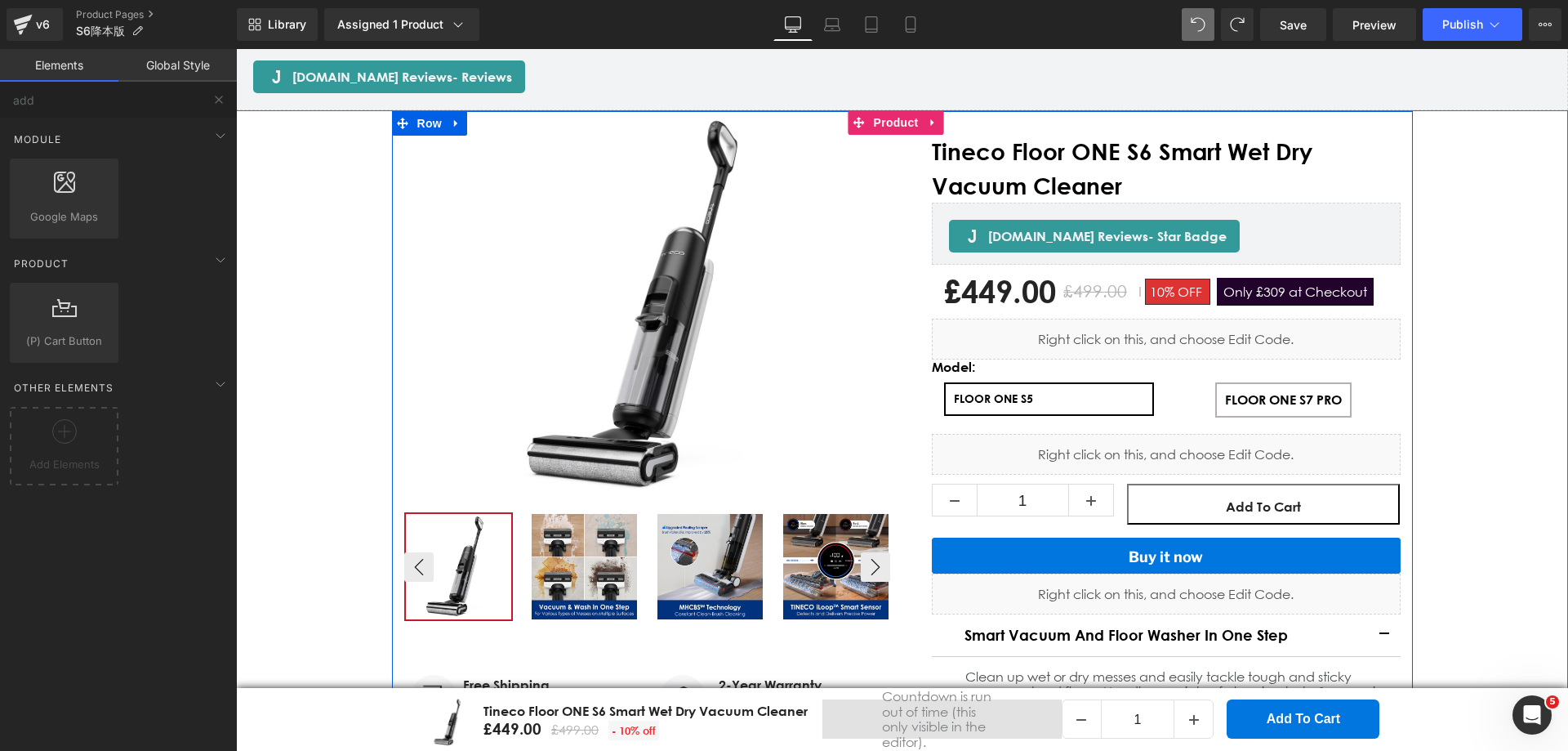
scroll to position [5310, 0]
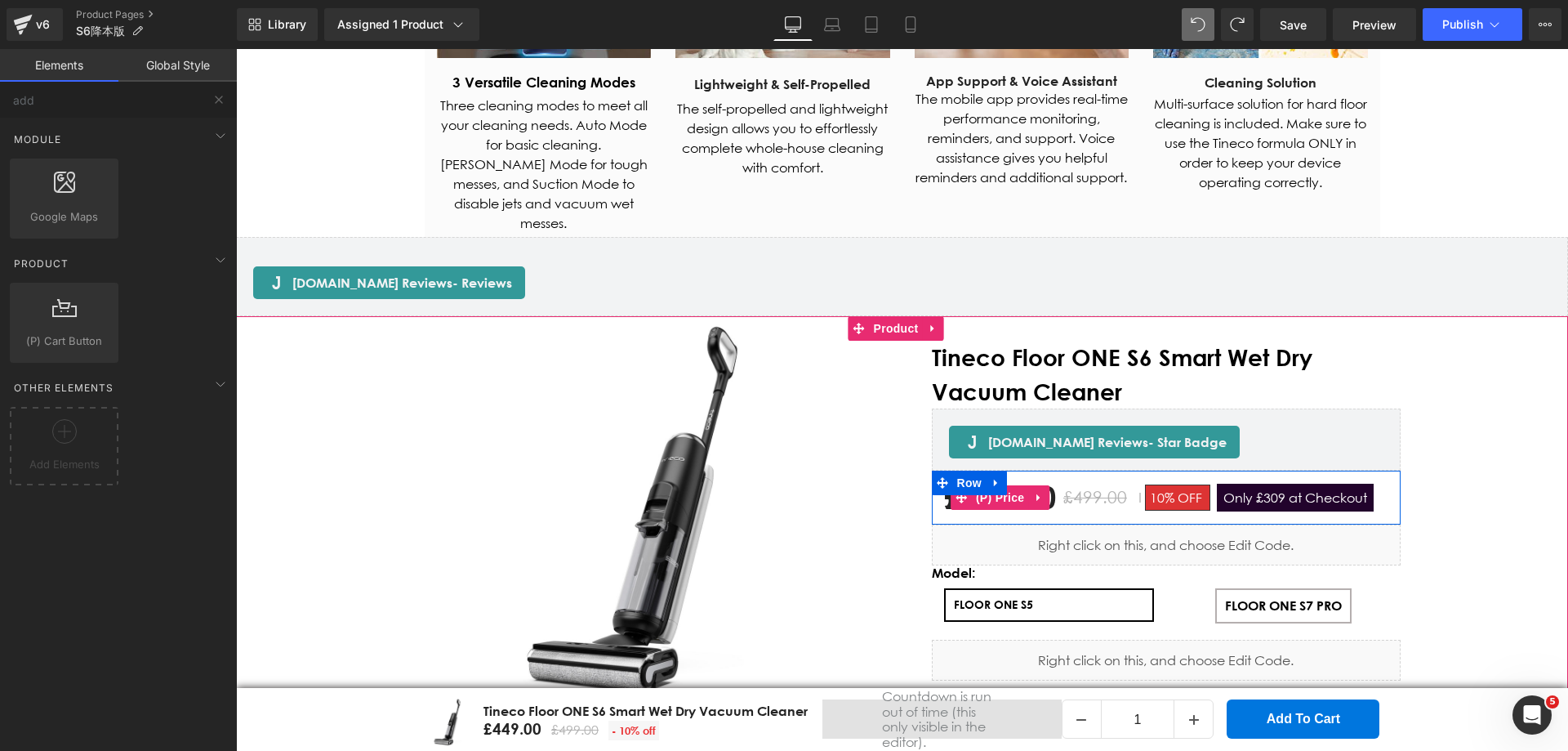
click at [1266, 484] on span "Only £309 at Checkout" at bounding box center [1295, 497] width 157 height 28
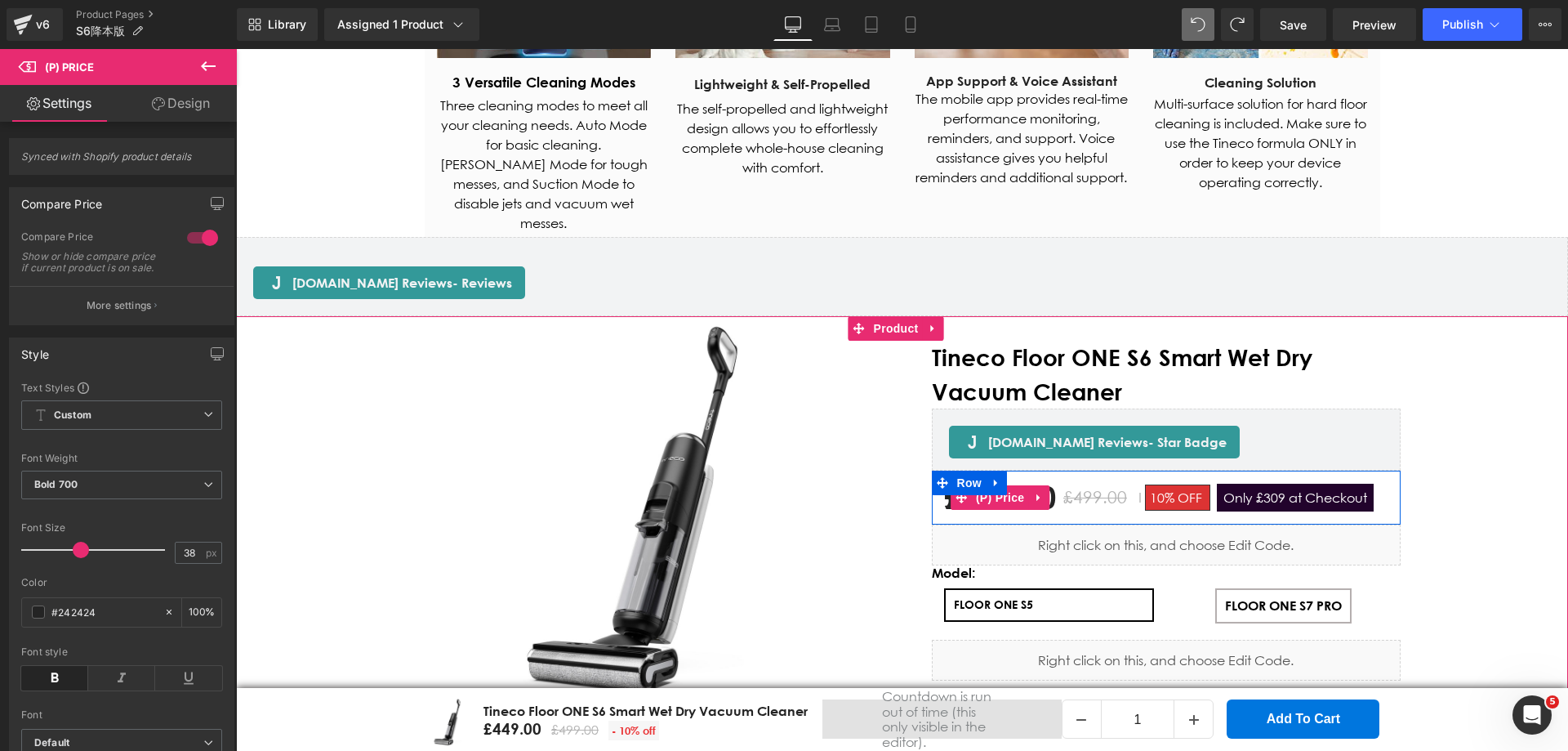
click at [1266, 484] on span "Only £309 at Checkout" at bounding box center [1295, 497] width 157 height 28
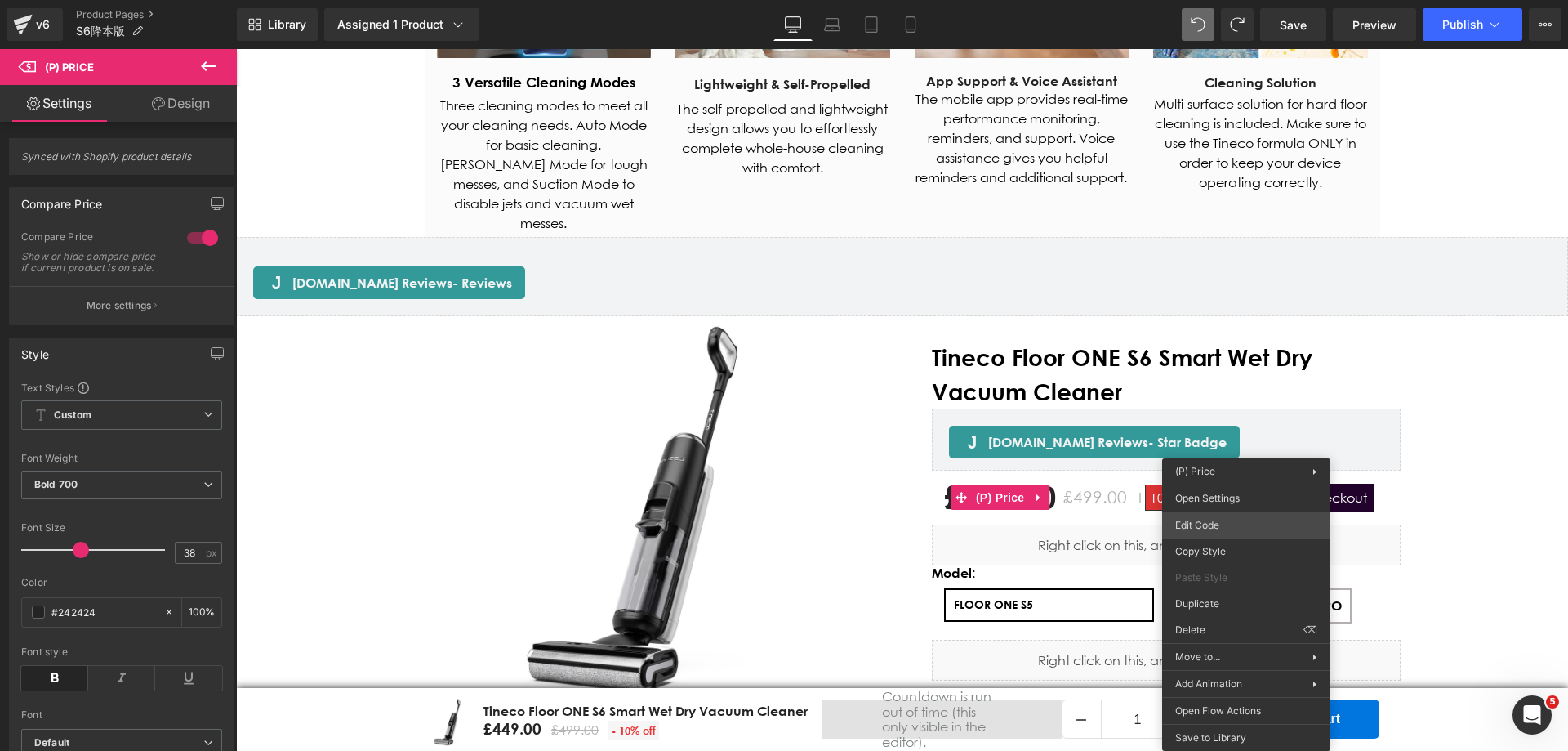
click at [1239, 532] on body "You are previewing how the will restyle your page. You can not edit Elements in…" at bounding box center [784, 375] width 1568 height 751
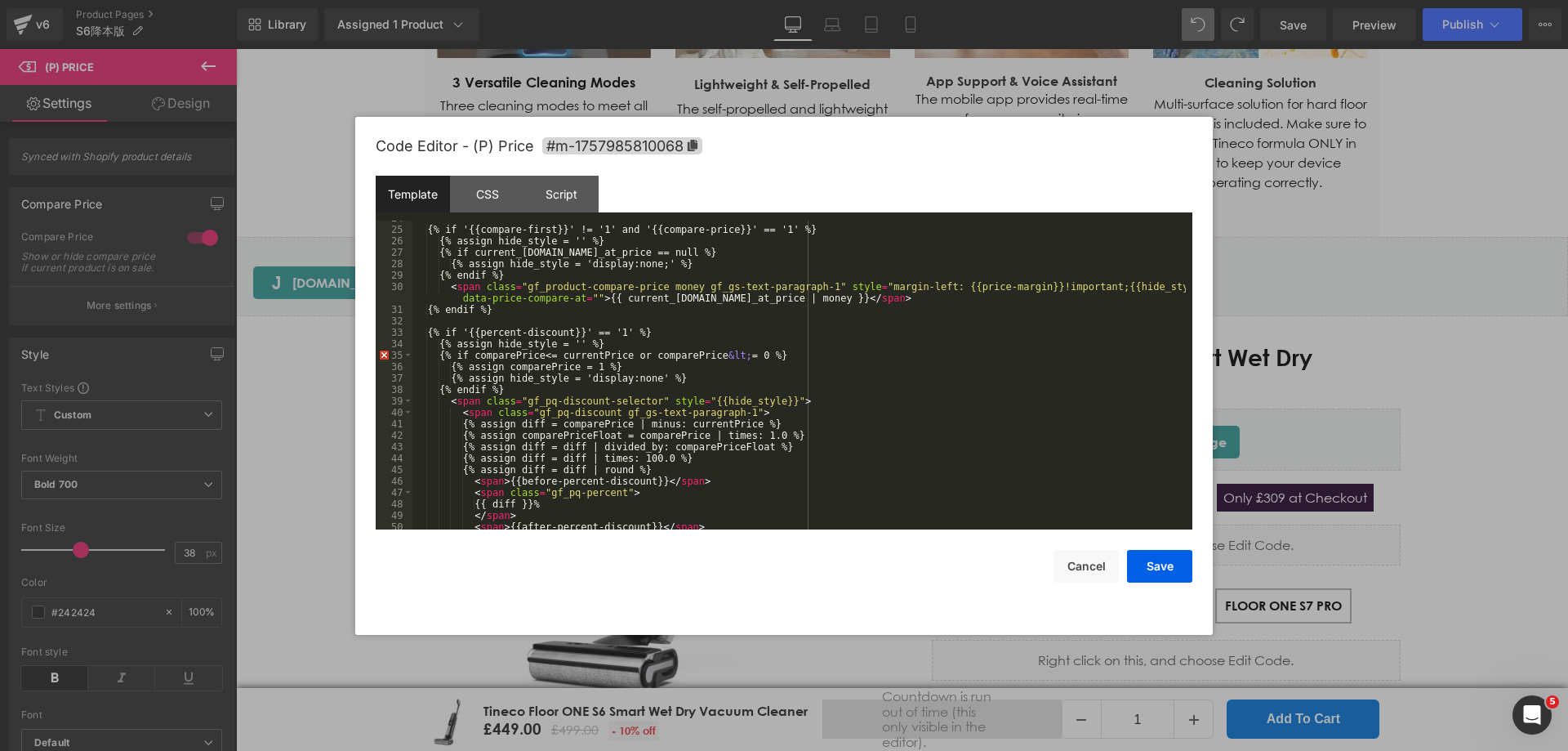
scroll to position [366, 0]
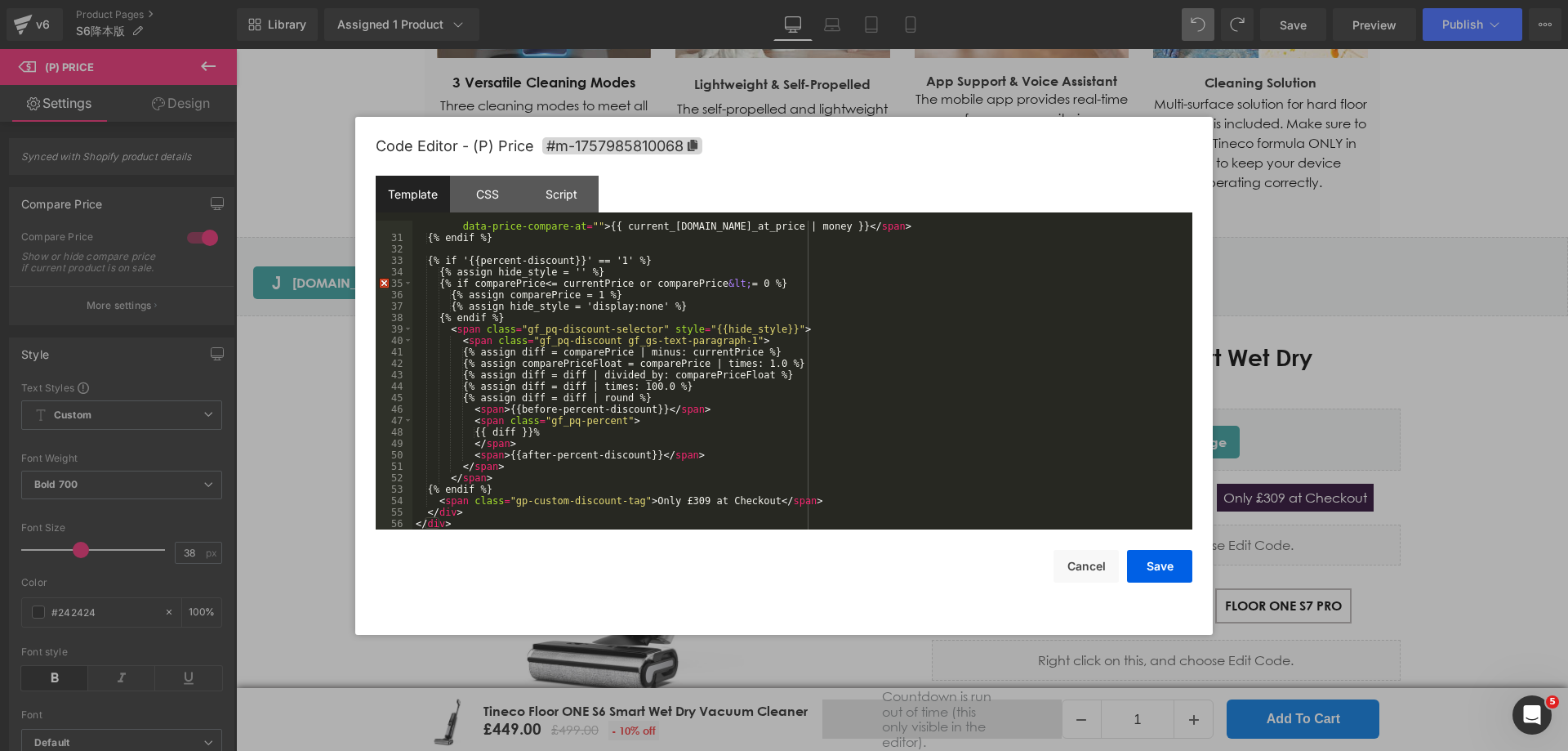
click at [637, 501] on div "< span class = "gf_product-compare-price money gf_gs-text-paragraph-1" style = …" at bounding box center [798, 381] width 773 height 343
click at [1079, 570] on button "Cancel" at bounding box center [1086, 566] width 65 height 33
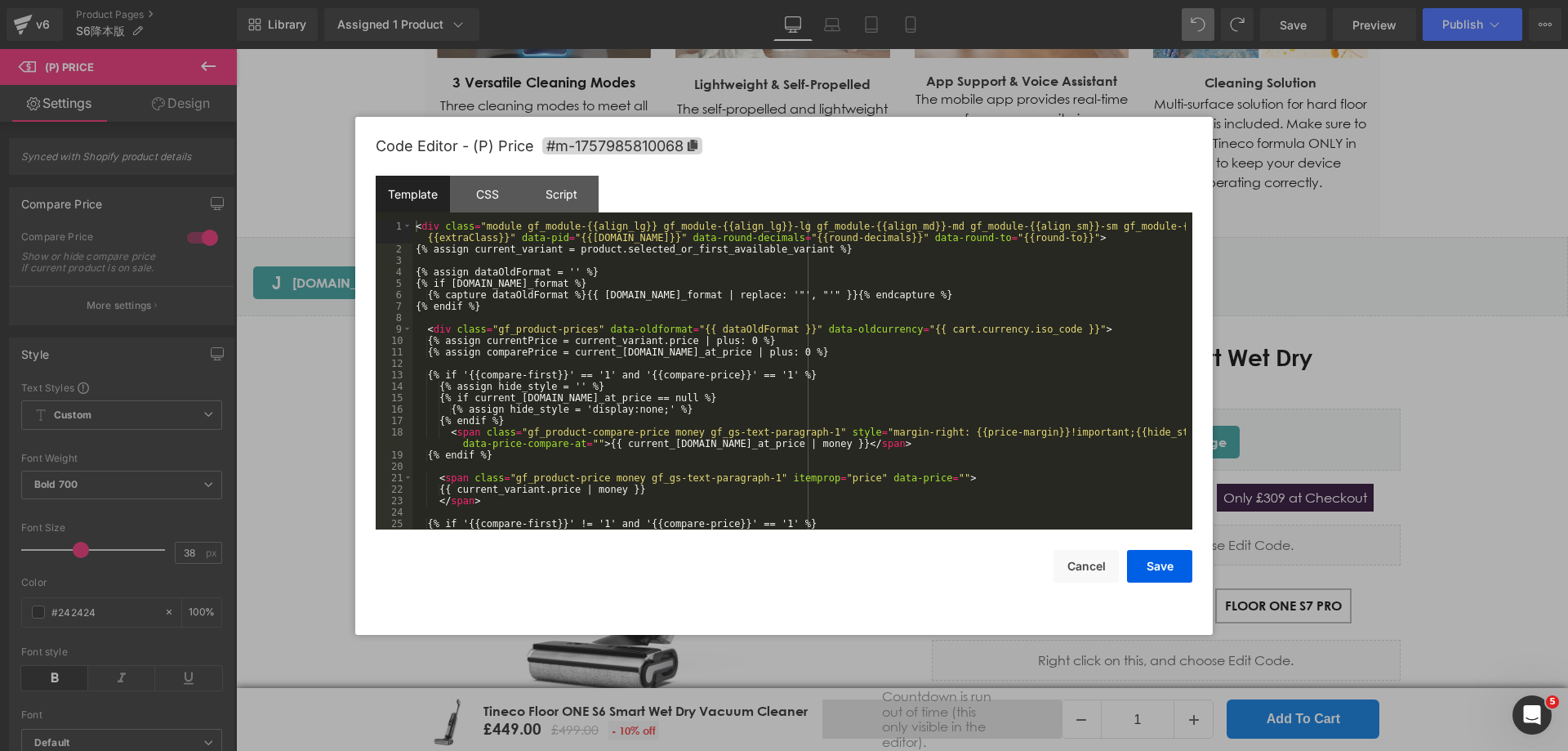
click at [1210, 0] on div "You are previewing how the will restyle your page. You can not edit Elements in…" at bounding box center [784, 0] width 1568 height 0
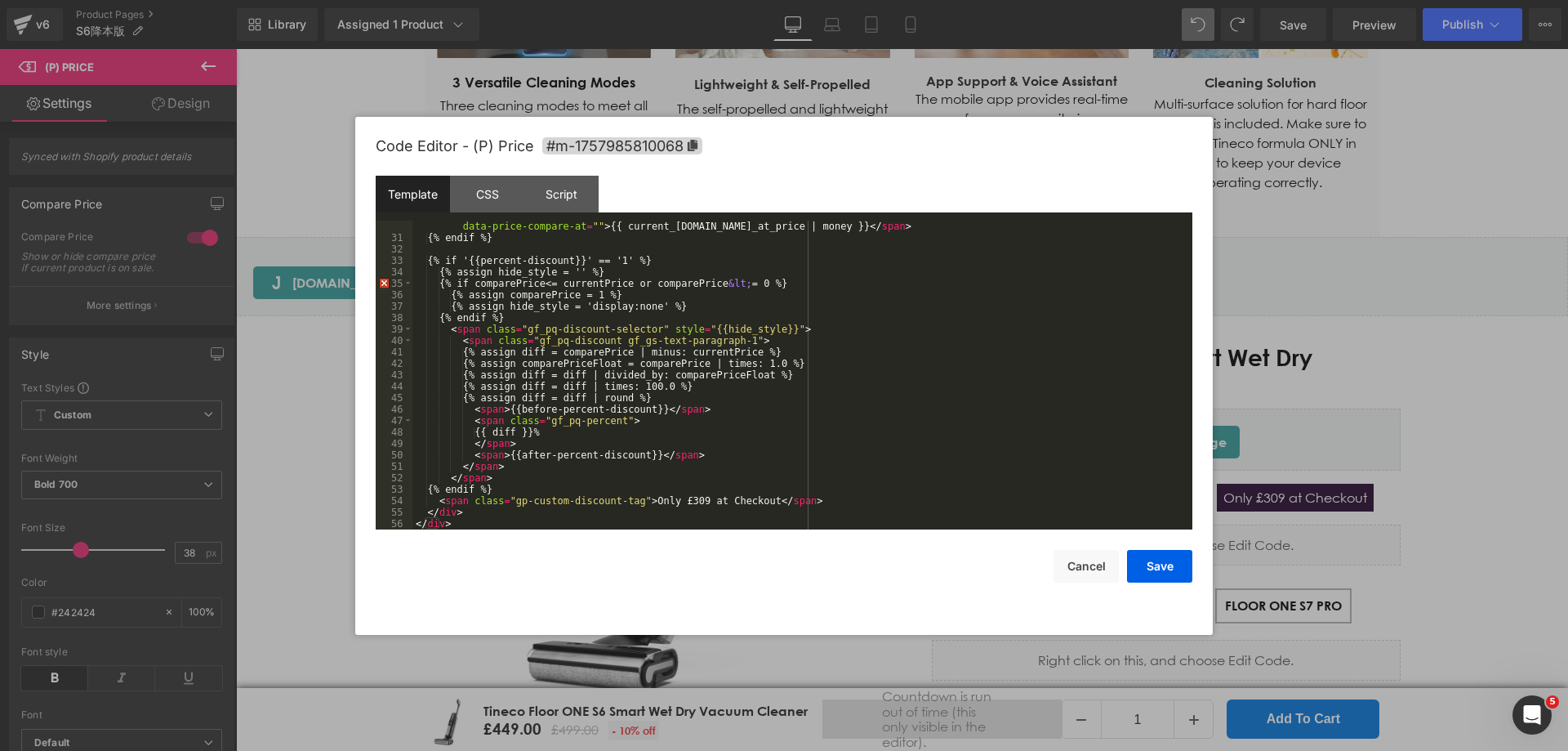
drag, startPoint x: 636, startPoint y: 505, endPoint x: 636, endPoint y: 523, distance: 18.0
click at [636, 505] on div "< span class = "gf_product-compare-price money gf_gs-text-paragraph-1" style = …" at bounding box center [798, 381] width 773 height 343
click at [1167, 557] on button "Save" at bounding box center [1160, 566] width 65 height 33
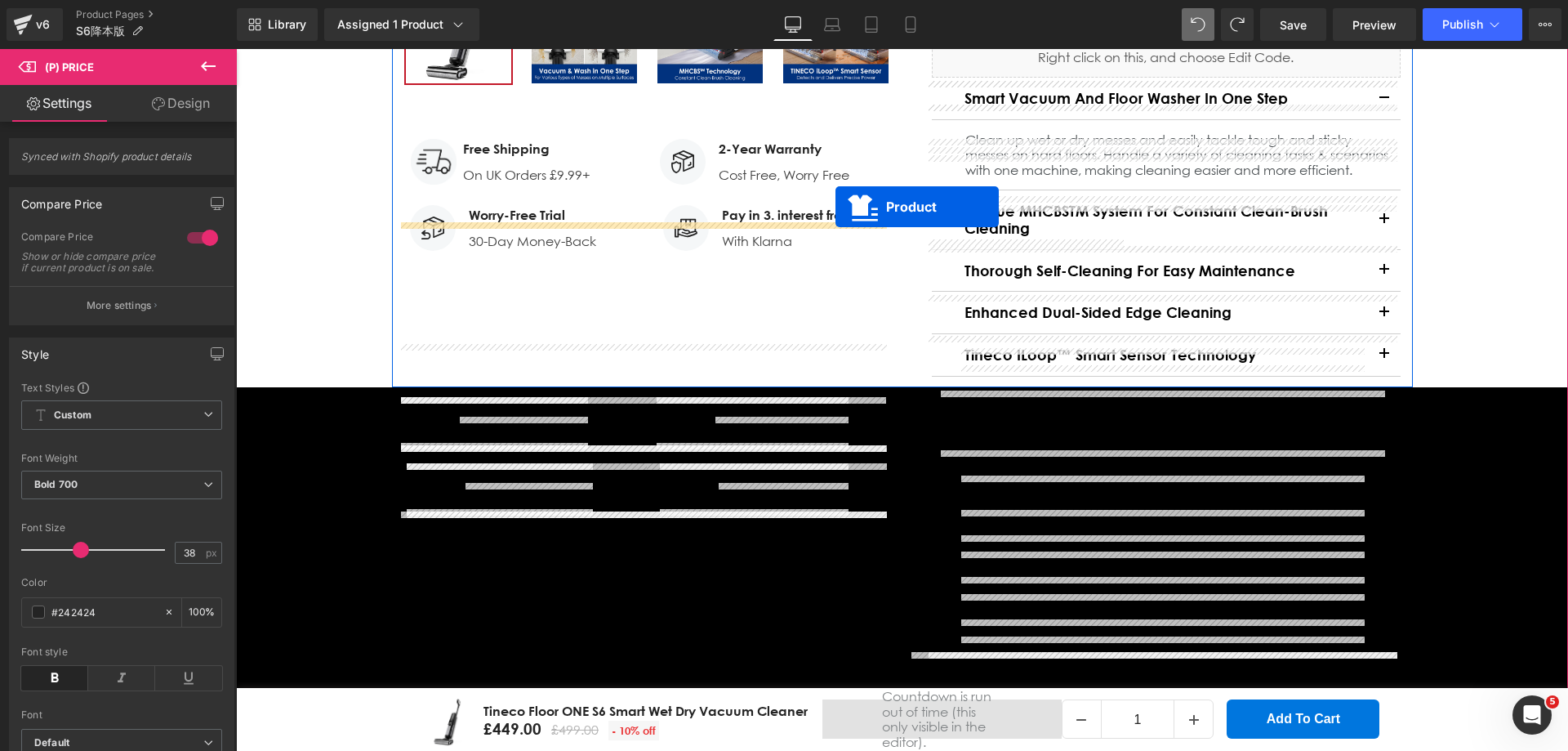
scroll to position [326, 0]
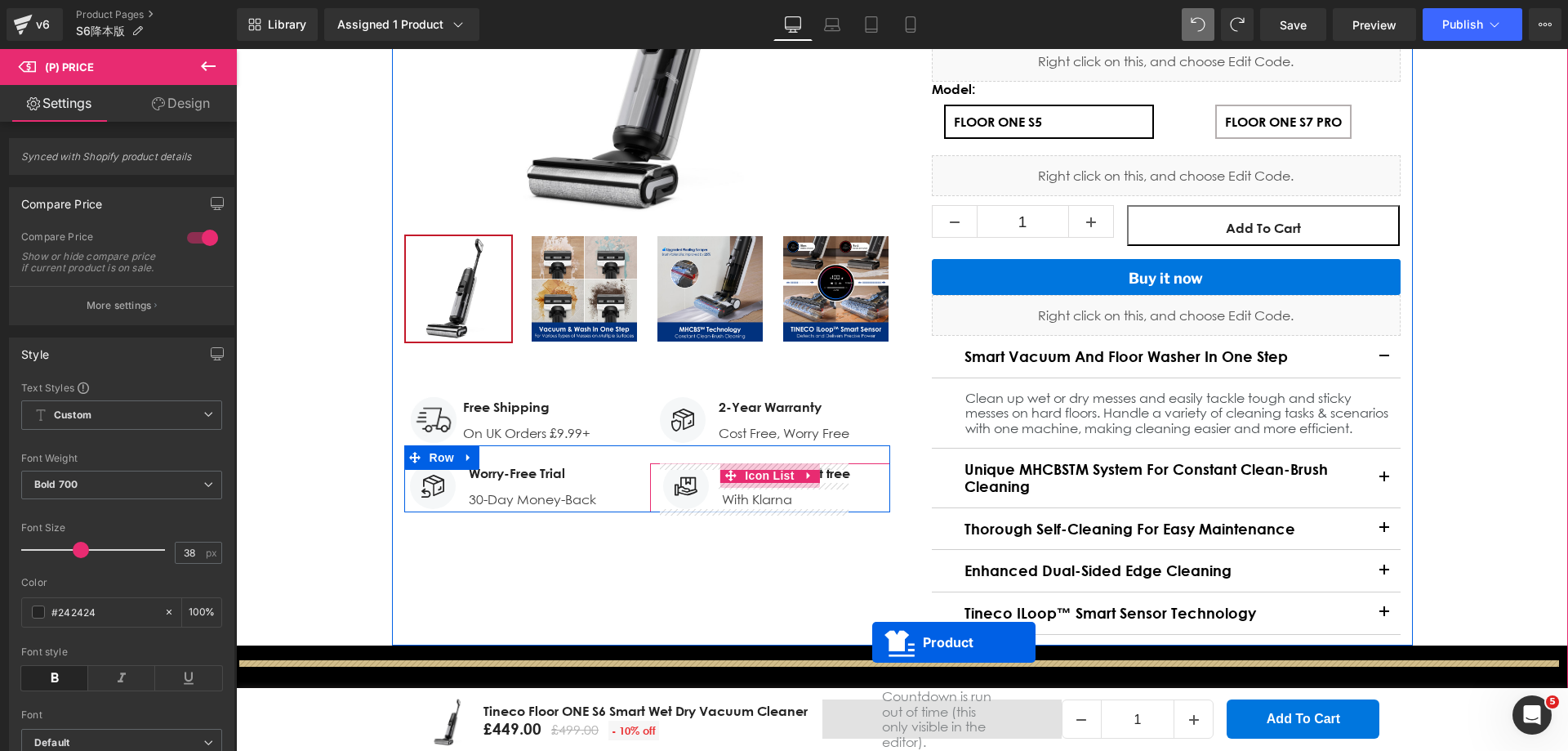
drag, startPoint x: 860, startPoint y: 303, endPoint x: 872, endPoint y: 642, distance: 339.2
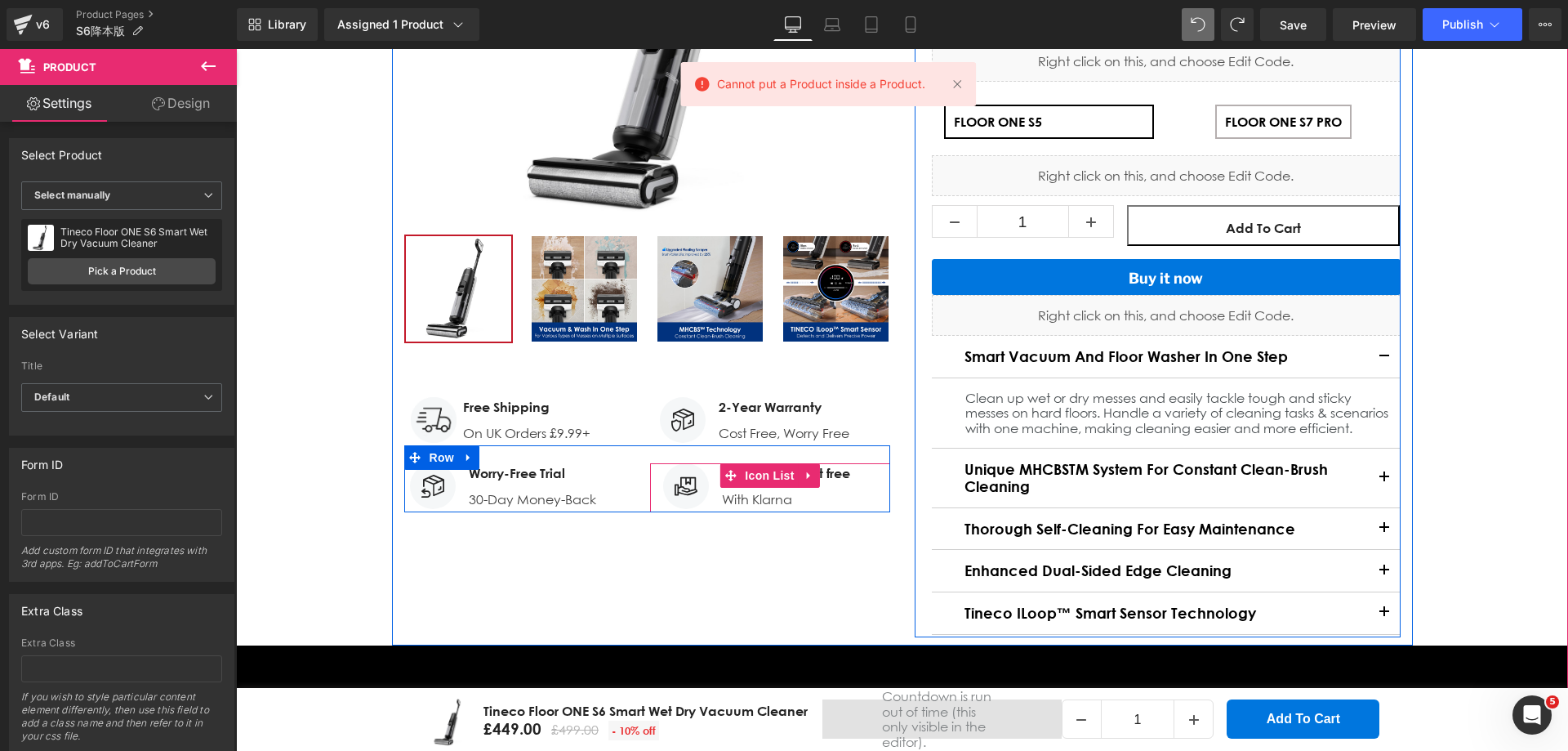
scroll to position [0, 0]
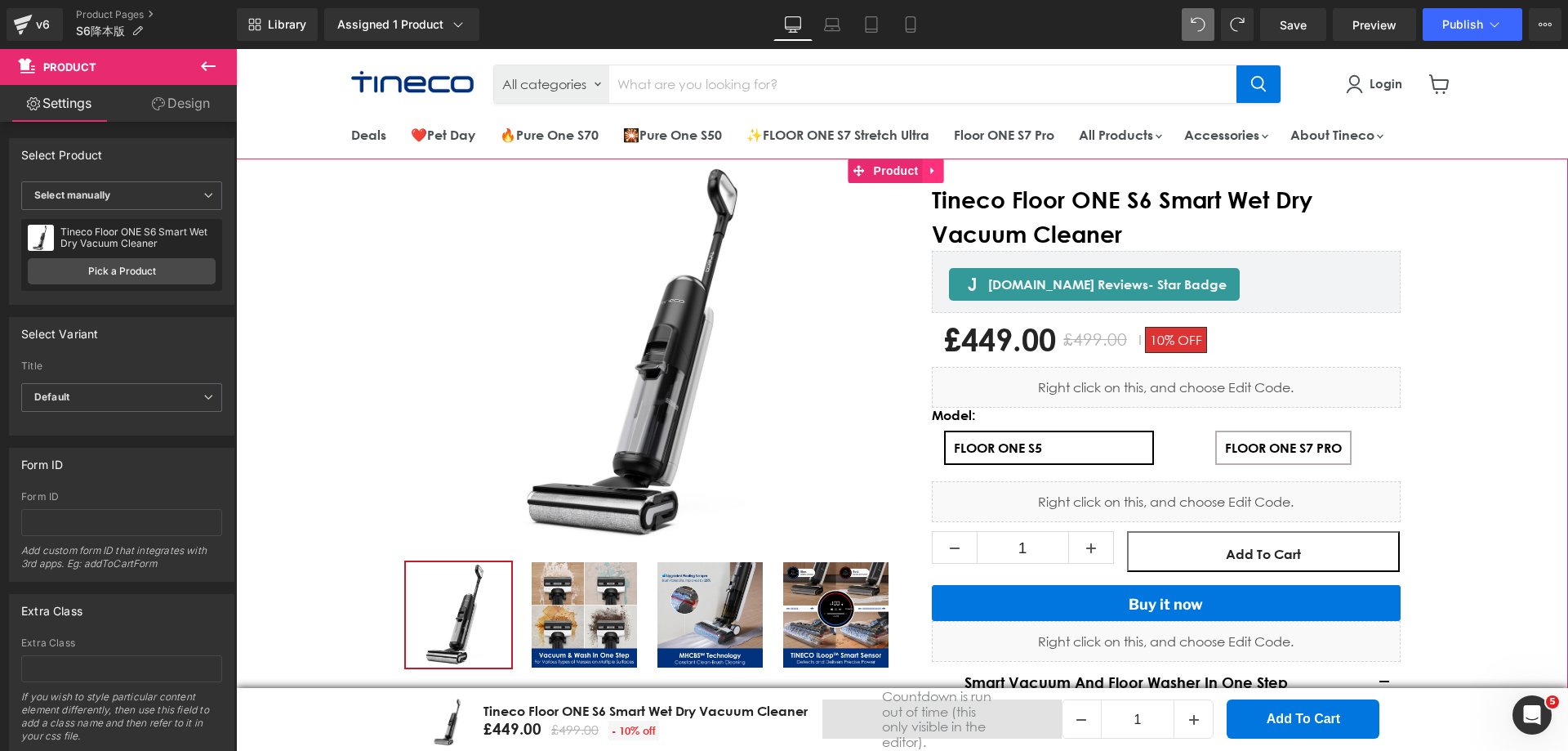
click at [937, 176] on icon "Main content" at bounding box center [933, 171] width 11 height 12
click at [943, 176] on icon "Main content" at bounding box center [944, 171] width 11 height 11
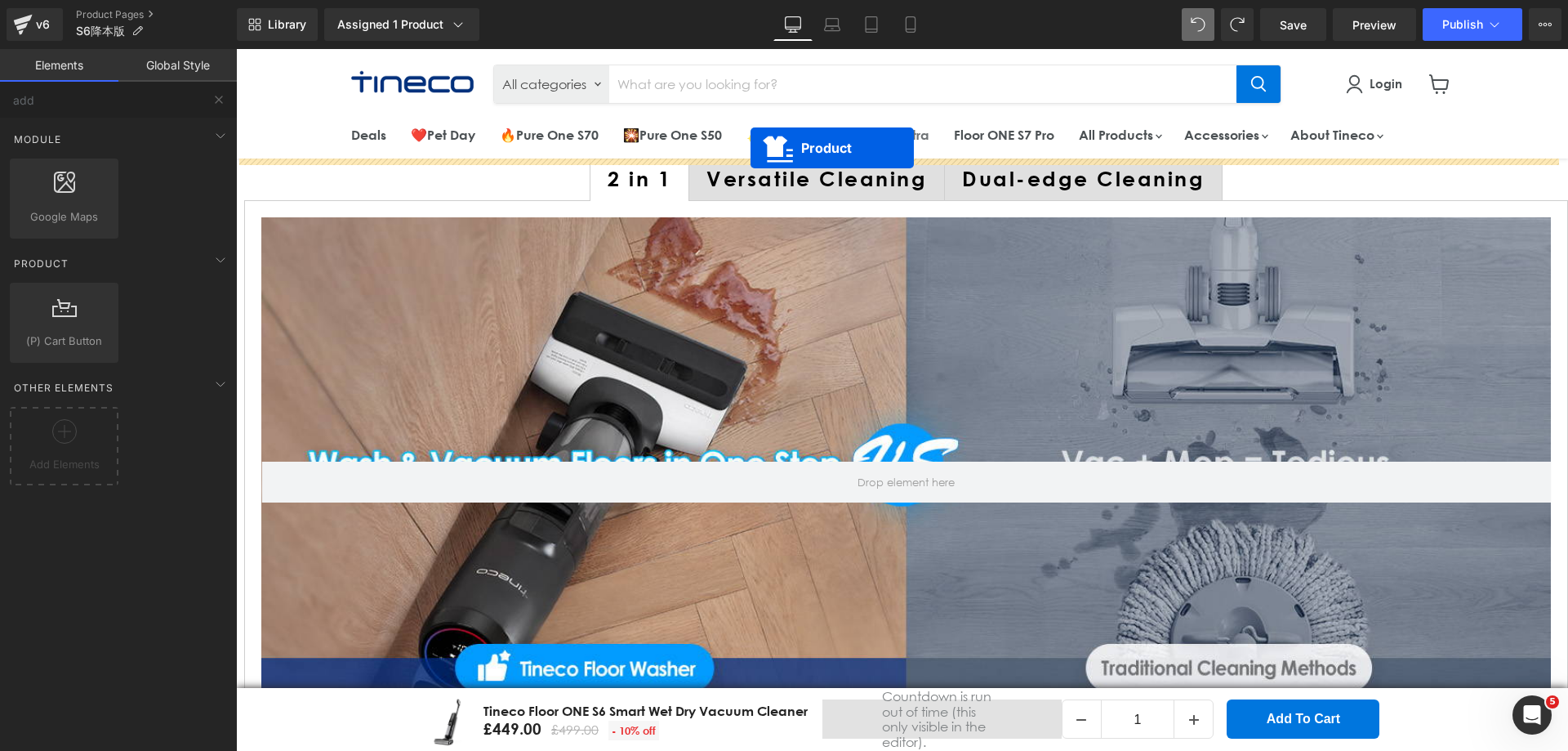
drag, startPoint x: 854, startPoint y: 366, endPoint x: 751, endPoint y: 148, distance: 241.1
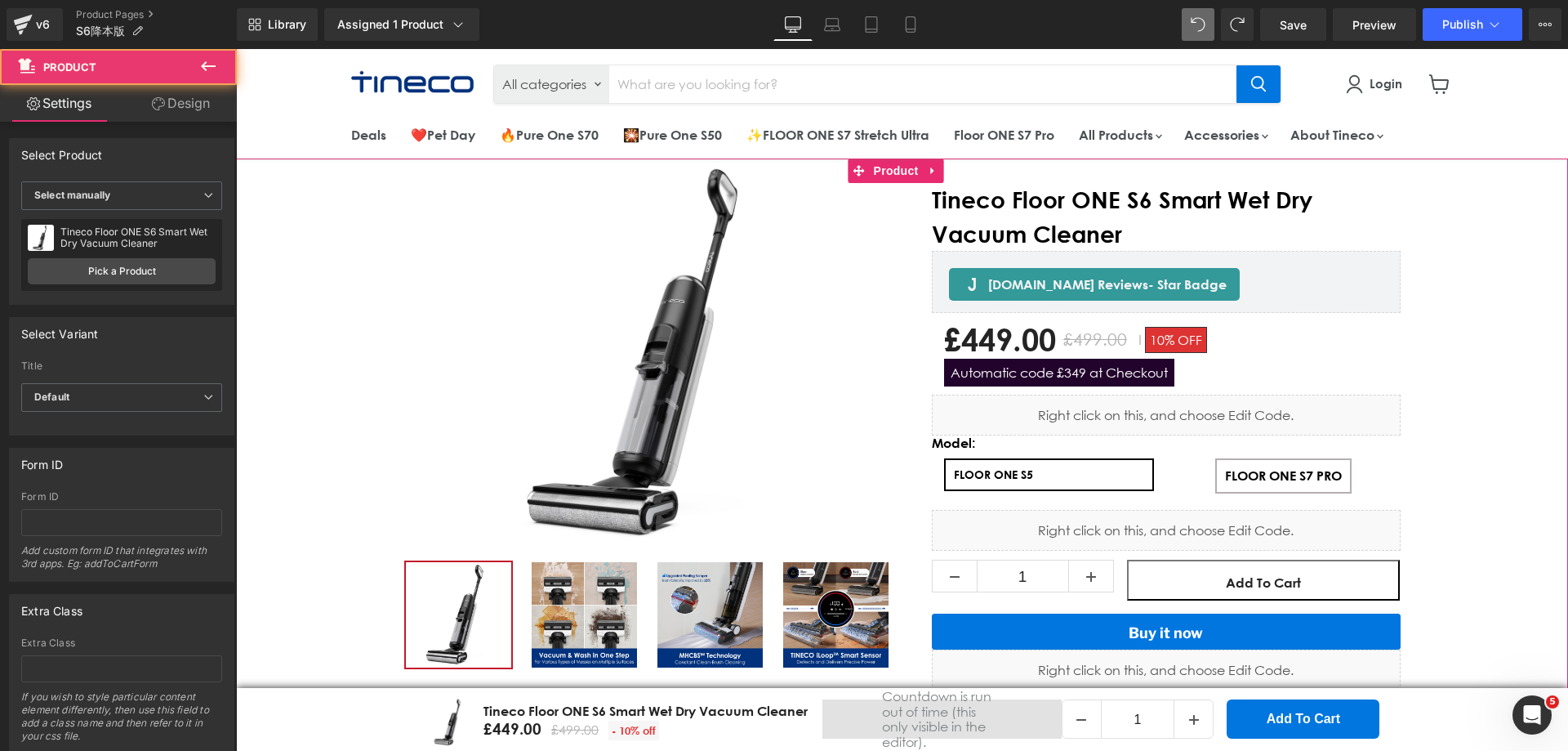
click at [1490, 372] on div "New Release (P) Image" at bounding box center [902, 580] width 1332 height 840
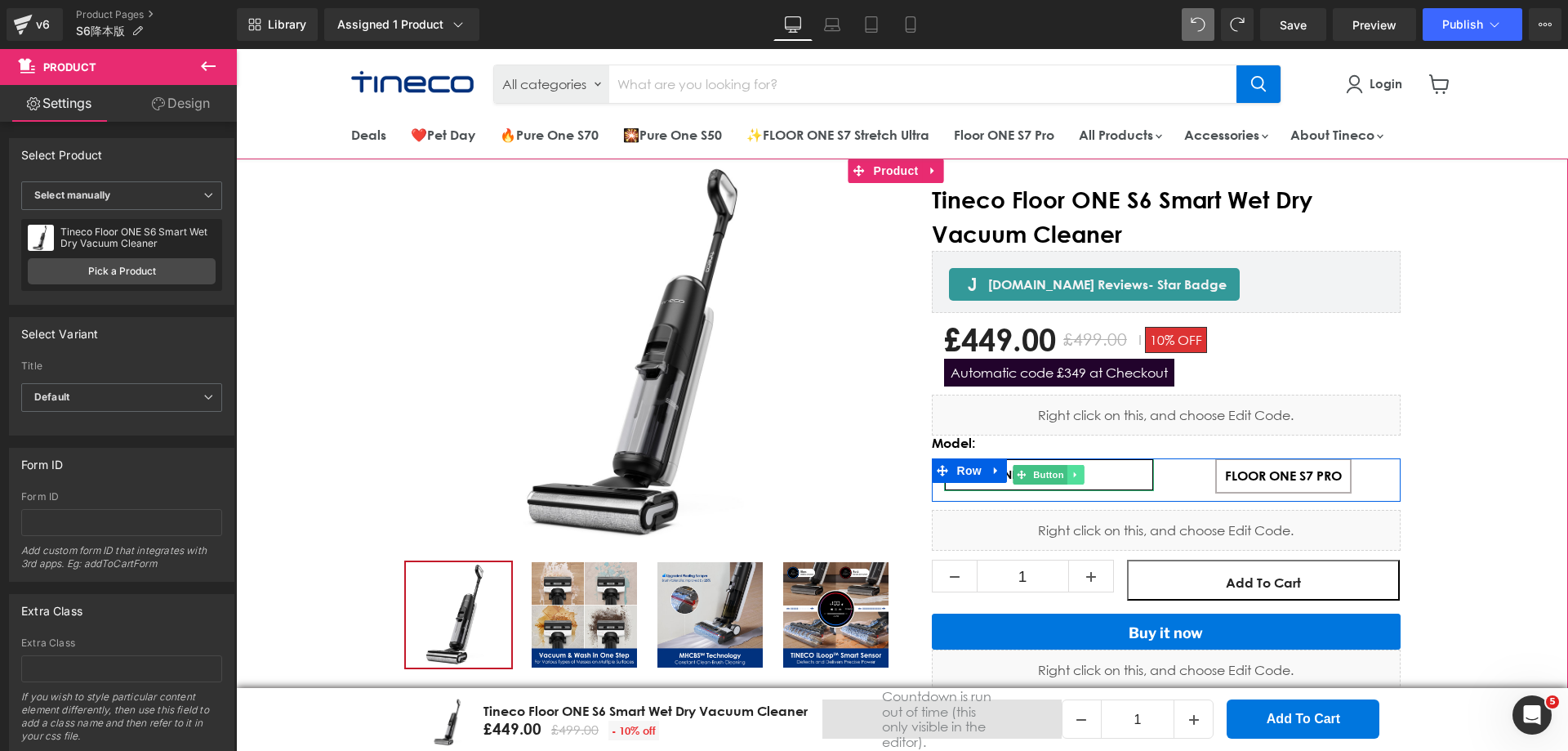
click at [1072, 475] on icon "Main content" at bounding box center [1075, 475] width 9 height 10
click at [1065, 475] on icon "Main content" at bounding box center [1066, 475] width 9 height 10
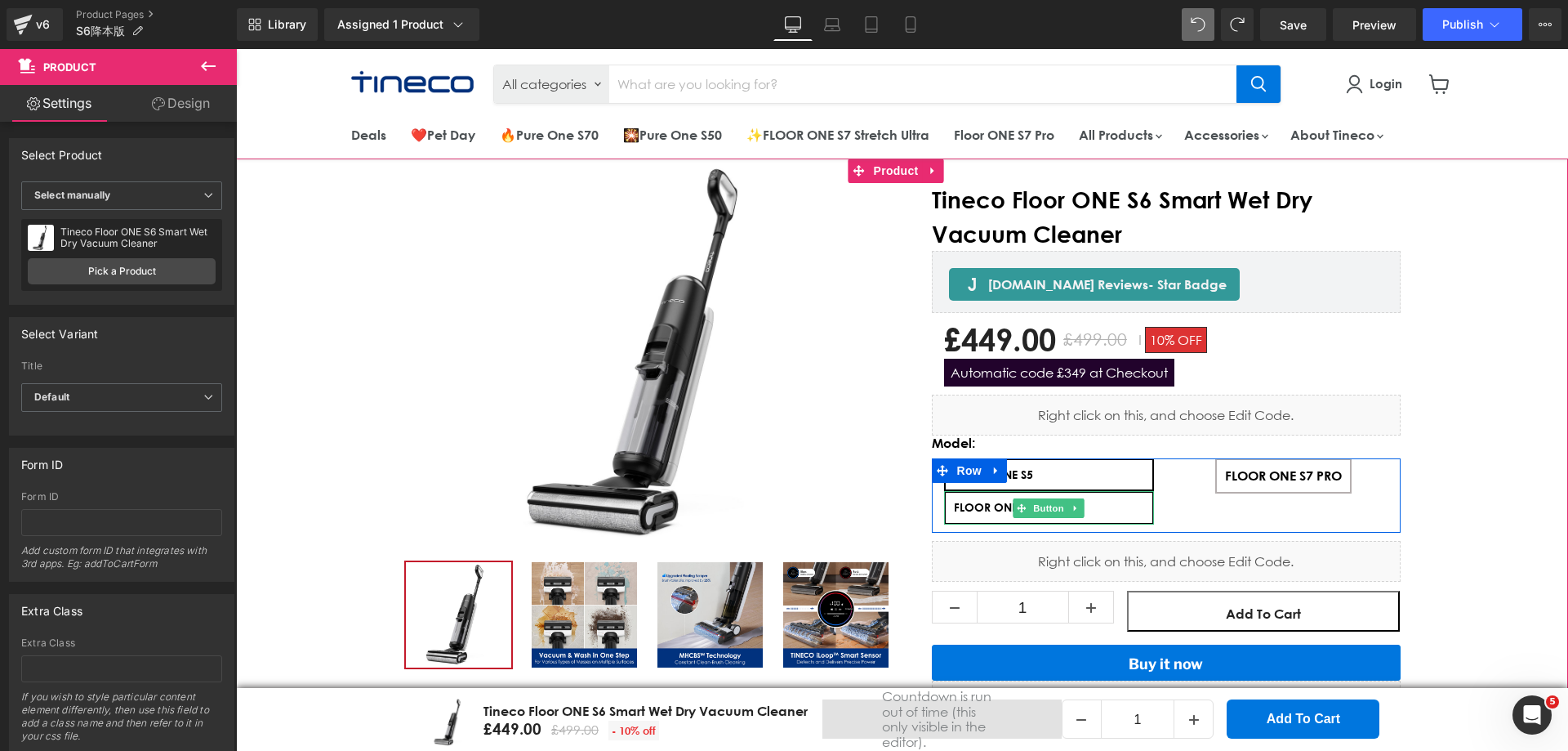
click at [959, 512] on span "FLOOR ONE S5" at bounding box center [992, 508] width 79 height 13
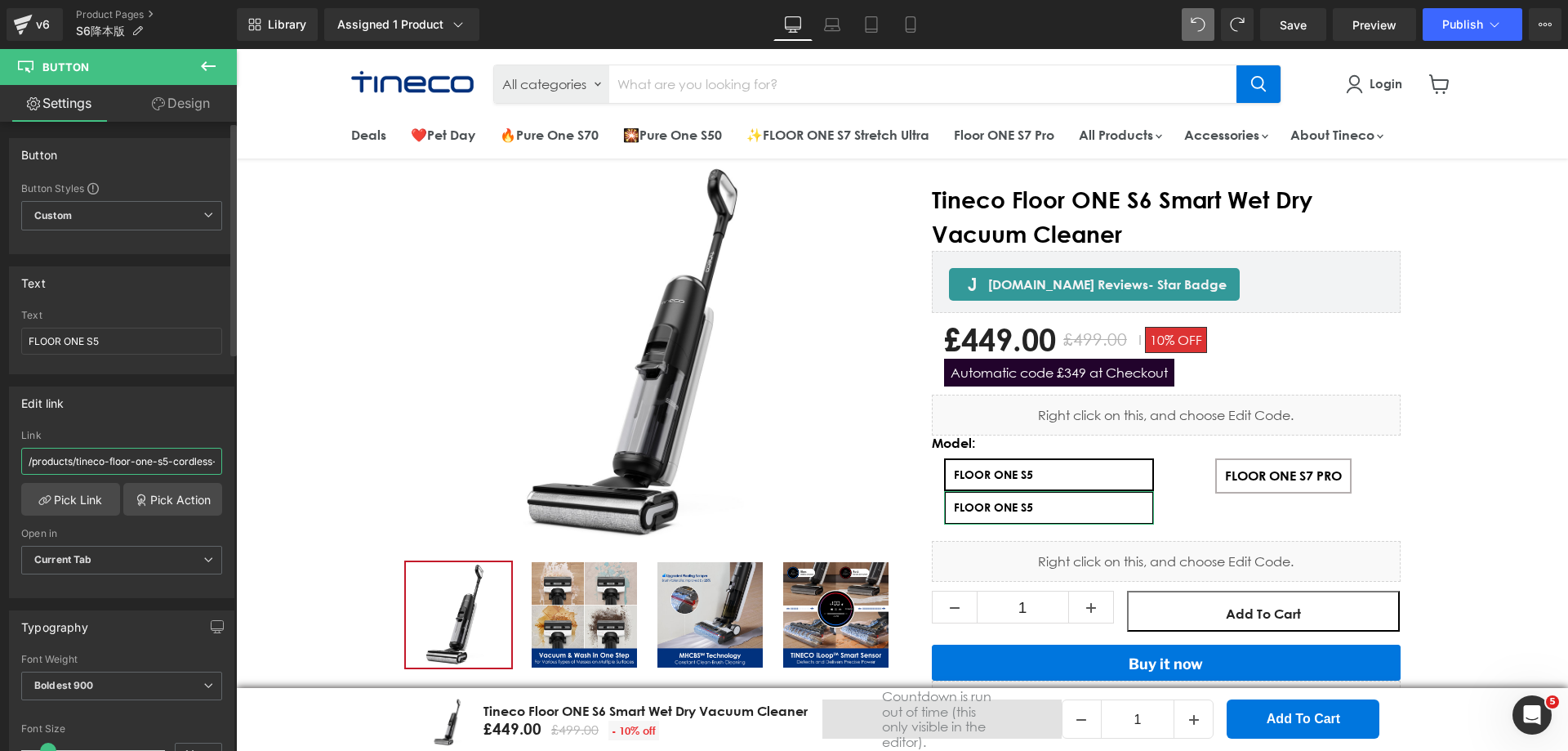
click at [158, 452] on input "/products/tineco-floor-one-s5-cordless-lightweight-smart-wet-dry-vacuum-cleaner" at bounding box center [121, 461] width 201 height 27
click at [81, 491] on link "Pick Link" at bounding box center [70, 499] width 98 height 33
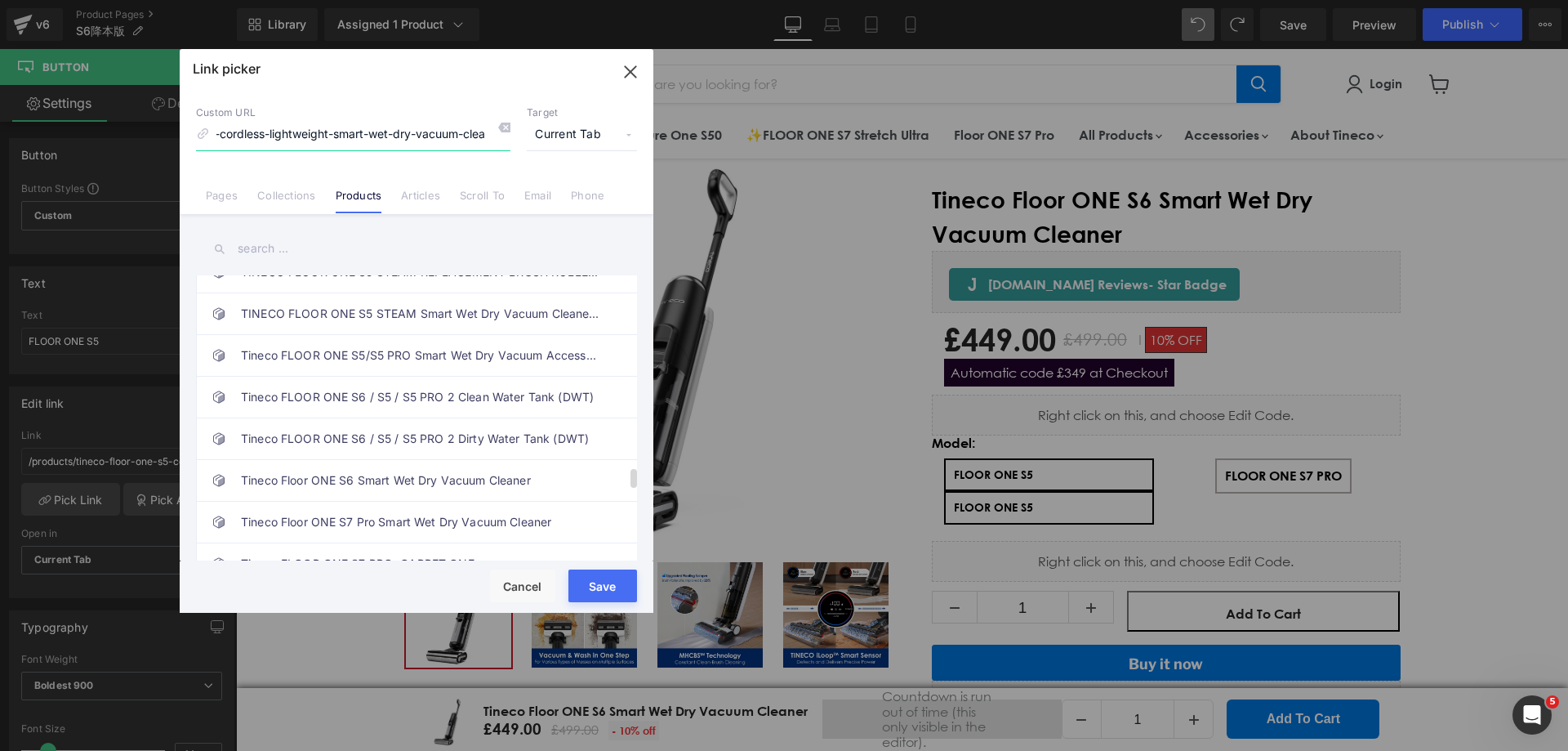
scroll to position [2860, 0]
click at [433, 480] on link "Tineco Floor ONE S6 Smart Wet Dry Vacuum Cleaner" at bounding box center [421, 478] width 359 height 41
drag, startPoint x: 609, startPoint y: 587, endPoint x: 439, endPoint y: 529, distance: 179.6
click at [609, 587] on button "Save" at bounding box center [602, 585] width 69 height 33
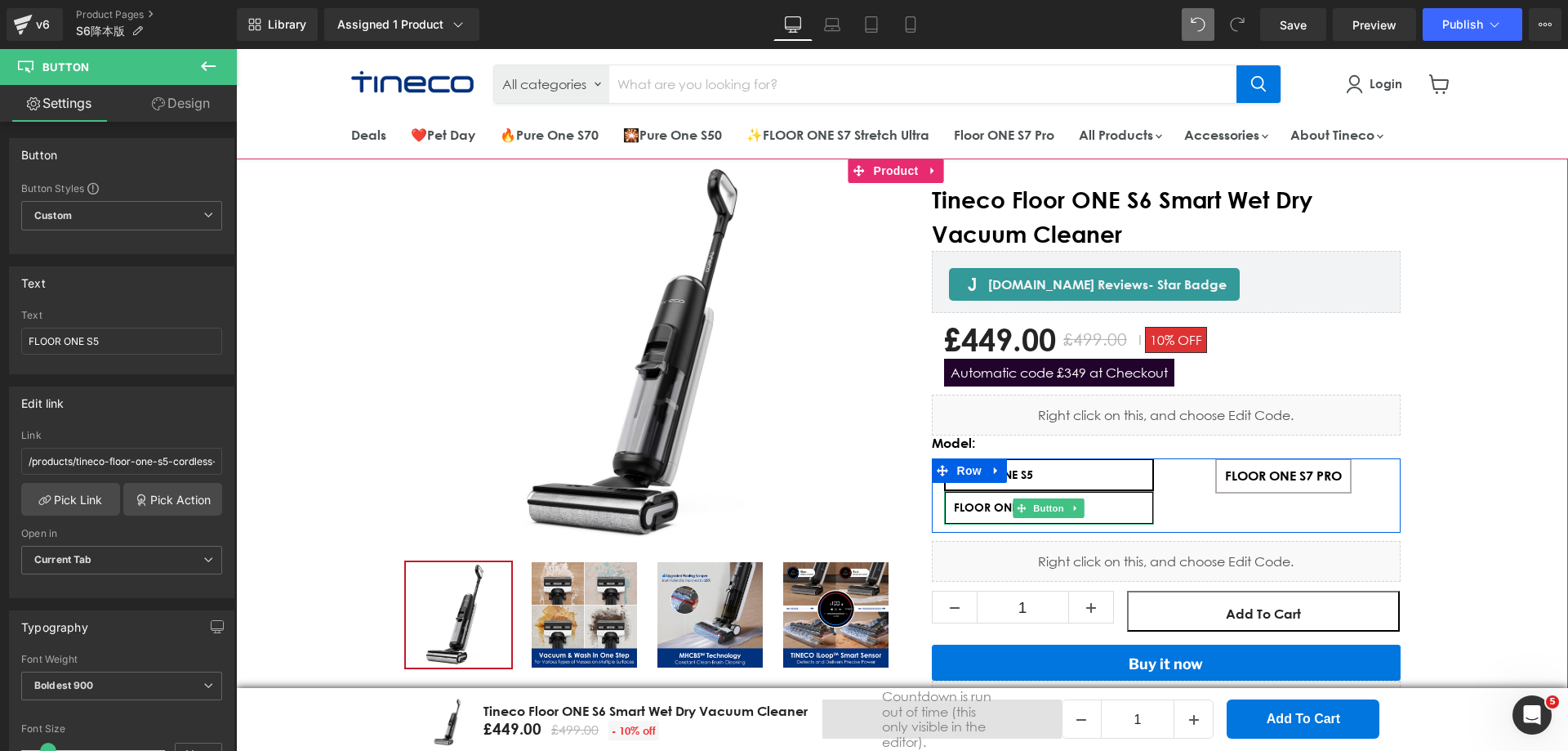
click at [1101, 504] on link "FLOOR ONE S5" at bounding box center [1048, 507] width 209 height 33
click at [1050, 510] on span "Button" at bounding box center [1048, 508] width 37 height 19
click at [1073, 509] on icon "Main content" at bounding box center [1075, 508] width 9 height 10
click at [1121, 506] on link "FLOOR ONE S5" at bounding box center [1048, 507] width 209 height 33
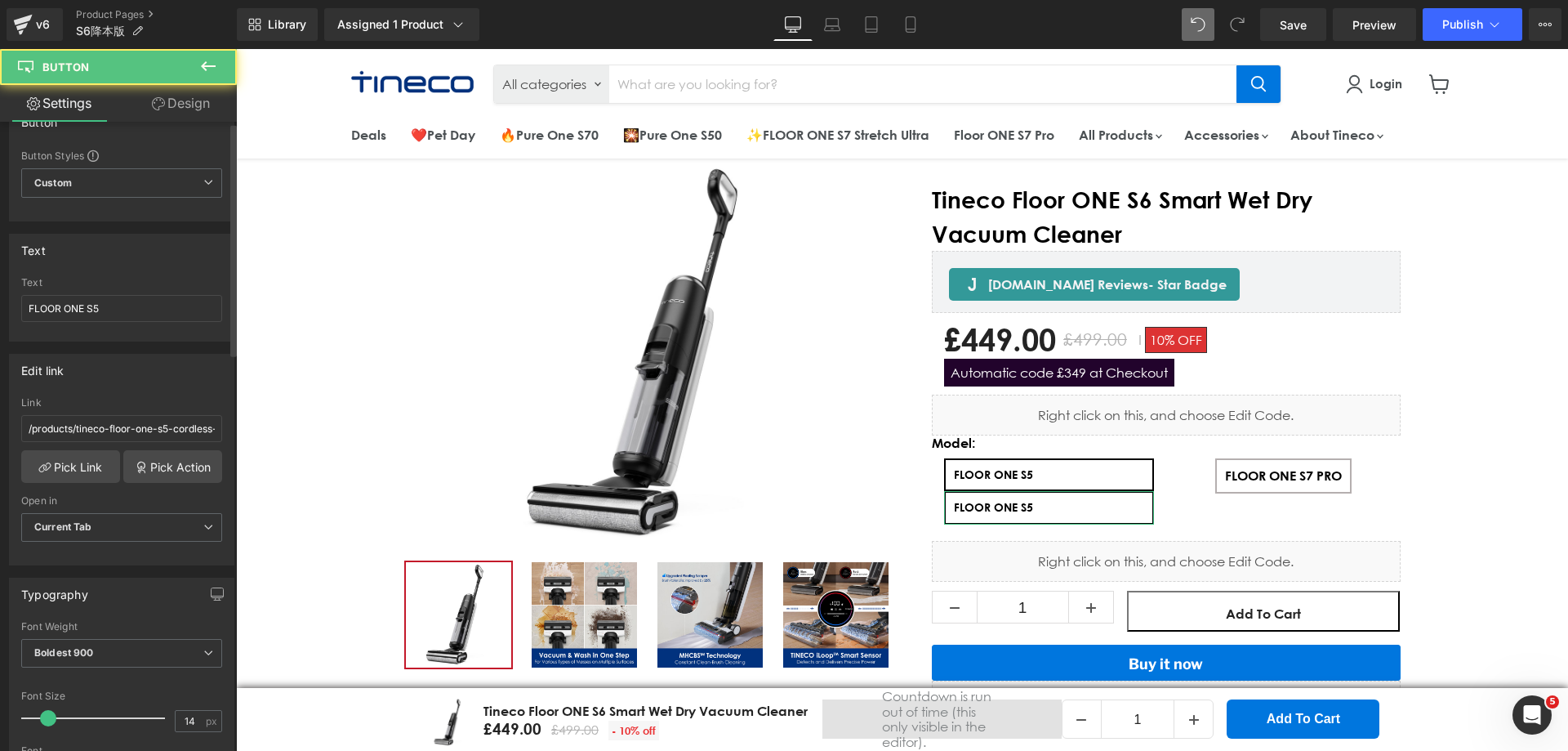
scroll to position [81, 0]
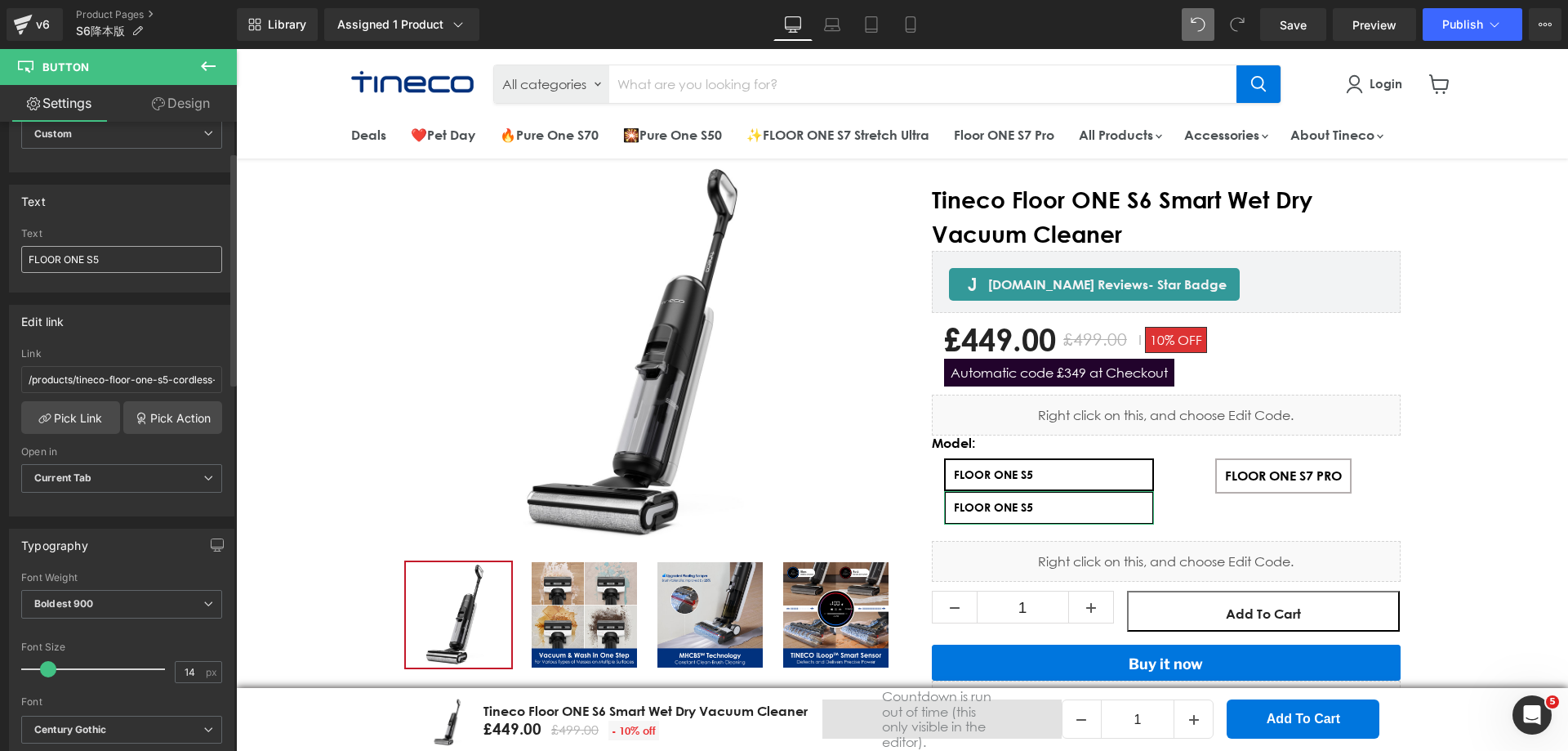
click at [115, 254] on input "FLOOR ONE S5" at bounding box center [121, 259] width 201 height 27
type input "FLOOR ONE S6"
click at [1282, 34] on link "Save" at bounding box center [1293, 25] width 66 height 33
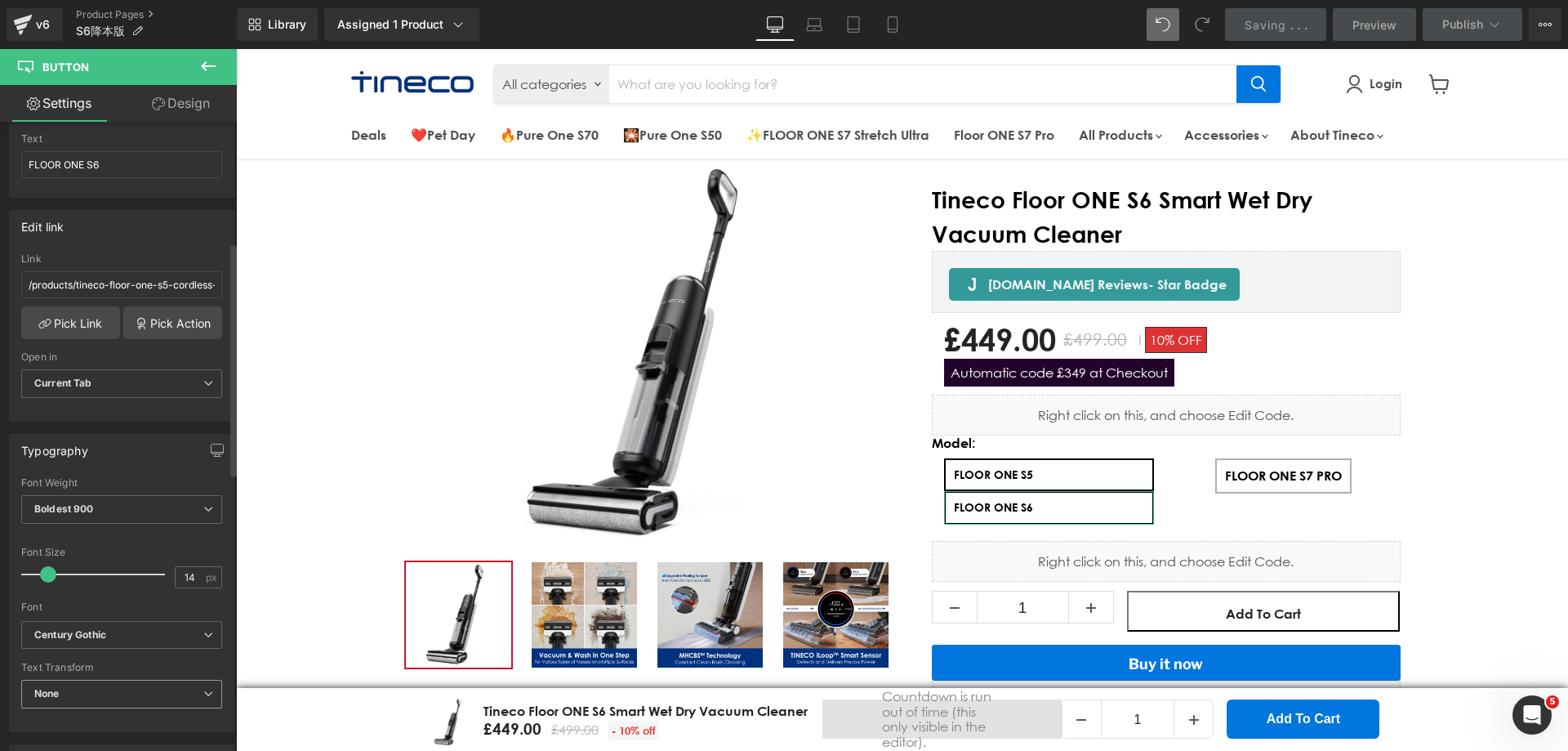
scroll to position [327, 0]
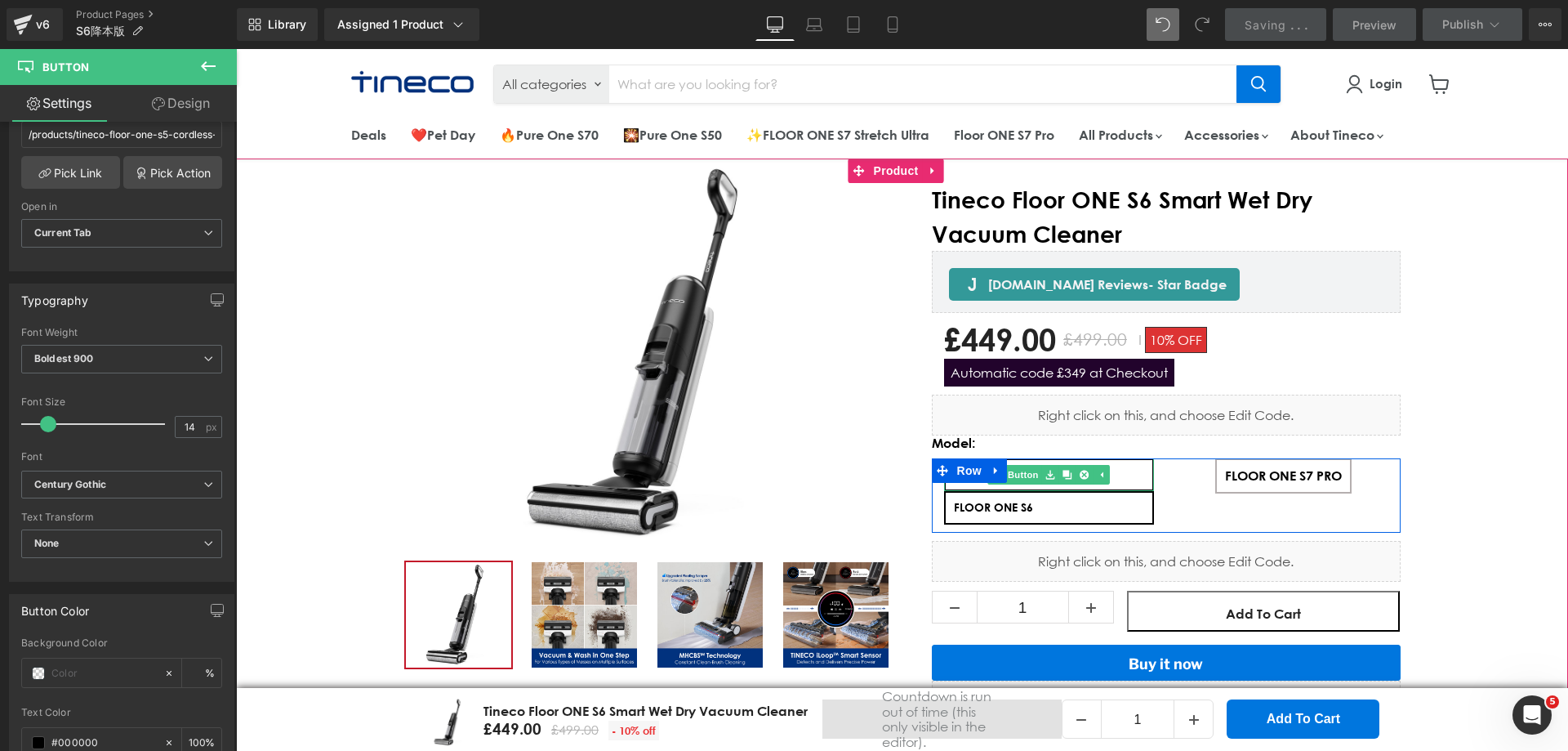
click at [1132, 470] on link "FLOOR ONE S5" at bounding box center [1048, 475] width 209 height 33
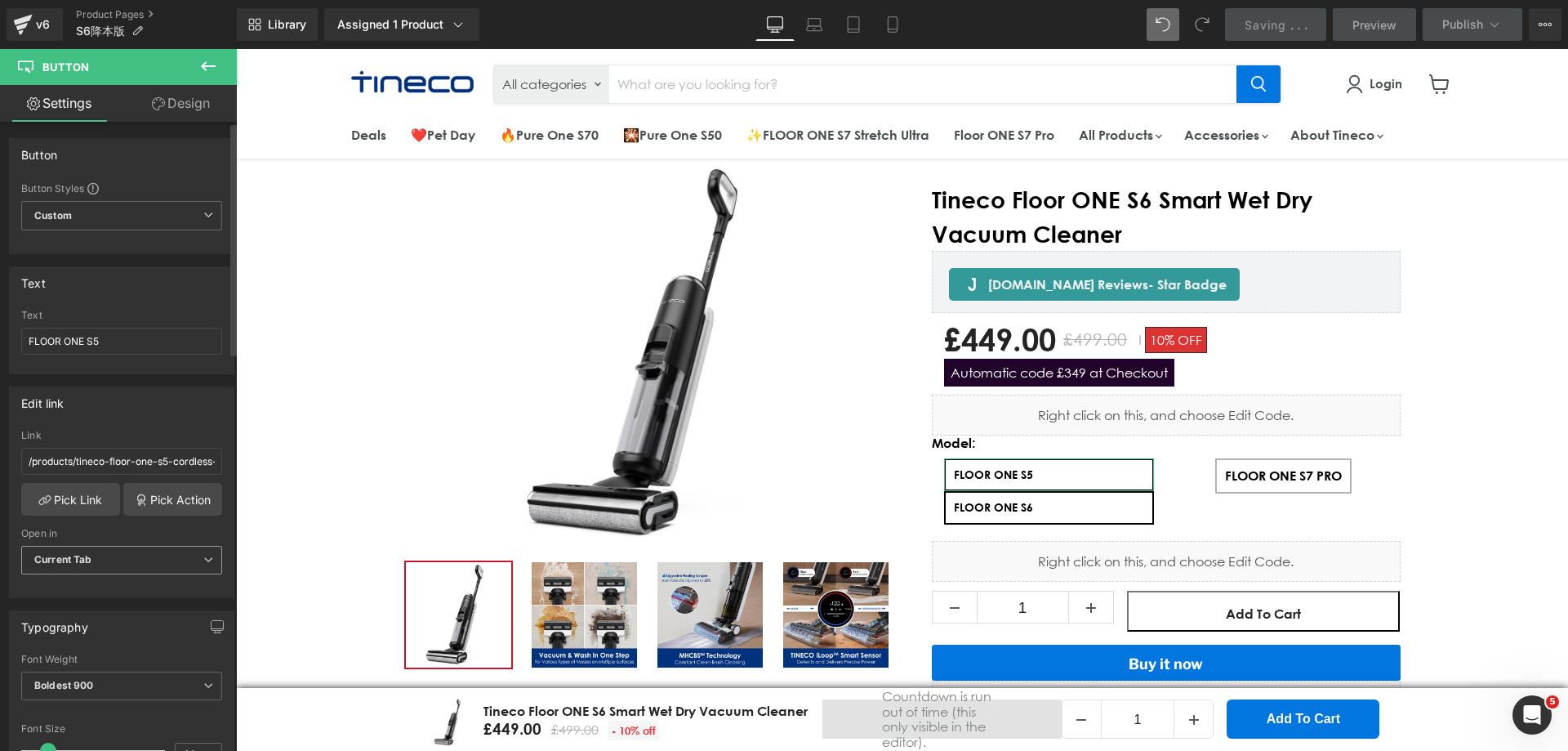
scroll to position [81, 0]
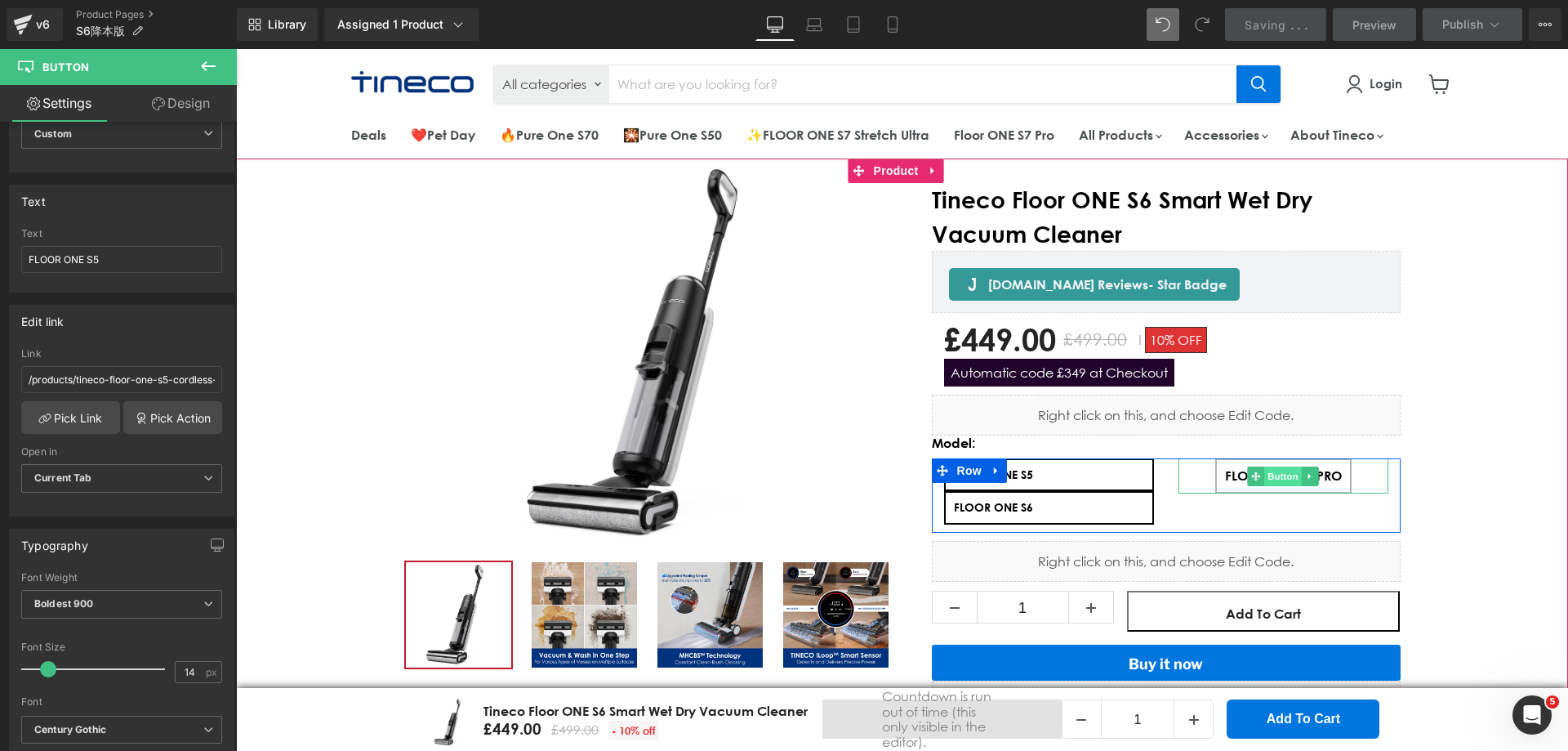
click at [1264, 480] on span "Button" at bounding box center [1282, 476] width 37 height 19
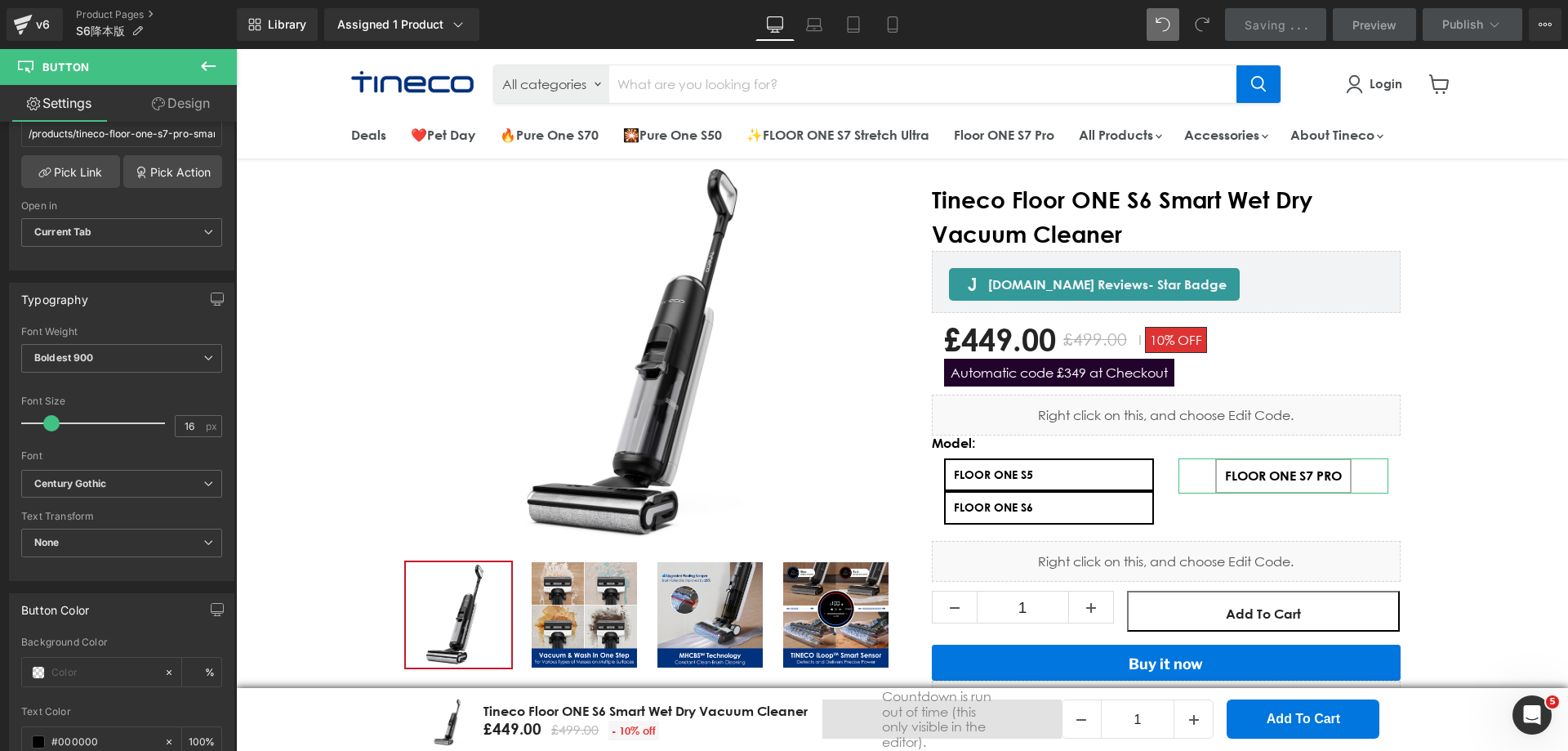
scroll to position [327, 0]
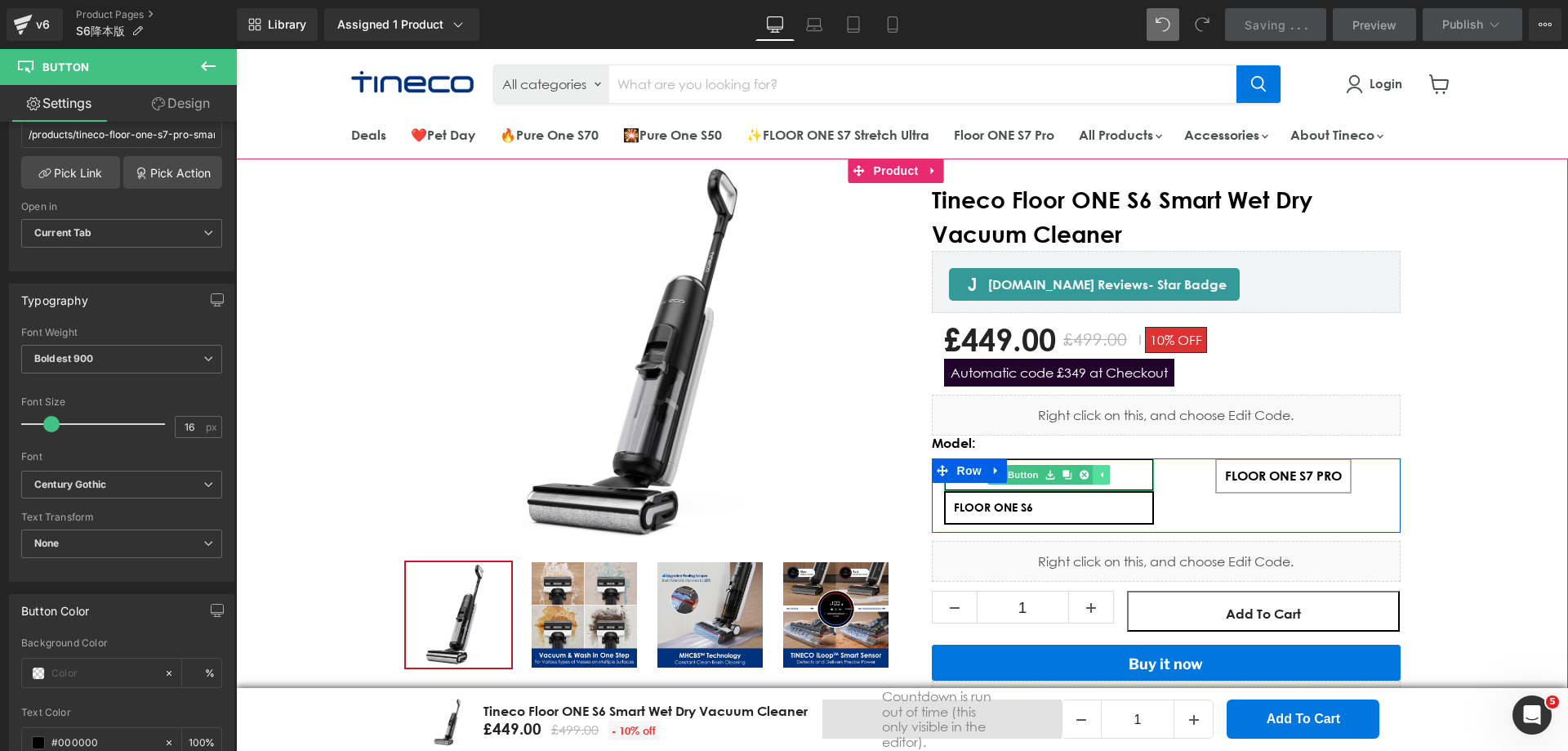
click at [1099, 475] on icon "Main content" at bounding box center [1100, 475] width 9 height 10
click at [1093, 517] on link "Main content" at bounding box center [1101, 508] width 17 height 19
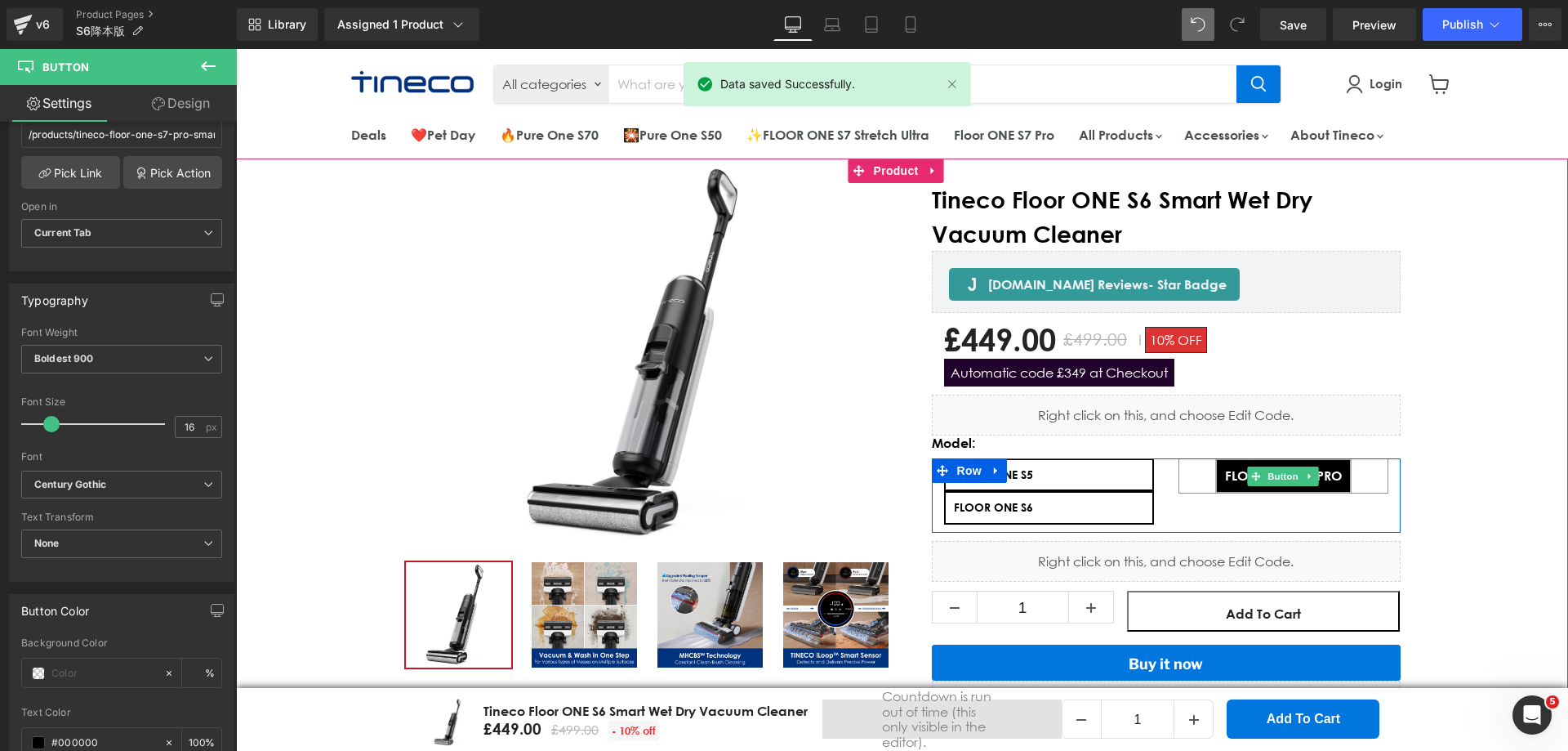
click at [1225, 481] on span "FLOOR ONE S7 PRO" at bounding box center [1283, 475] width 117 height 14
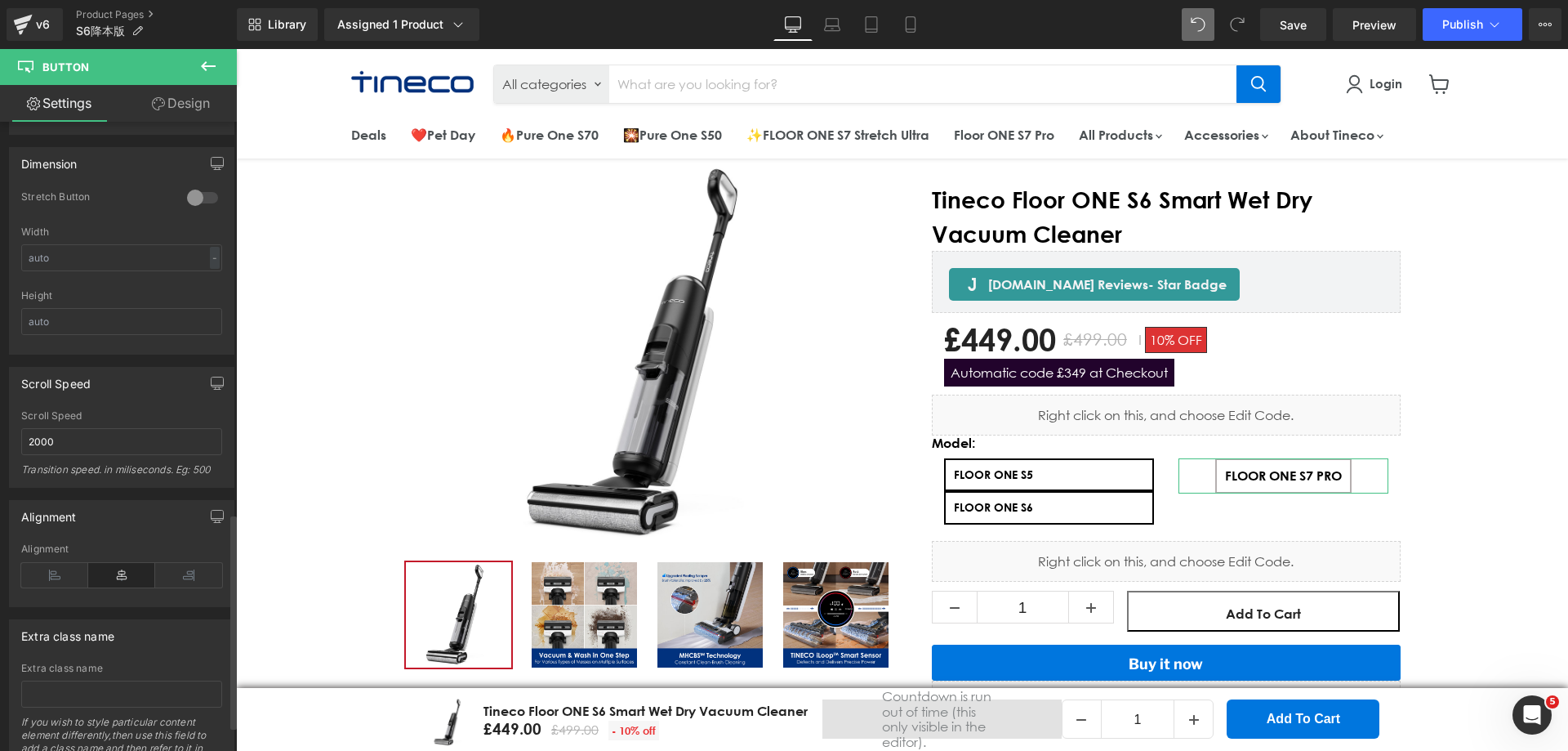
scroll to position [1218, 0]
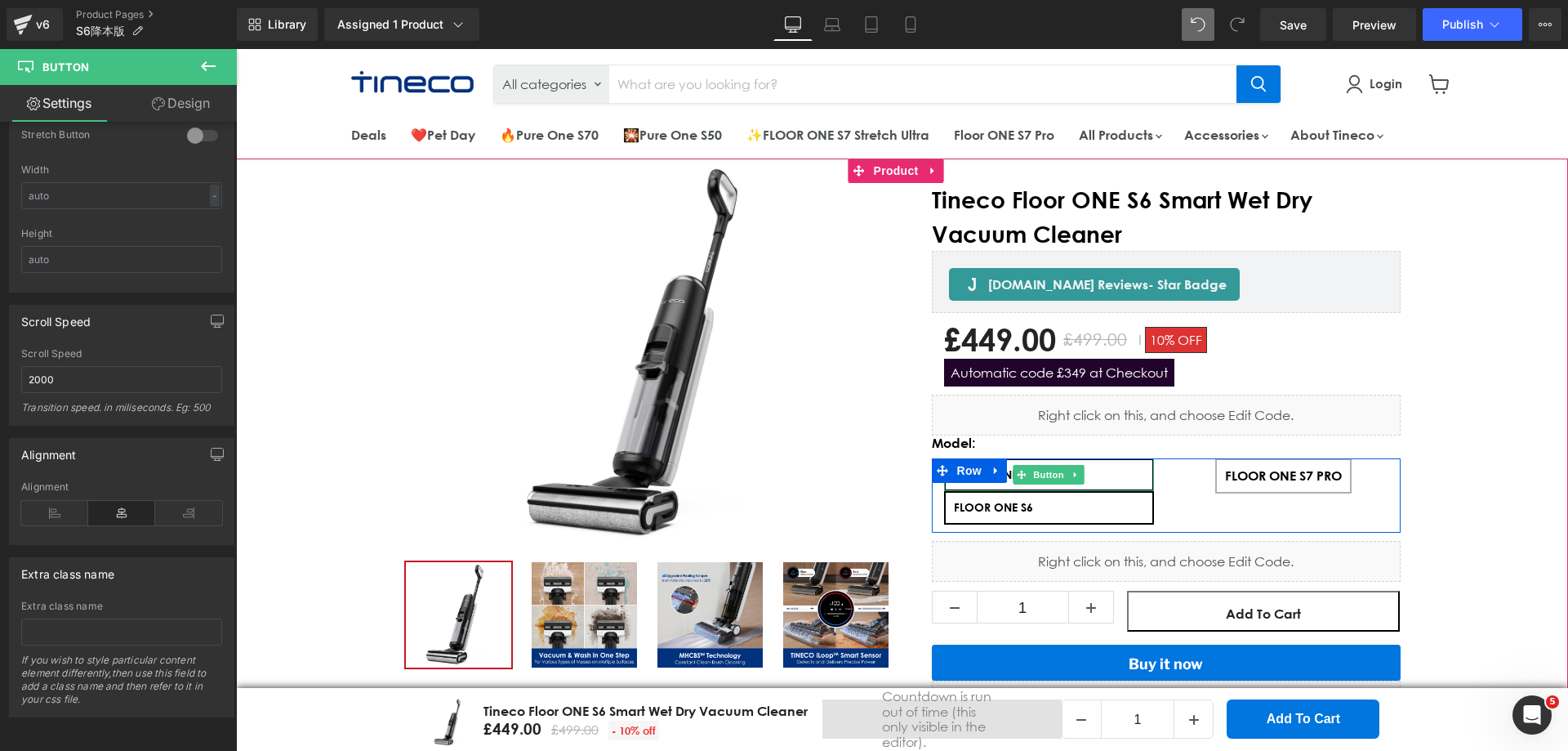
click at [1094, 478] on link "FLOOR ONE S5" at bounding box center [1048, 475] width 209 height 33
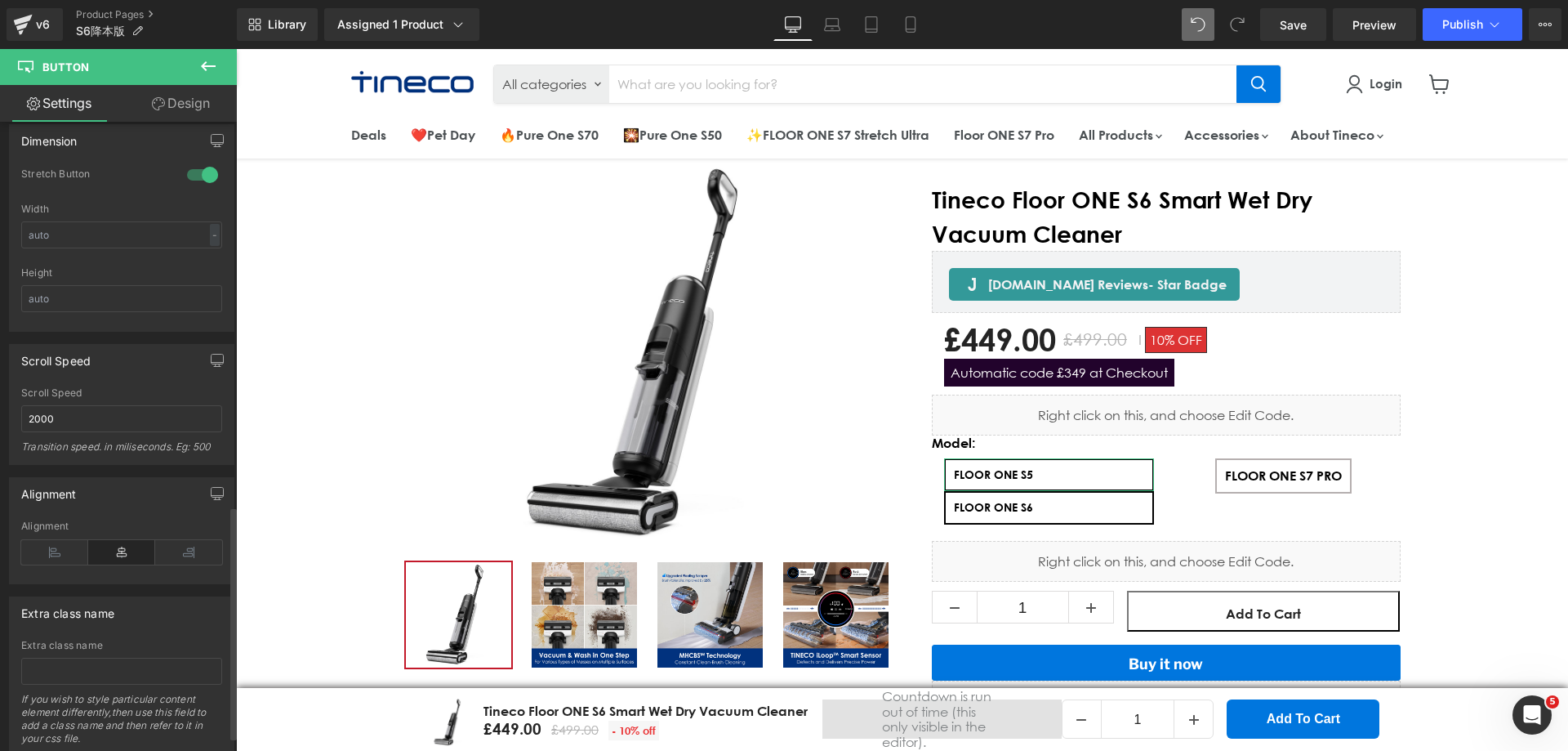
scroll to position [1062, 0]
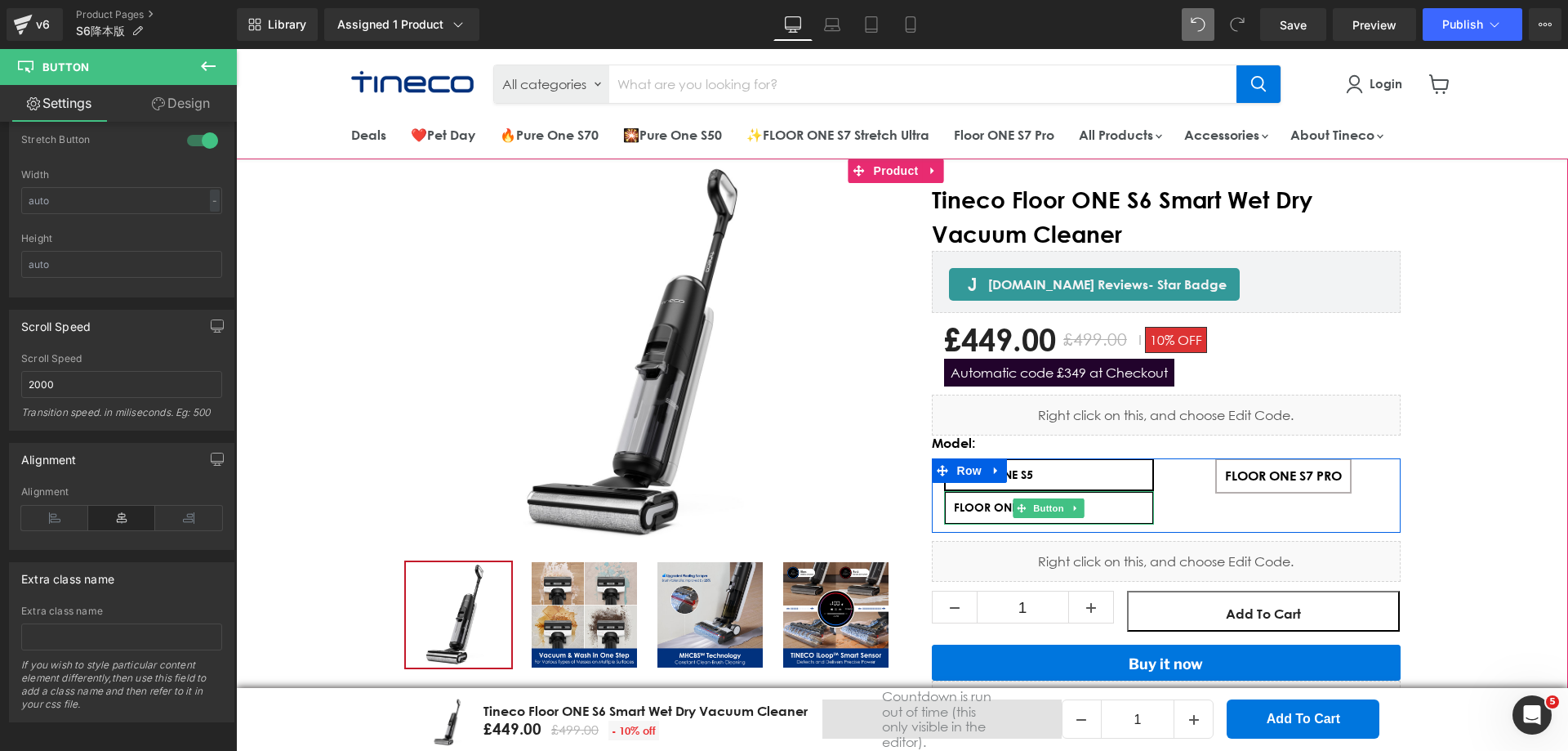
click at [1103, 513] on link "FLOOR ONE S6" at bounding box center [1048, 507] width 209 height 33
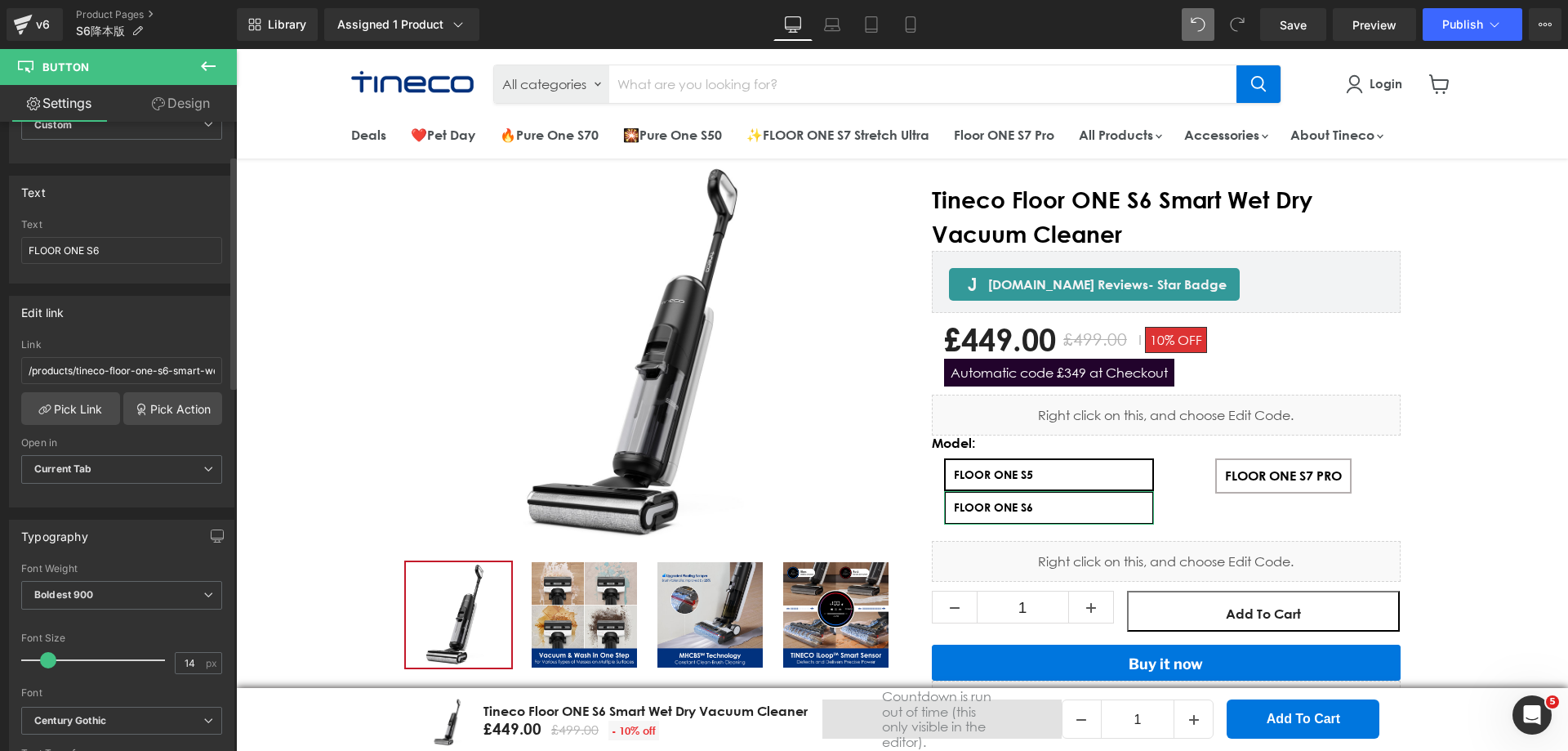
scroll to position [0, 0]
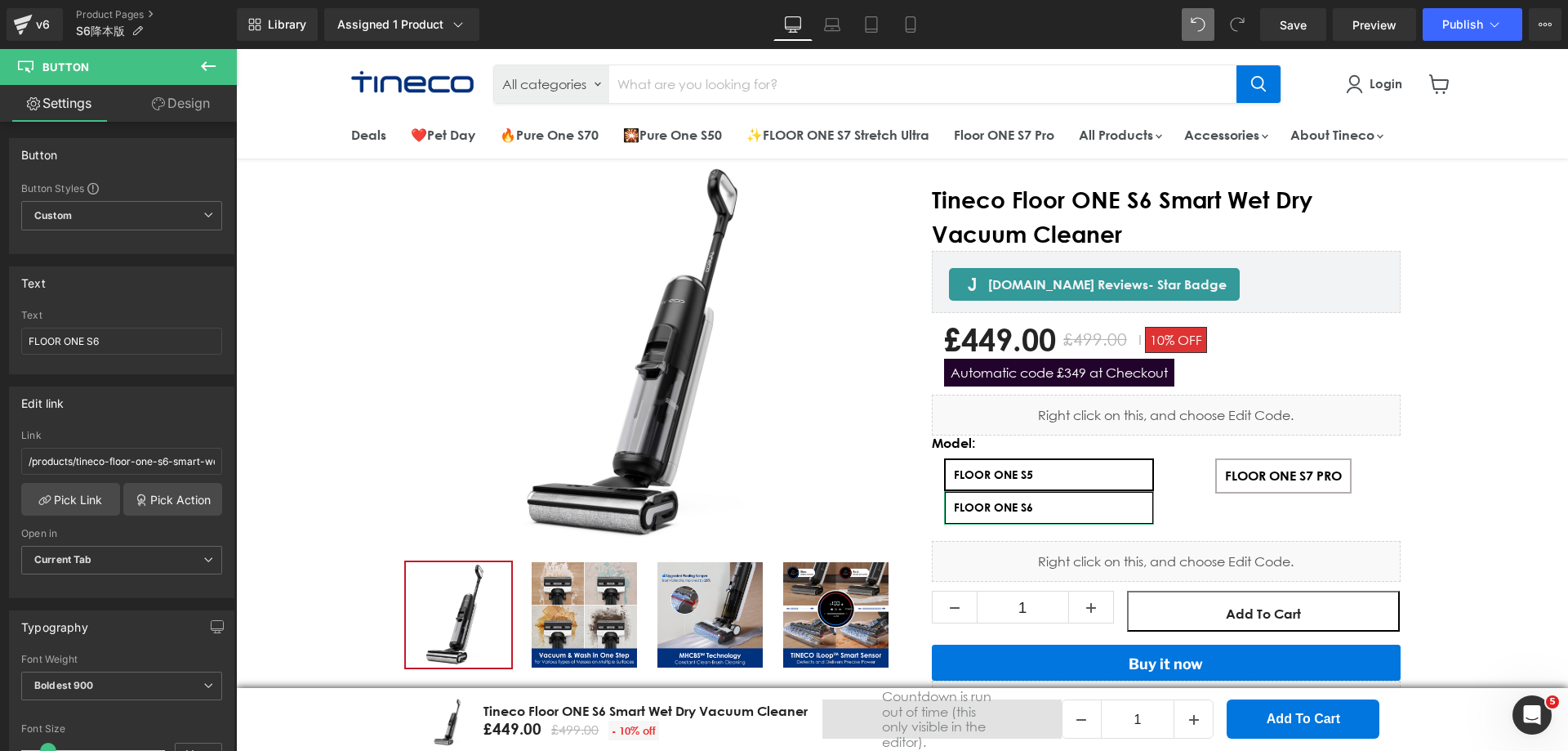
click at [187, 112] on link "Design" at bounding box center [181, 103] width 119 height 36
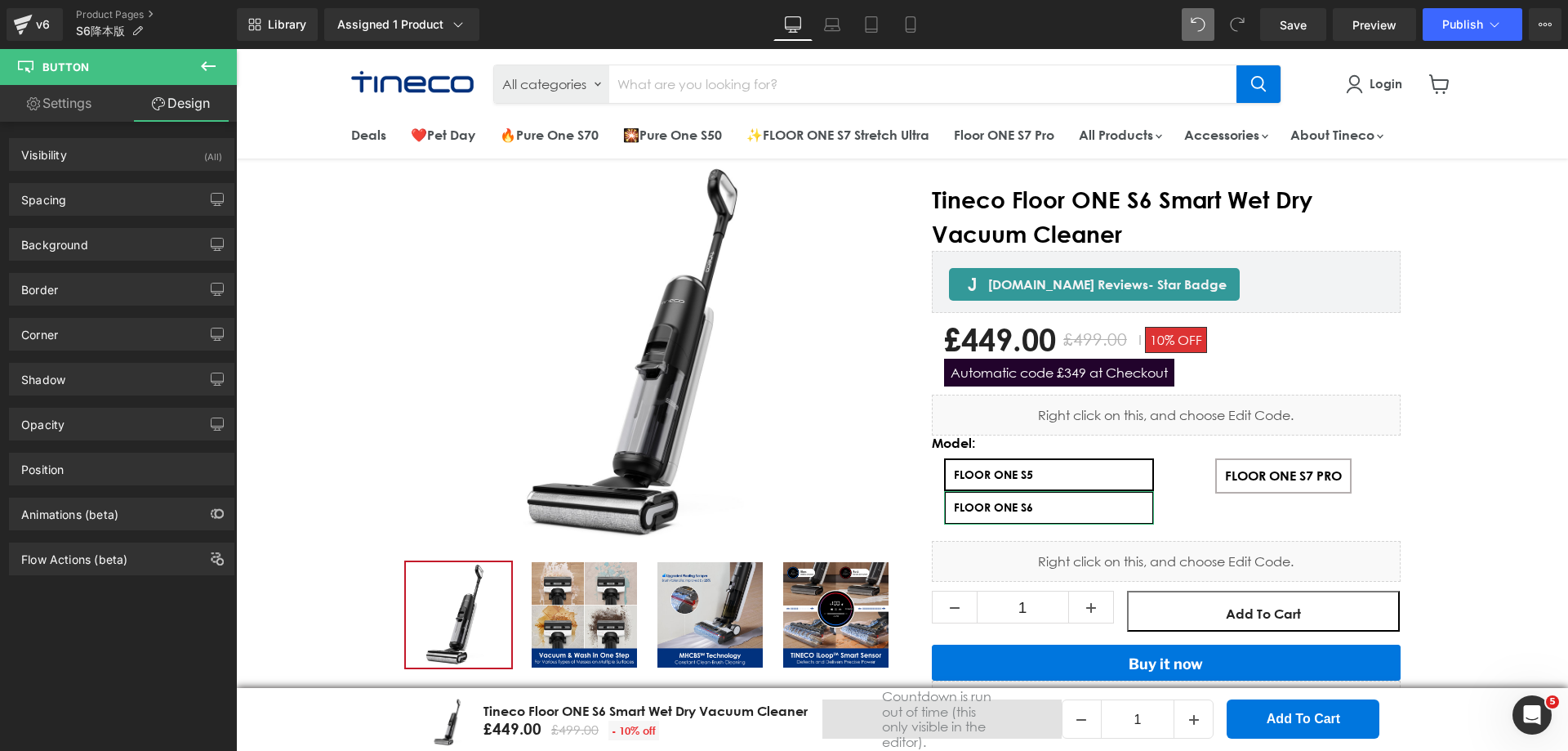
click at [115, 216] on div "Background Color & Image color Color transparent 0 % Image Replace Image Upload…" at bounding box center [121, 237] width 244 height 45
click at [127, 207] on div "Spacing" at bounding box center [121, 199] width 224 height 31
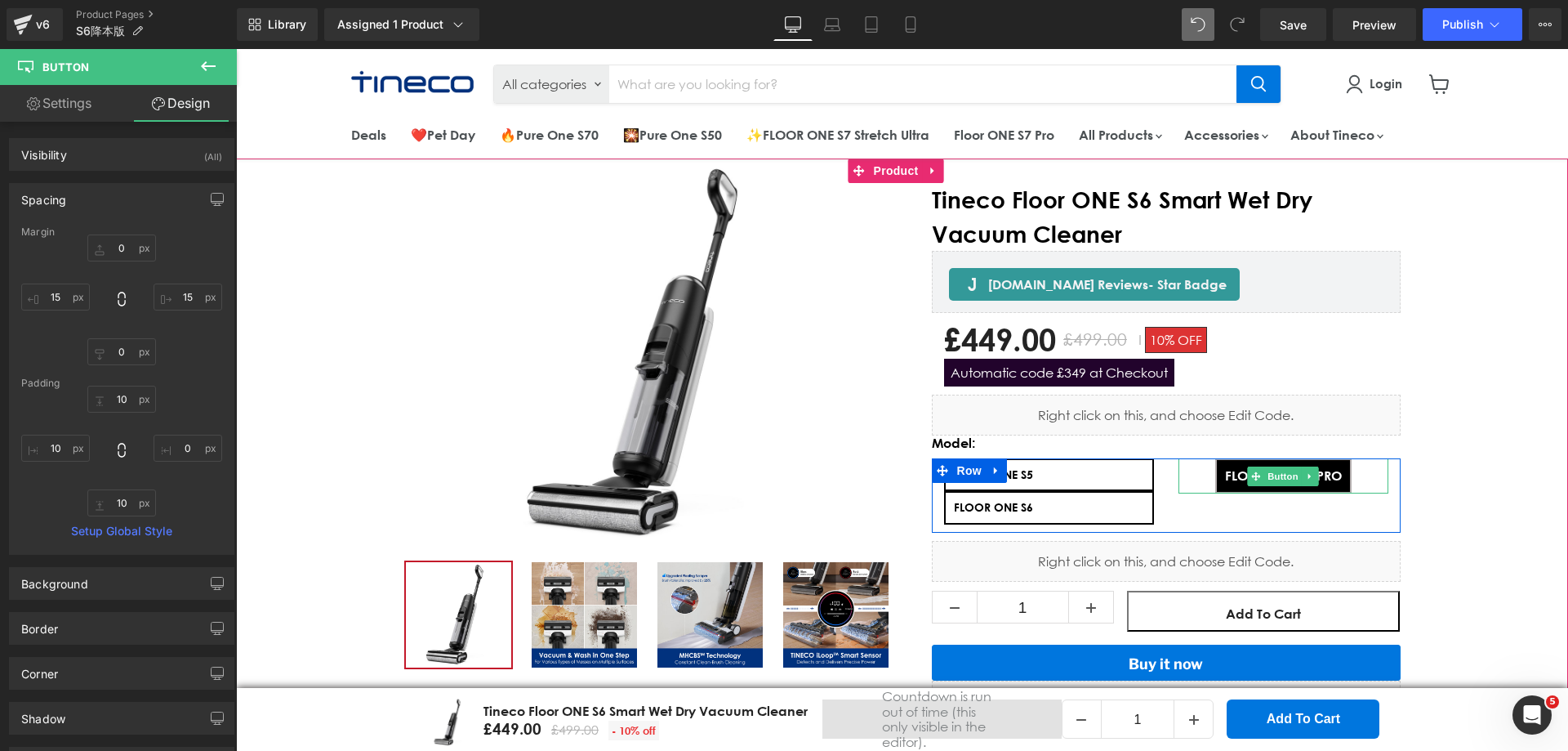
click at [1329, 481] on span "FLOOR ONE S7 PRO" at bounding box center [1283, 475] width 117 height 14
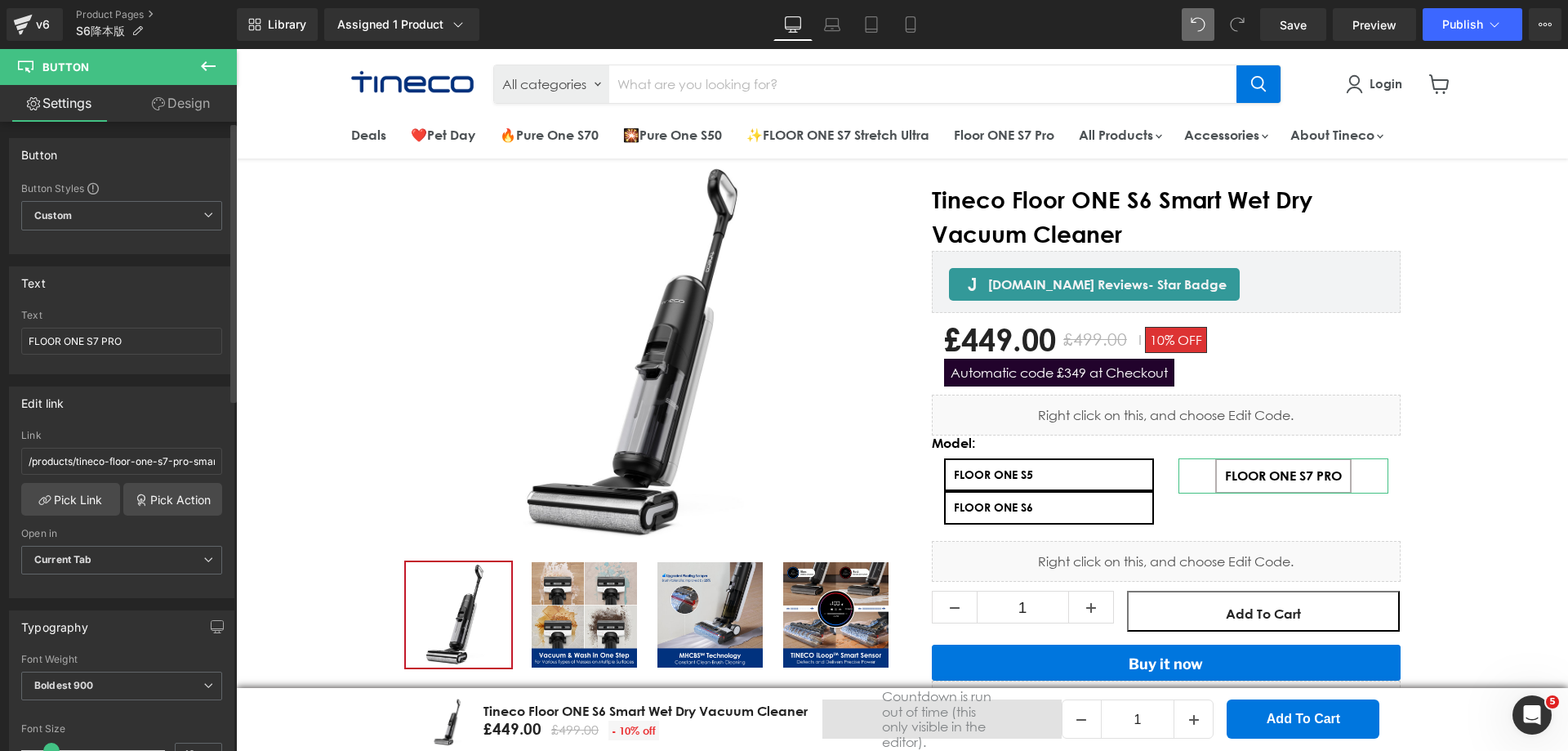
click at [179, 103] on link "Design" at bounding box center [181, 103] width 119 height 36
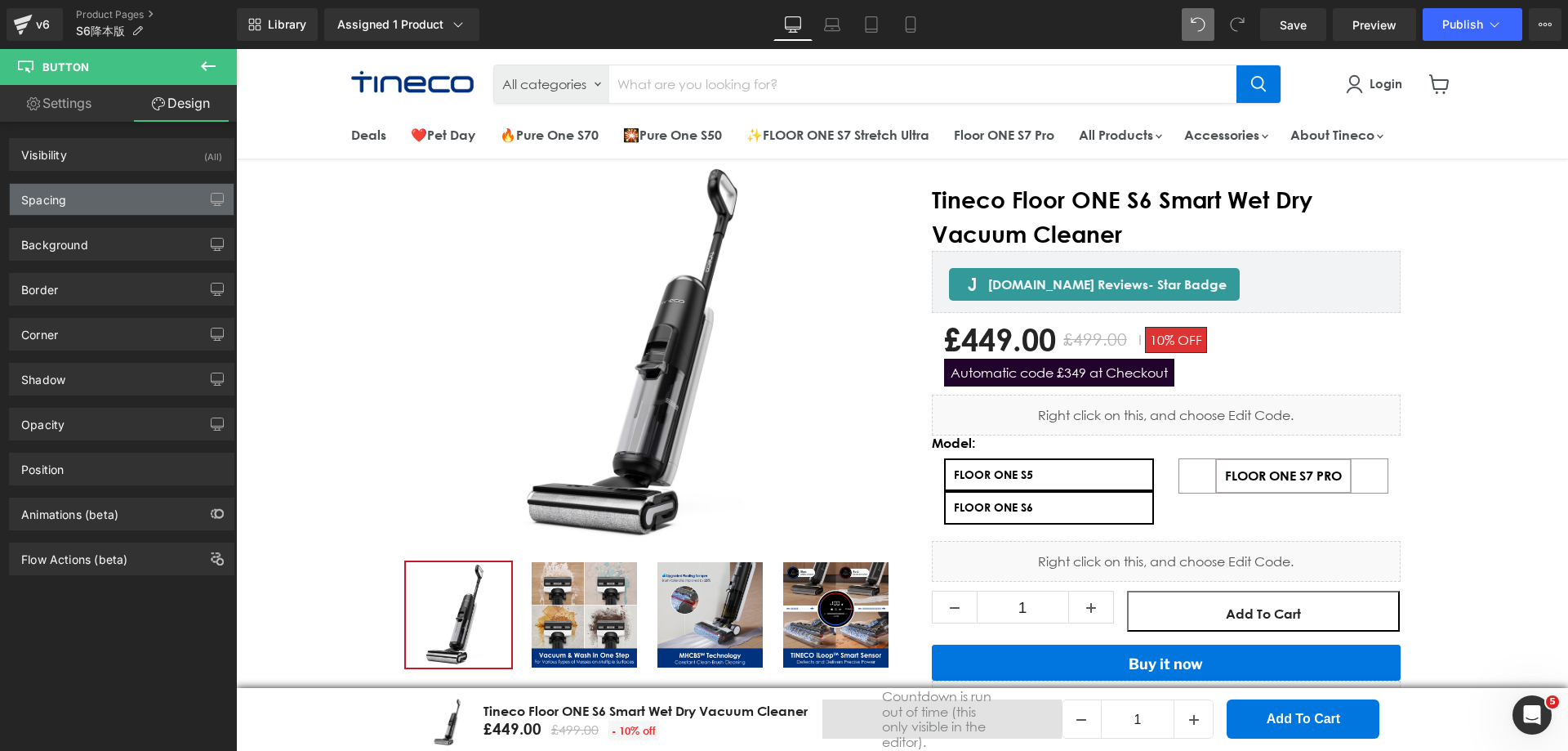
click at [120, 200] on div "Spacing" at bounding box center [121, 199] width 224 height 31
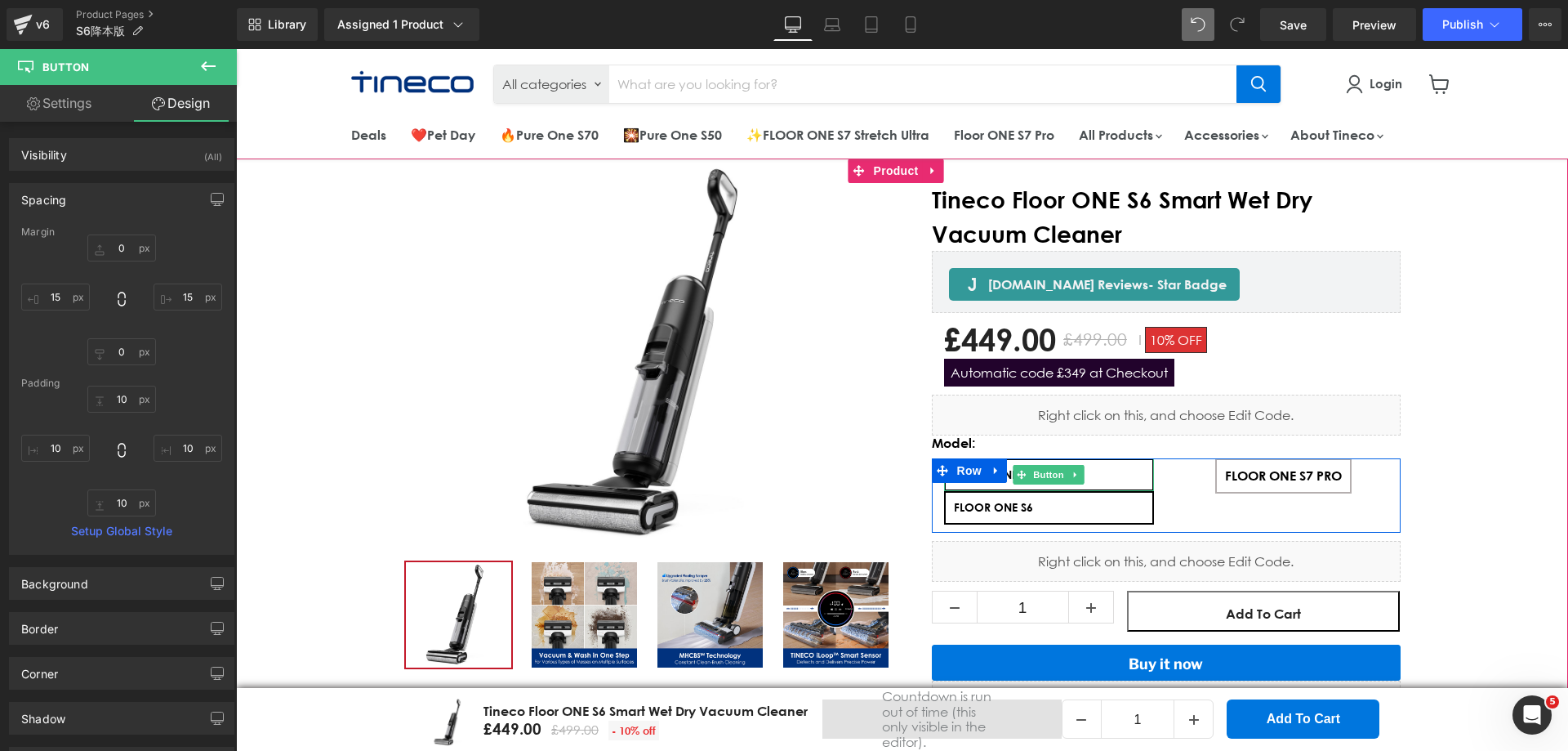
click at [1075, 474] on icon "Main content" at bounding box center [1075, 475] width 9 height 10
click at [1128, 477] on link "FLOOR ONE S5" at bounding box center [1048, 475] width 209 height 33
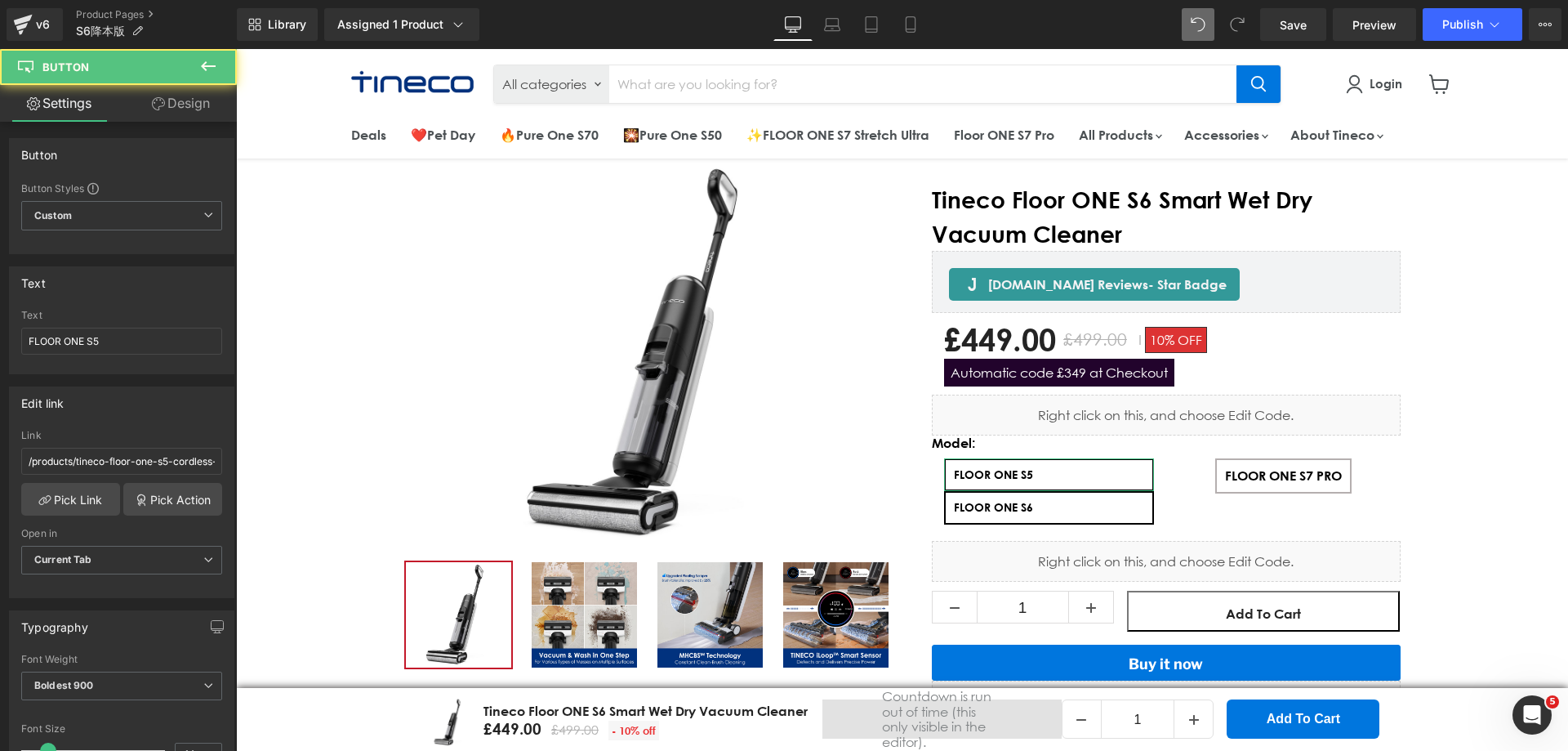
click at [177, 113] on link "Design" at bounding box center [181, 103] width 119 height 36
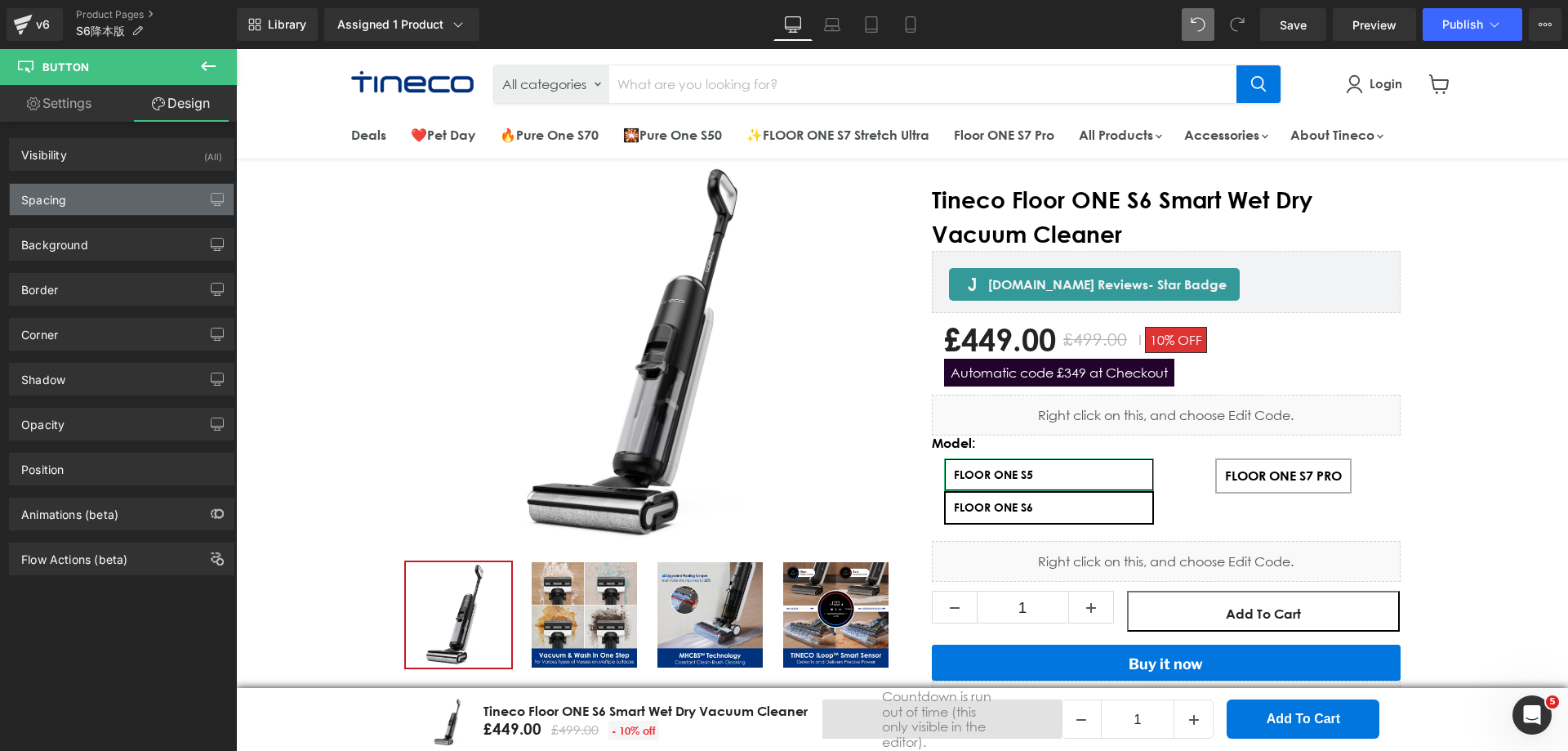
click at [117, 196] on div "Spacing" at bounding box center [121, 199] width 224 height 31
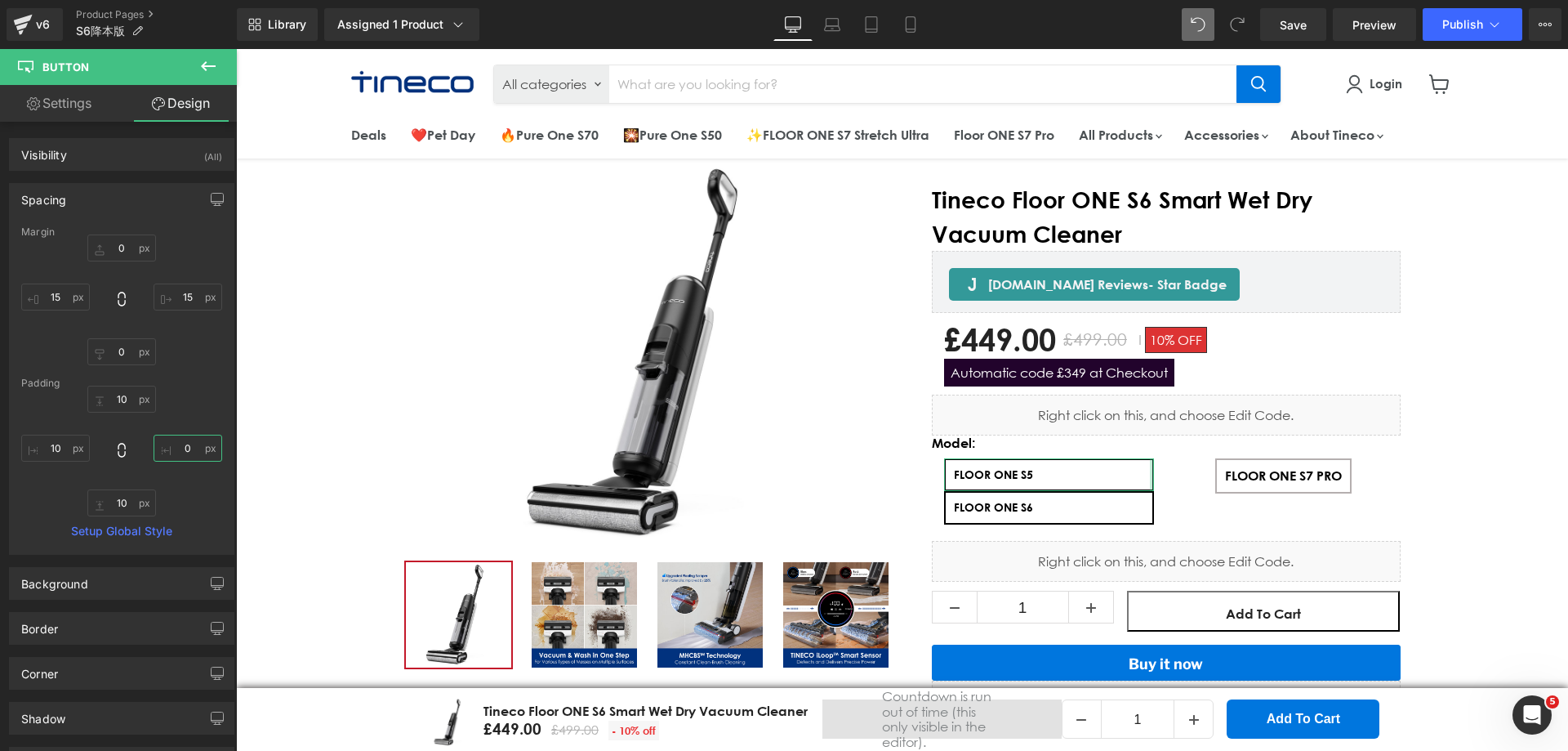
type input "0"
type input "10"
click at [1194, 513] on div "FLOOR ONE S5 Button FLOOR ONE S6 Button FLOOR ONE S7 PRO Button Row" at bounding box center [1165, 495] width 468 height 74
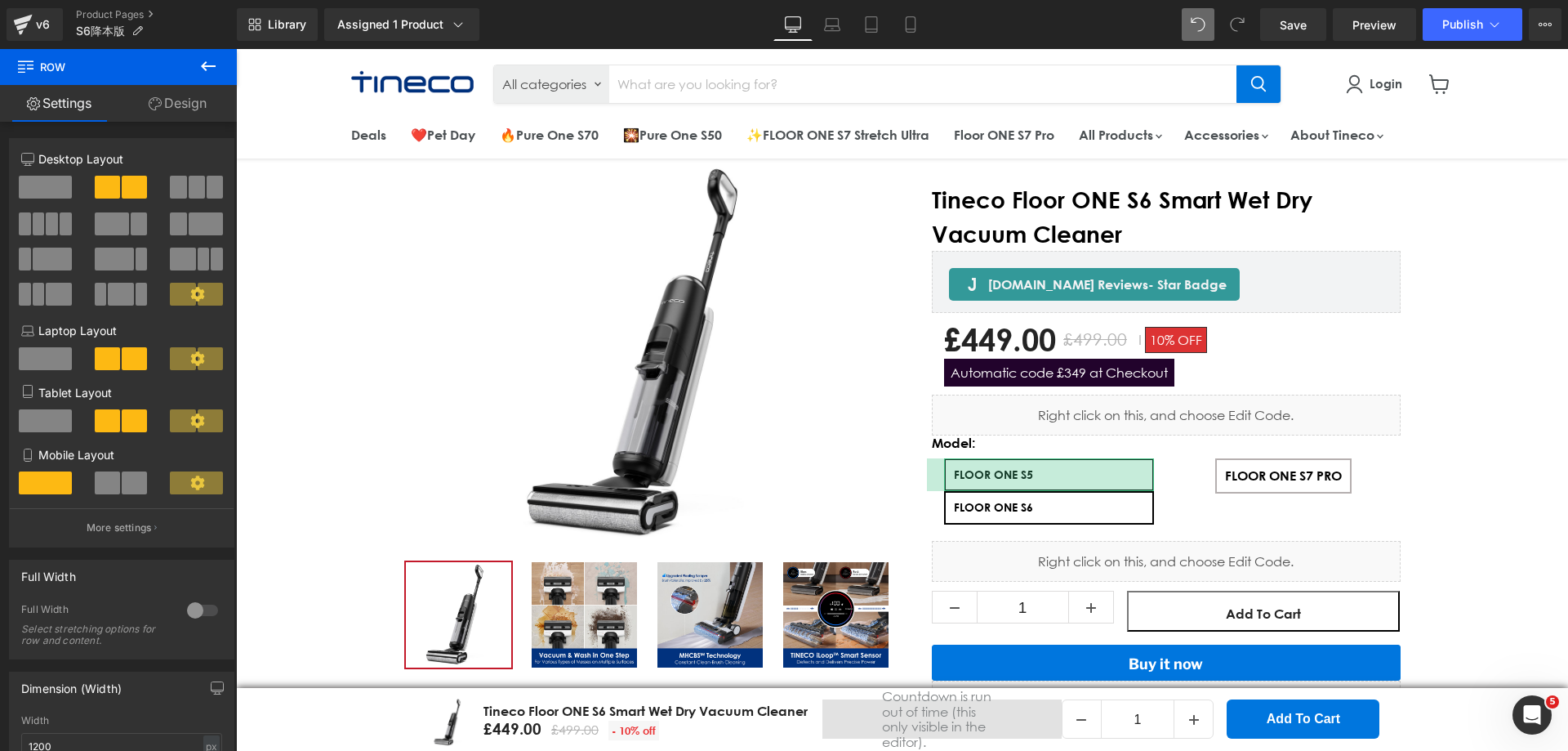
click at [33, 222] on span at bounding box center [38, 224] width 12 height 23
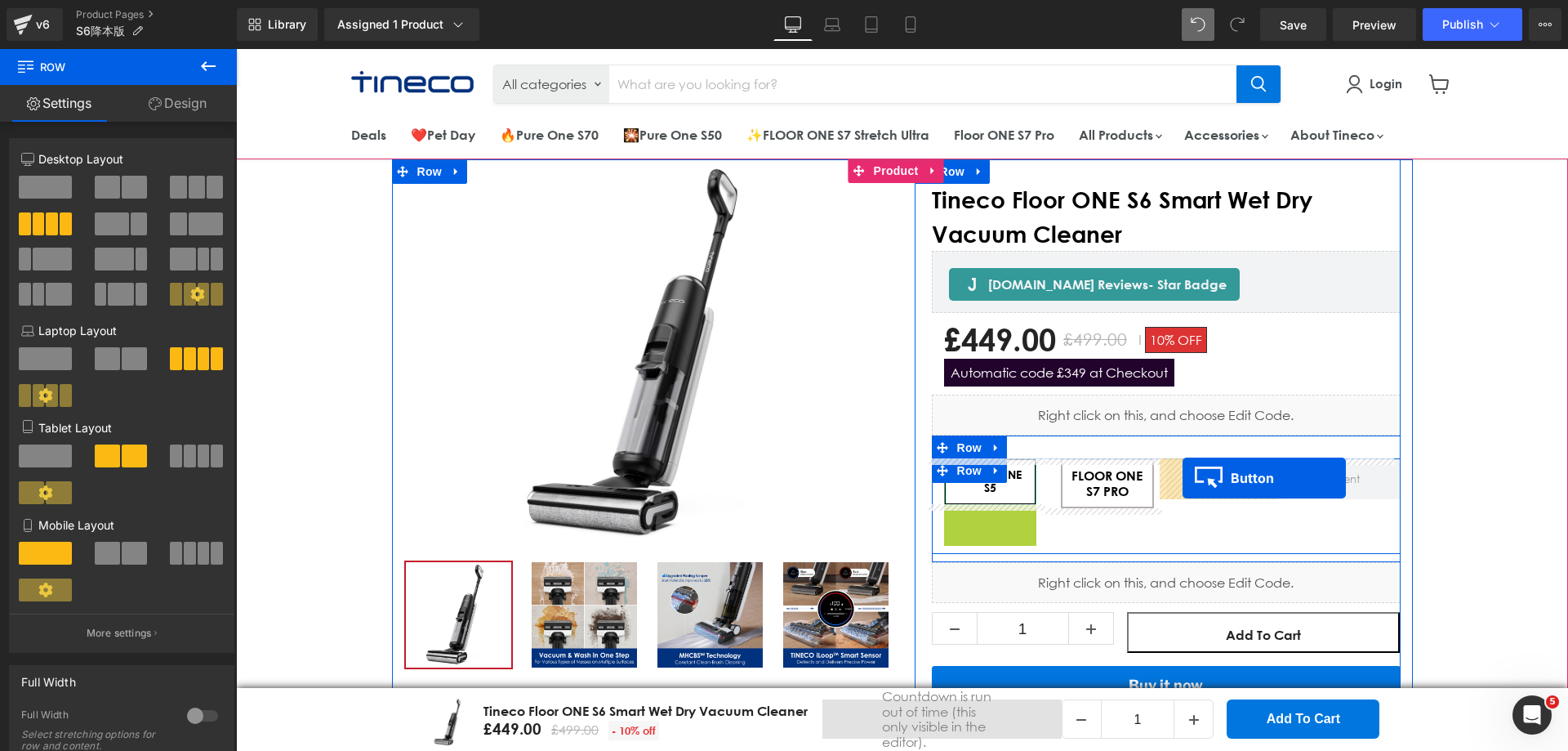
drag, startPoint x: 955, startPoint y: 522, endPoint x: 1183, endPoint y: 478, distance: 232.2
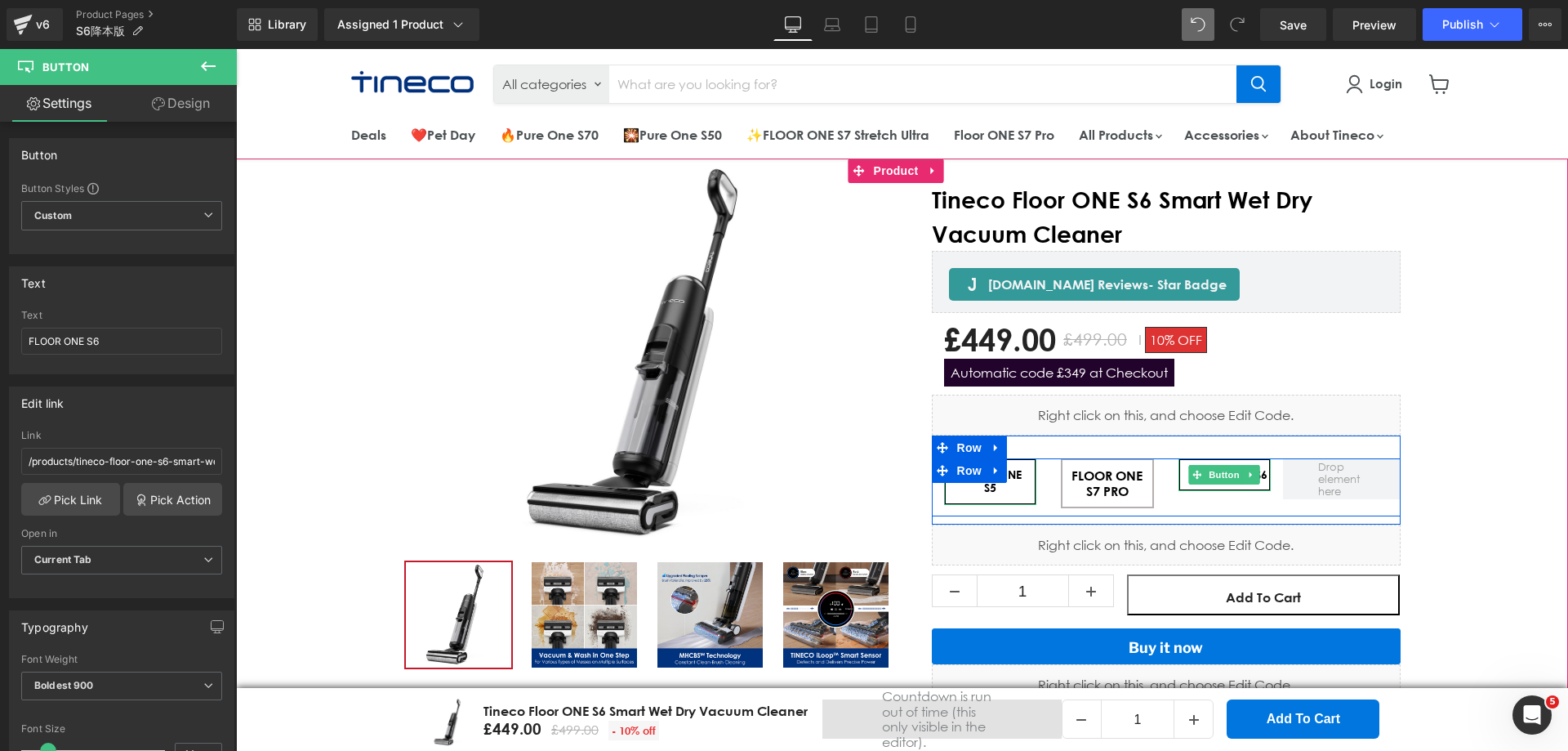
click at [1257, 508] on div "Main content" at bounding box center [1165, 512] width 468 height 9
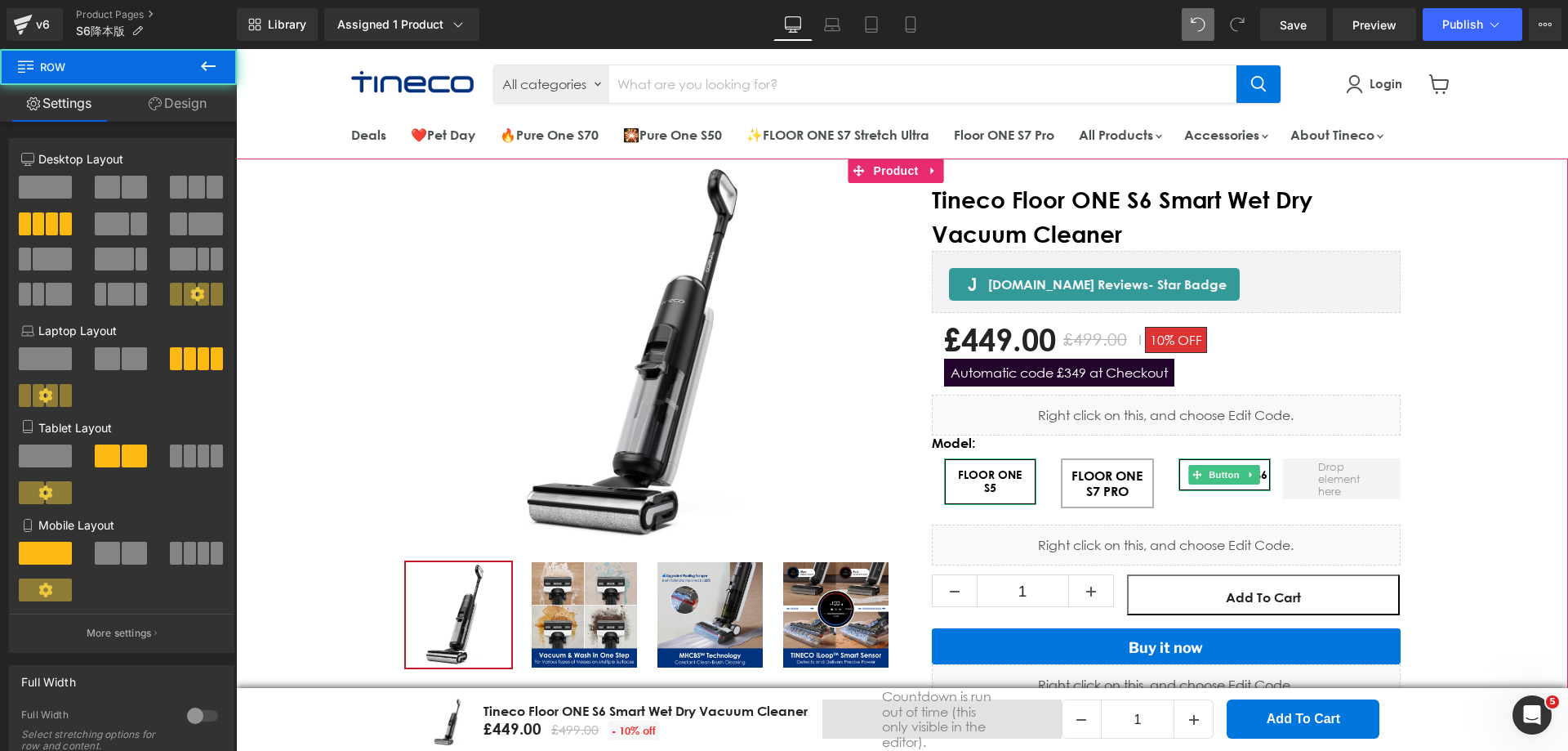
click at [1428, 478] on div "New Release (P) Image" at bounding box center [902, 587] width 1332 height 855
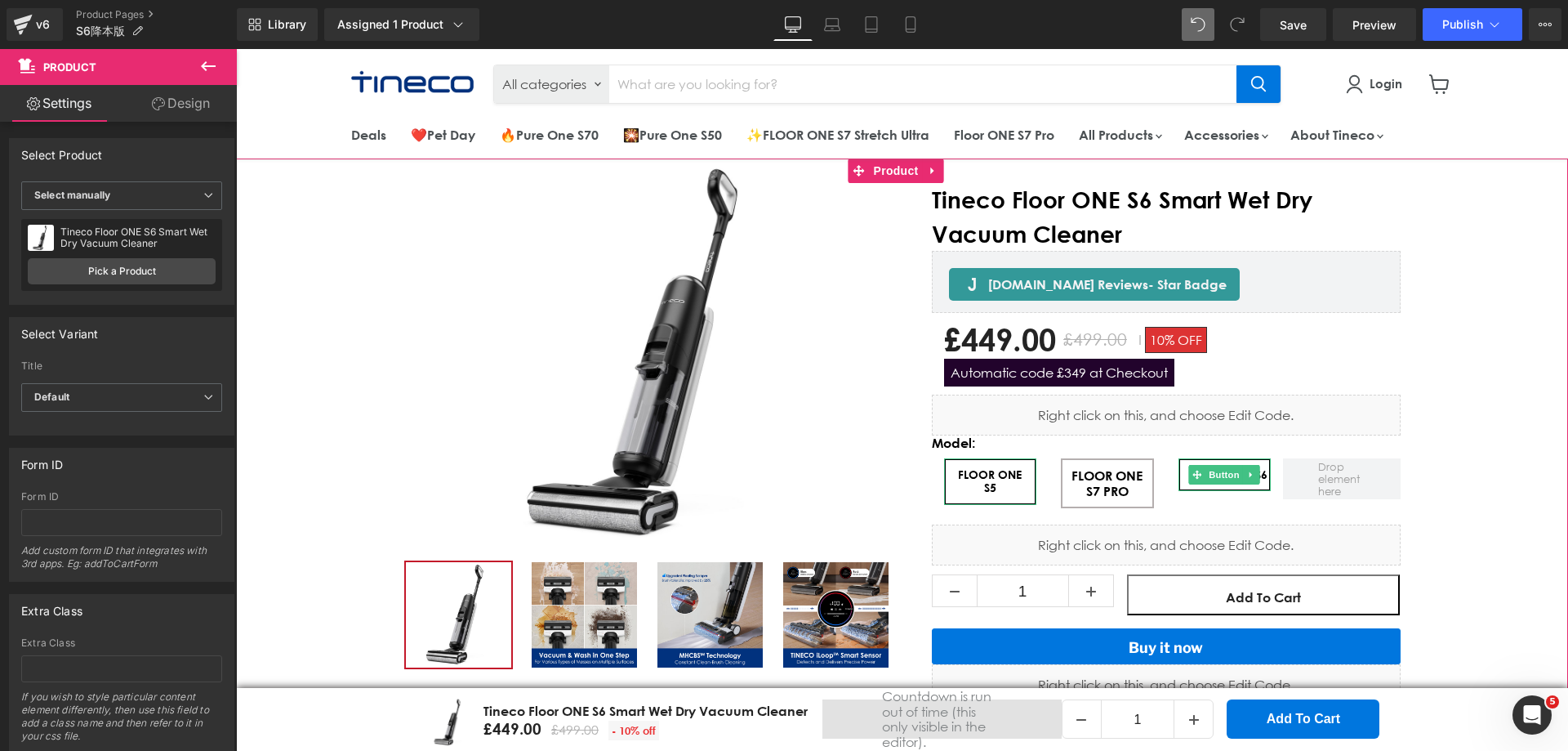
click at [1470, 467] on div "New Release (P) Image" at bounding box center [902, 587] width 1332 height 855
click at [1298, 16] on span "Save" at bounding box center [1293, 25] width 27 height 17
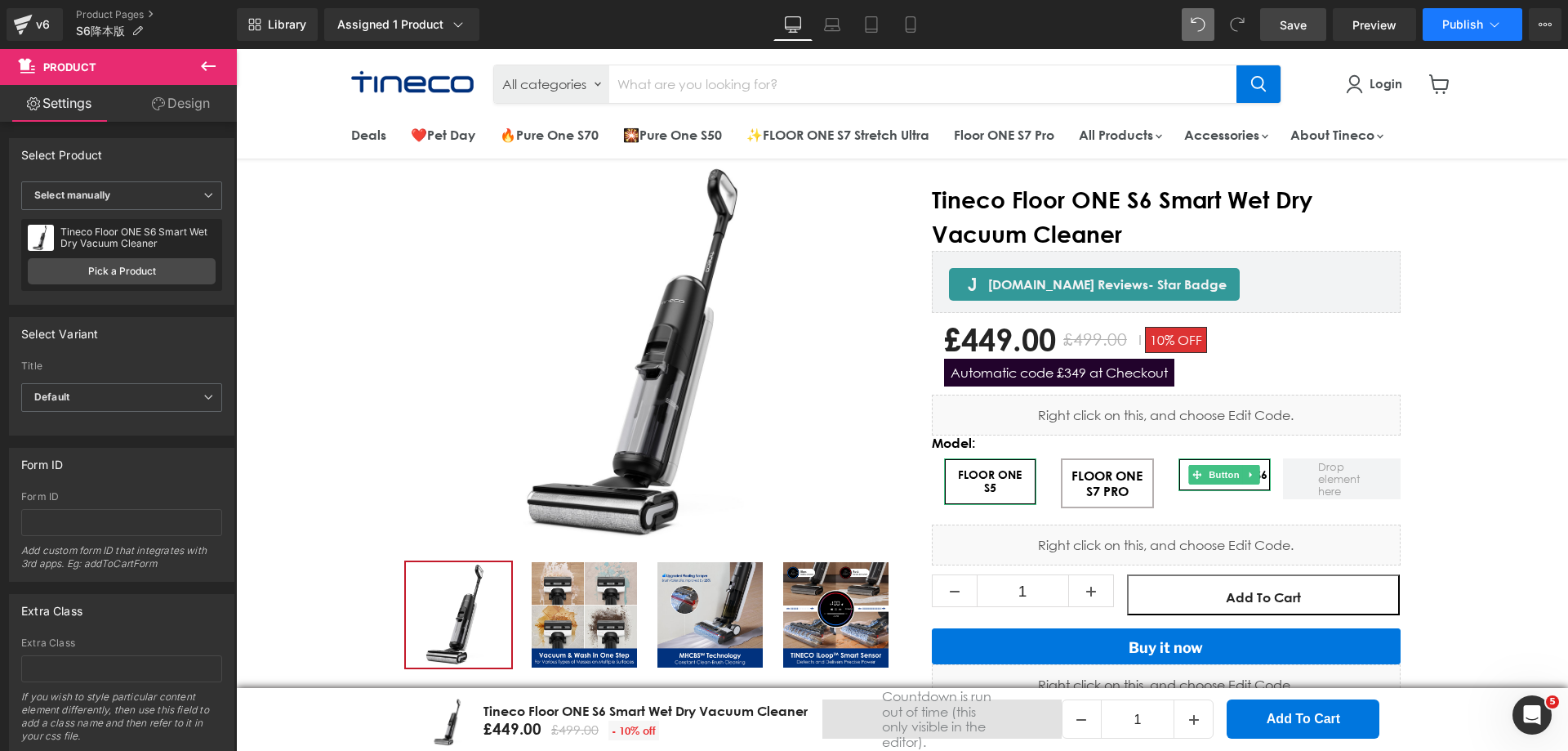
click at [1449, 35] on button "Publish" at bounding box center [1472, 25] width 99 height 33
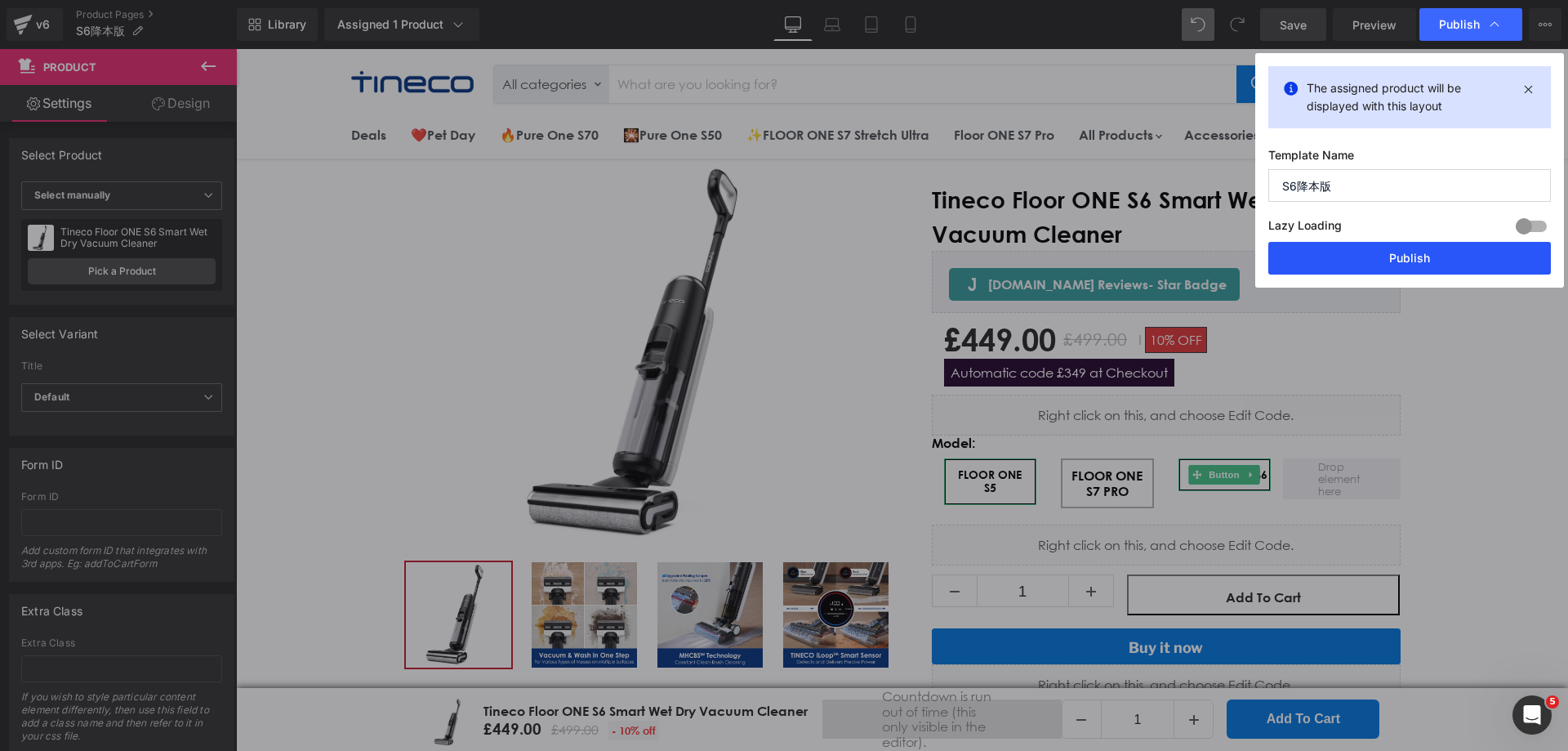
click at [1317, 266] on button "Publish" at bounding box center [1408, 258] width 282 height 33
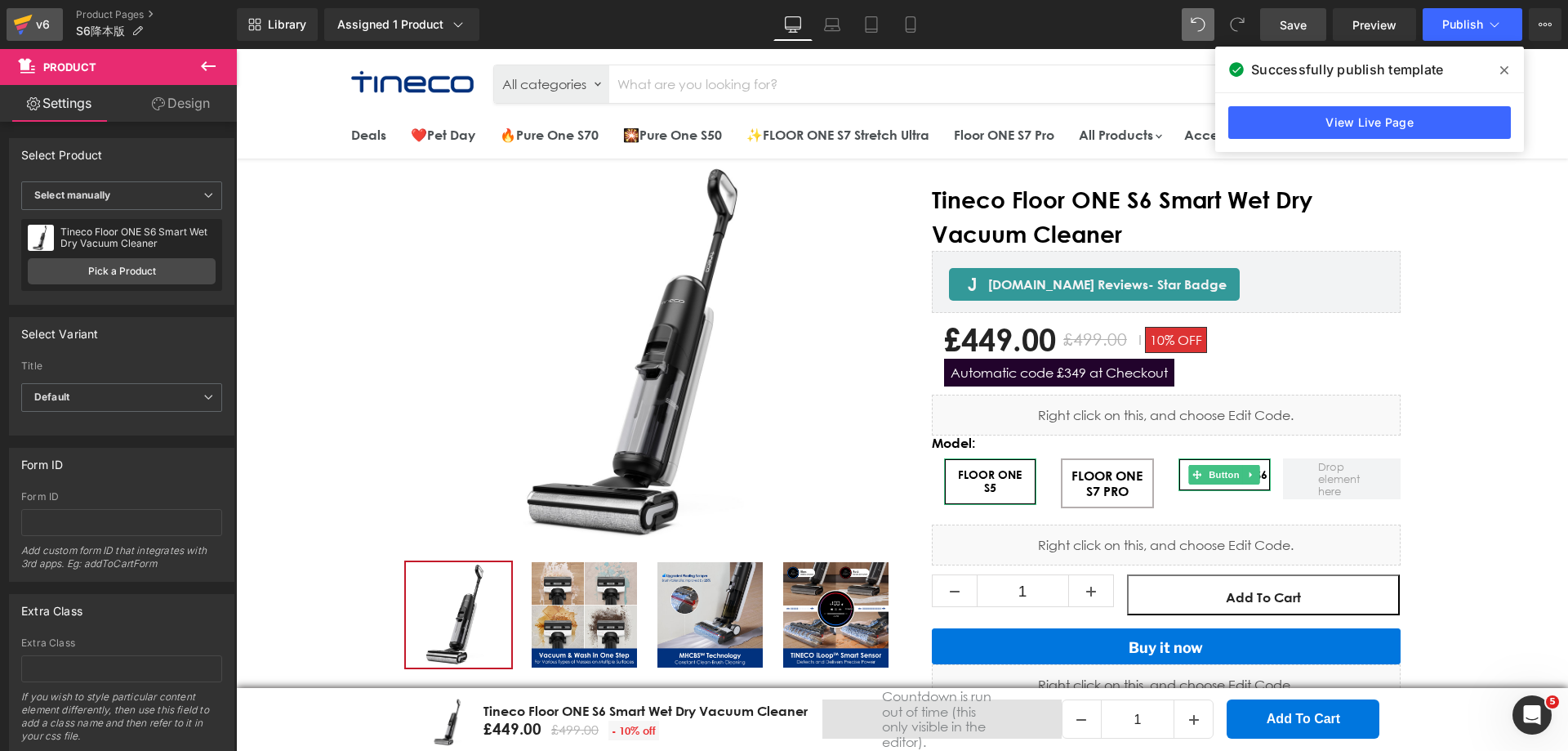
click at [27, 16] on icon at bounding box center [24, 19] width 19 height 11
